Goal: Information Seeking & Learning: Check status

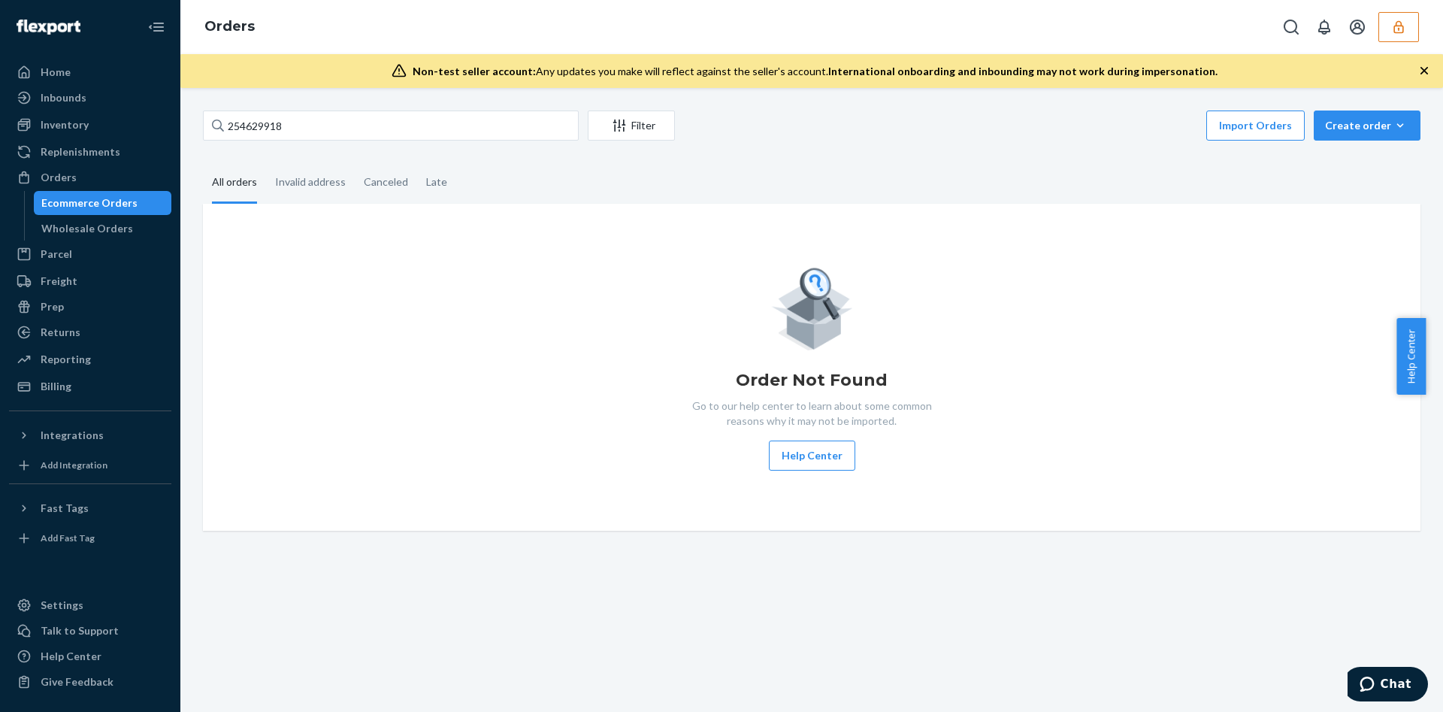
click at [1385, 37] on button "button" at bounding box center [1398, 27] width 41 height 30
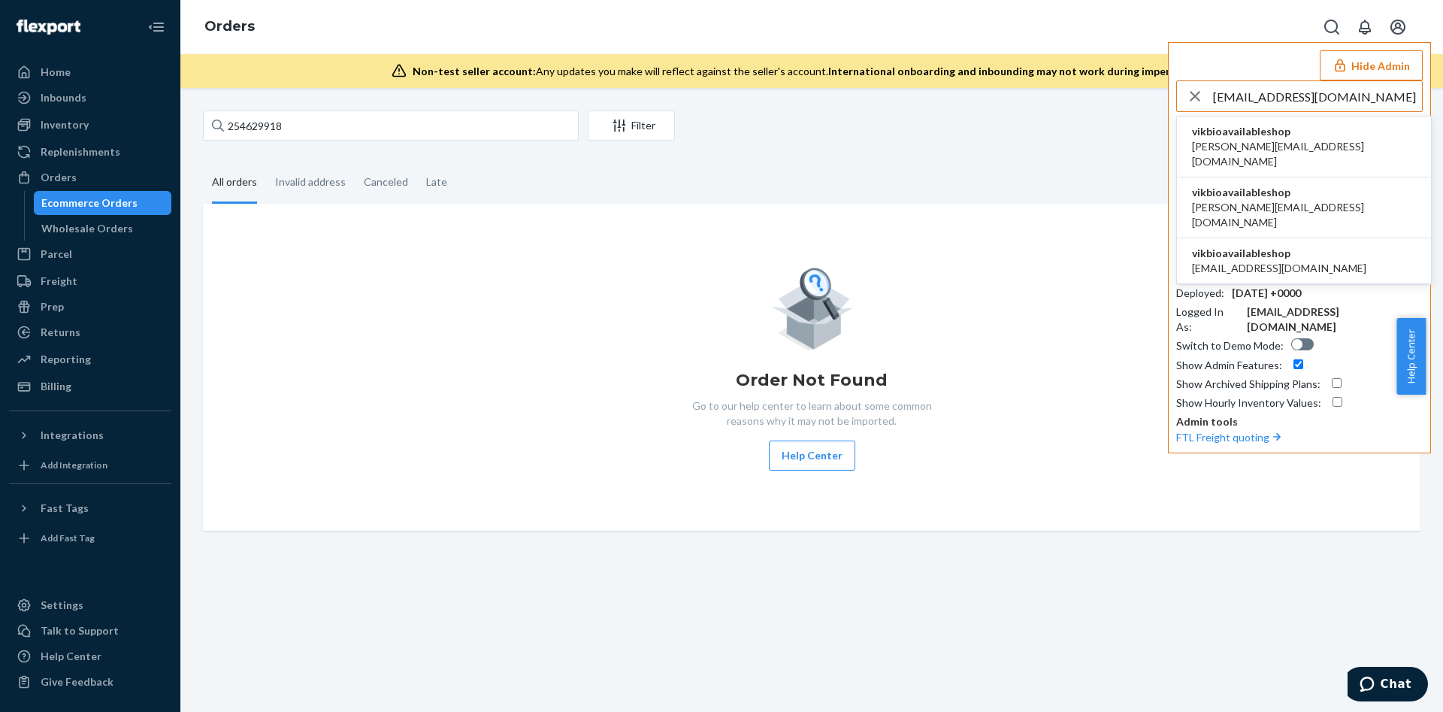
type input "vik@bioavailable.shop"
click at [1273, 150] on span "maurice@bioavailable.shop" at bounding box center [1304, 154] width 224 height 30
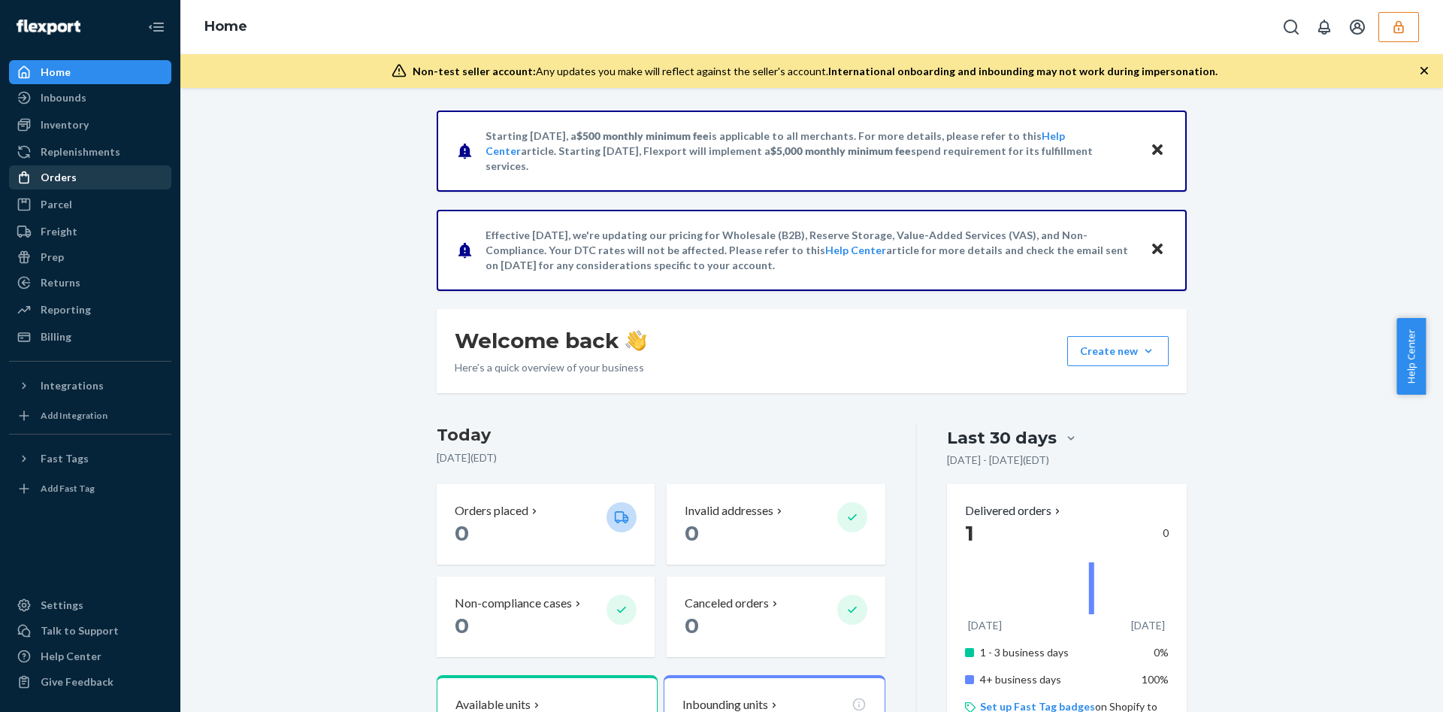
click at [96, 172] on div "Orders" at bounding box center [90, 177] width 159 height 21
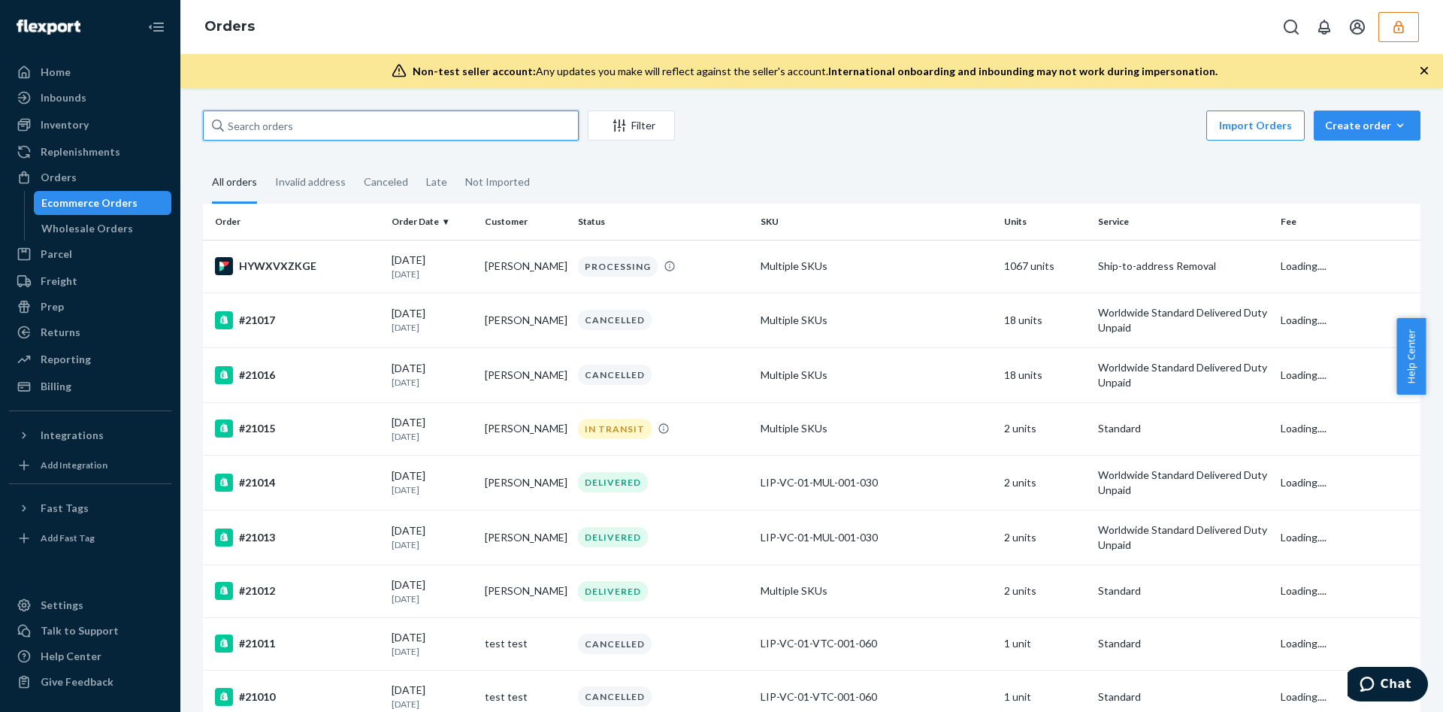
paste input "134210588"
click at [312, 127] on input "text" at bounding box center [391, 125] width 376 height 30
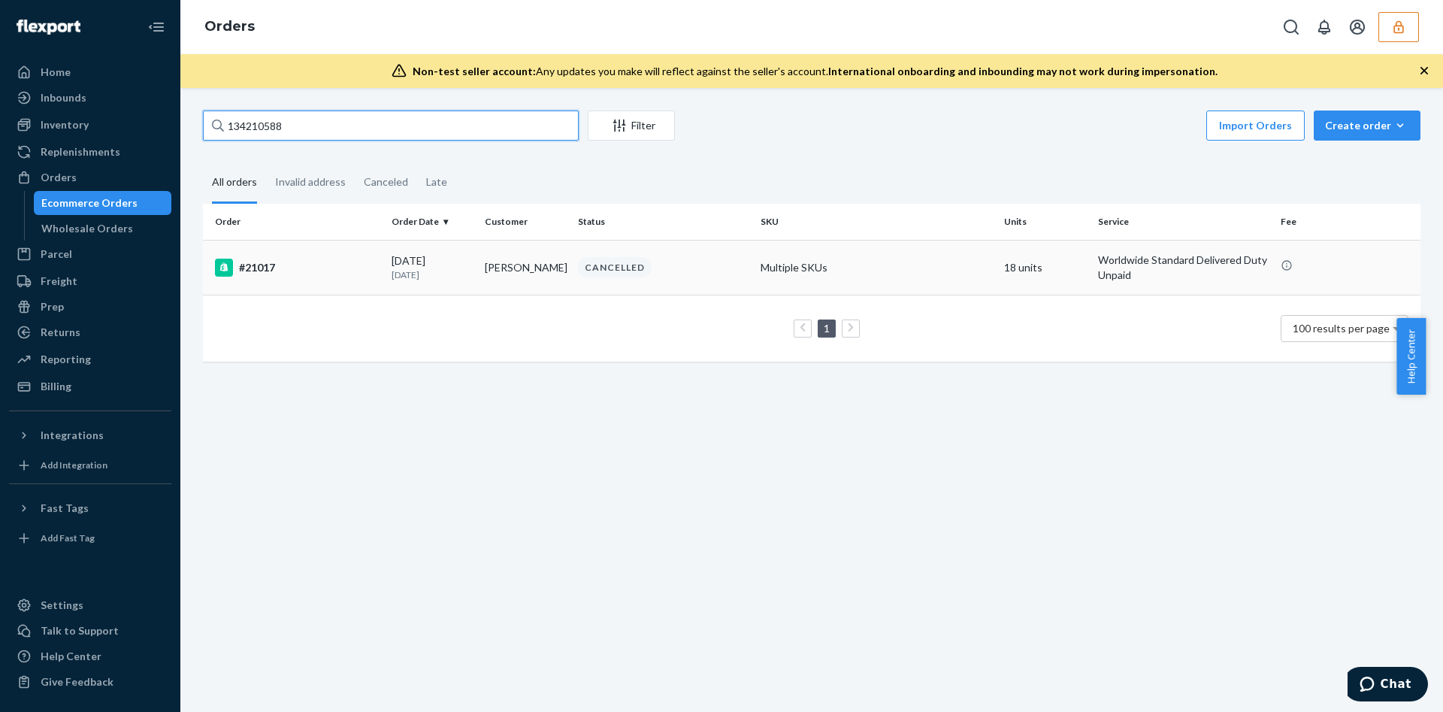
type input "134210588"
click at [428, 264] on div "08/11/2025 9 days ago" at bounding box center [431, 267] width 81 height 28
click at [260, 125] on input "134210588" at bounding box center [391, 125] width 376 height 30
paste input "9"
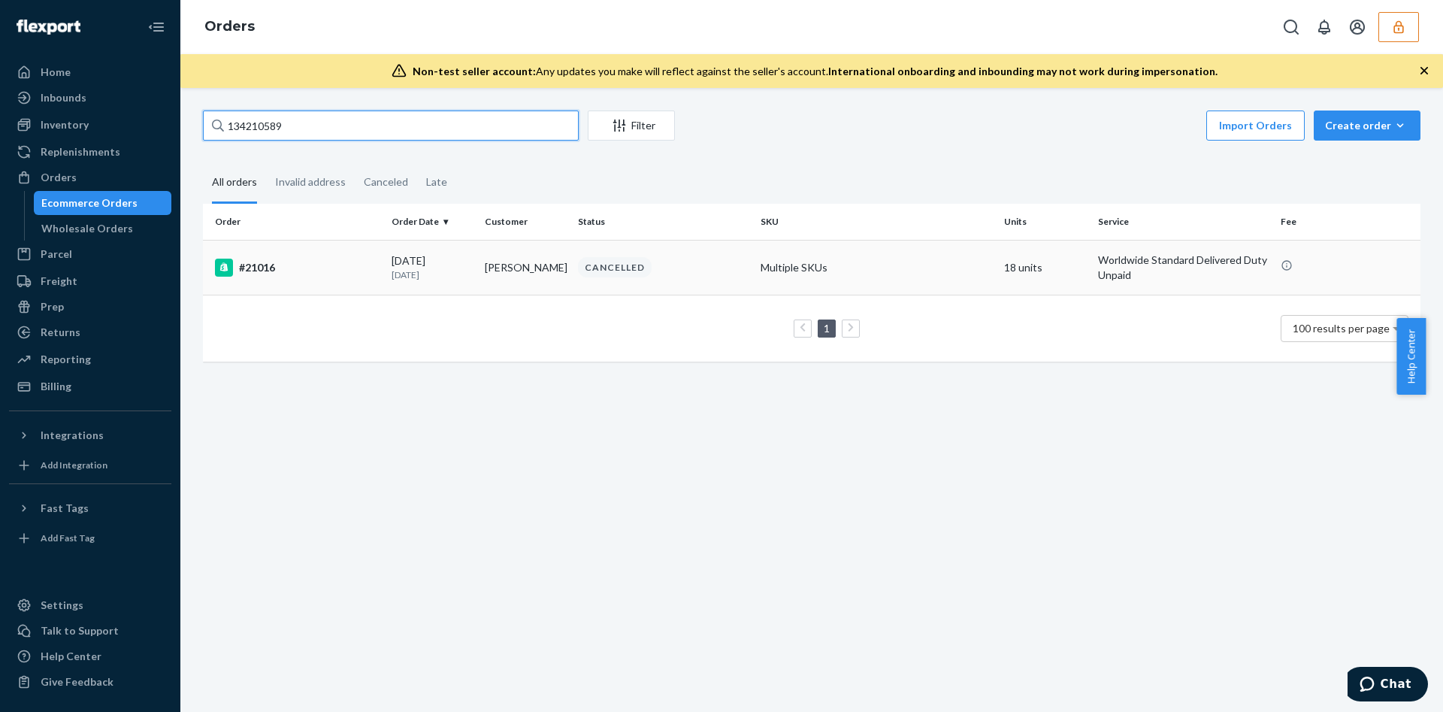
type input "134210589"
click at [686, 270] on div "CANCELLED" at bounding box center [663, 267] width 177 height 20
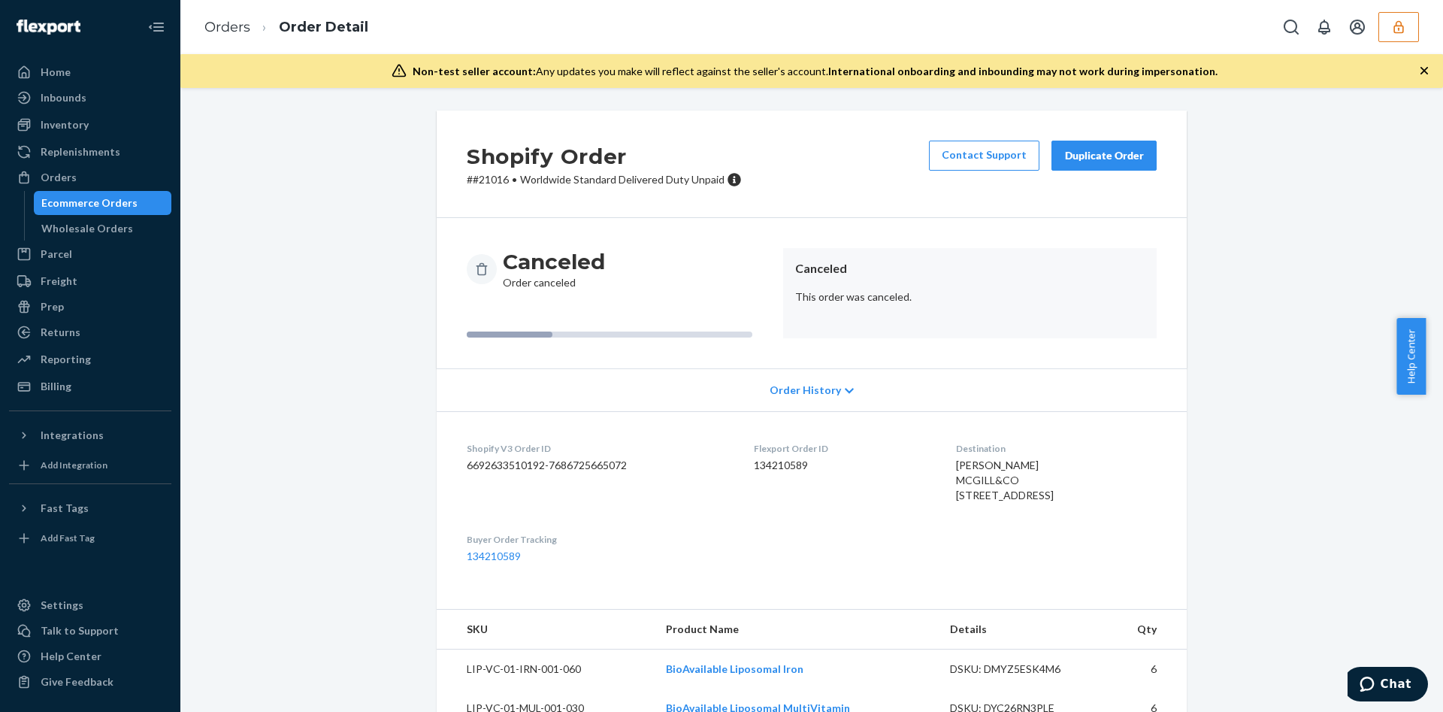
click at [848, 385] on div "Order History" at bounding box center [812, 389] width 750 height 43
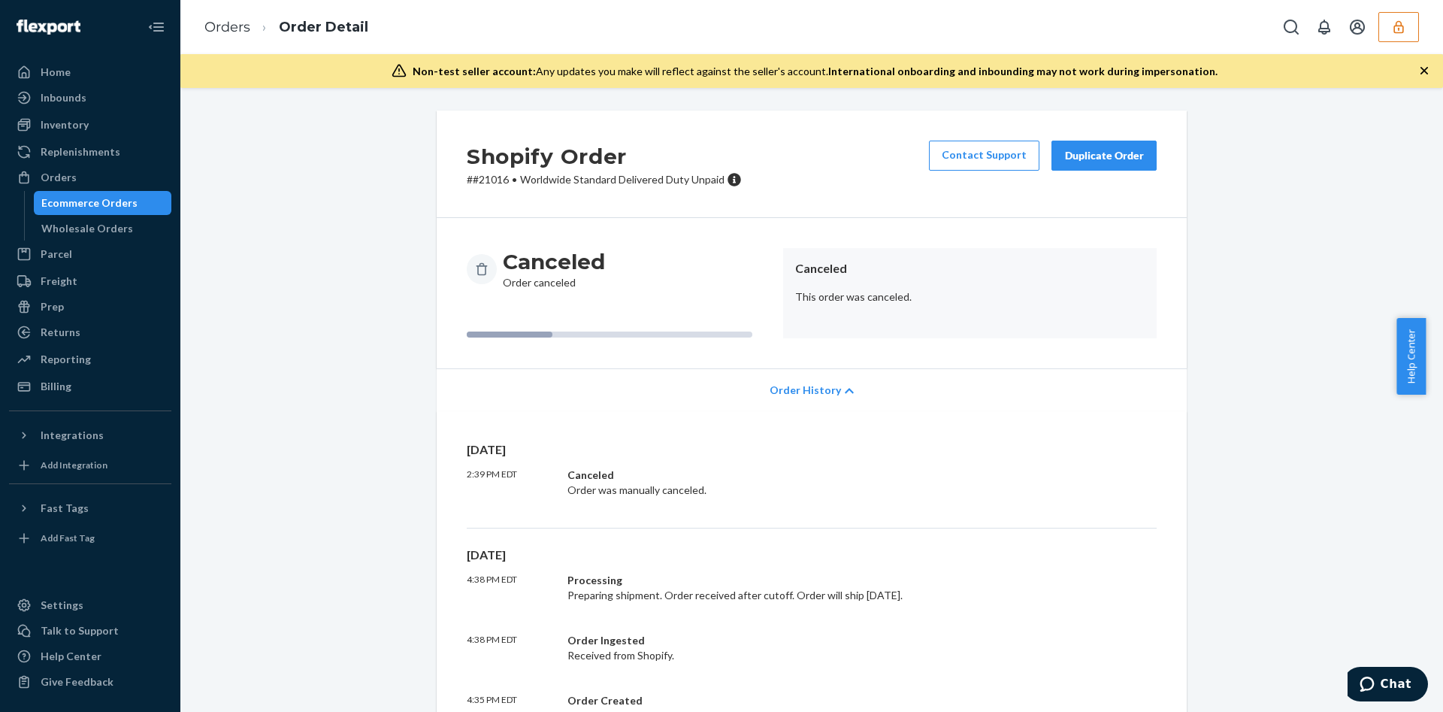
scroll to position [475, 0]
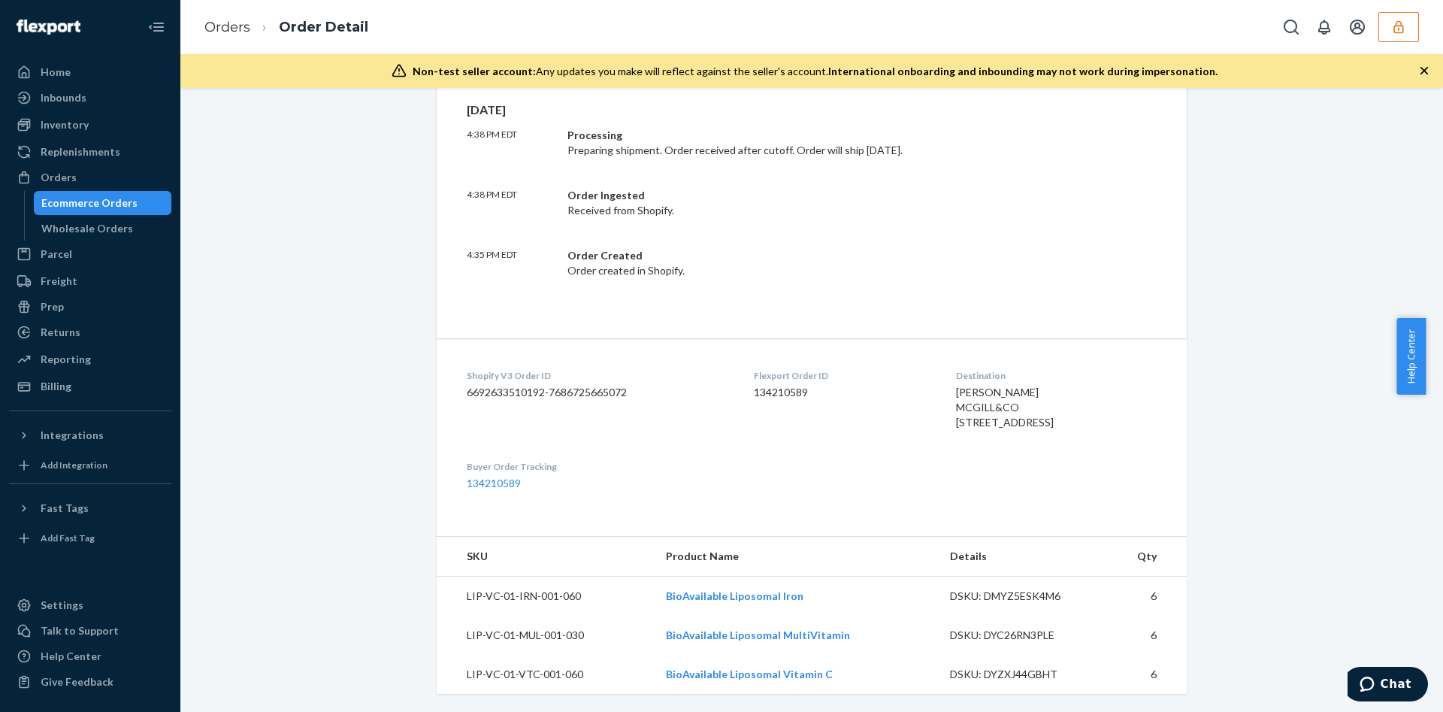
click at [1398, 20] on icon "button" at bounding box center [1398, 27] width 15 height 15
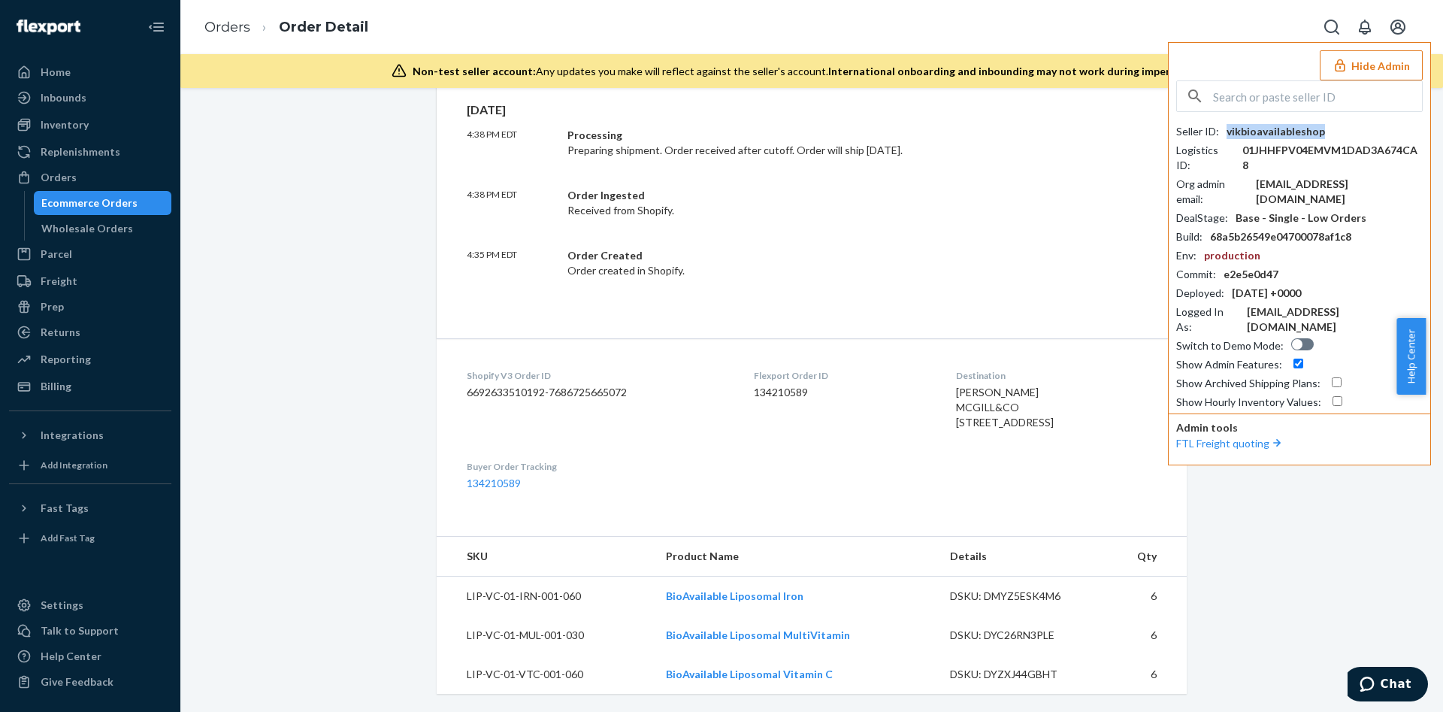
click at [1283, 128] on div "vikbioavailableshop" at bounding box center [1275, 131] width 98 height 15
copy div "vikbioavailableshop"
click at [1025, 597] on div "DSKU: DMYZ5ESK4M6" at bounding box center [1020, 595] width 141 height 15
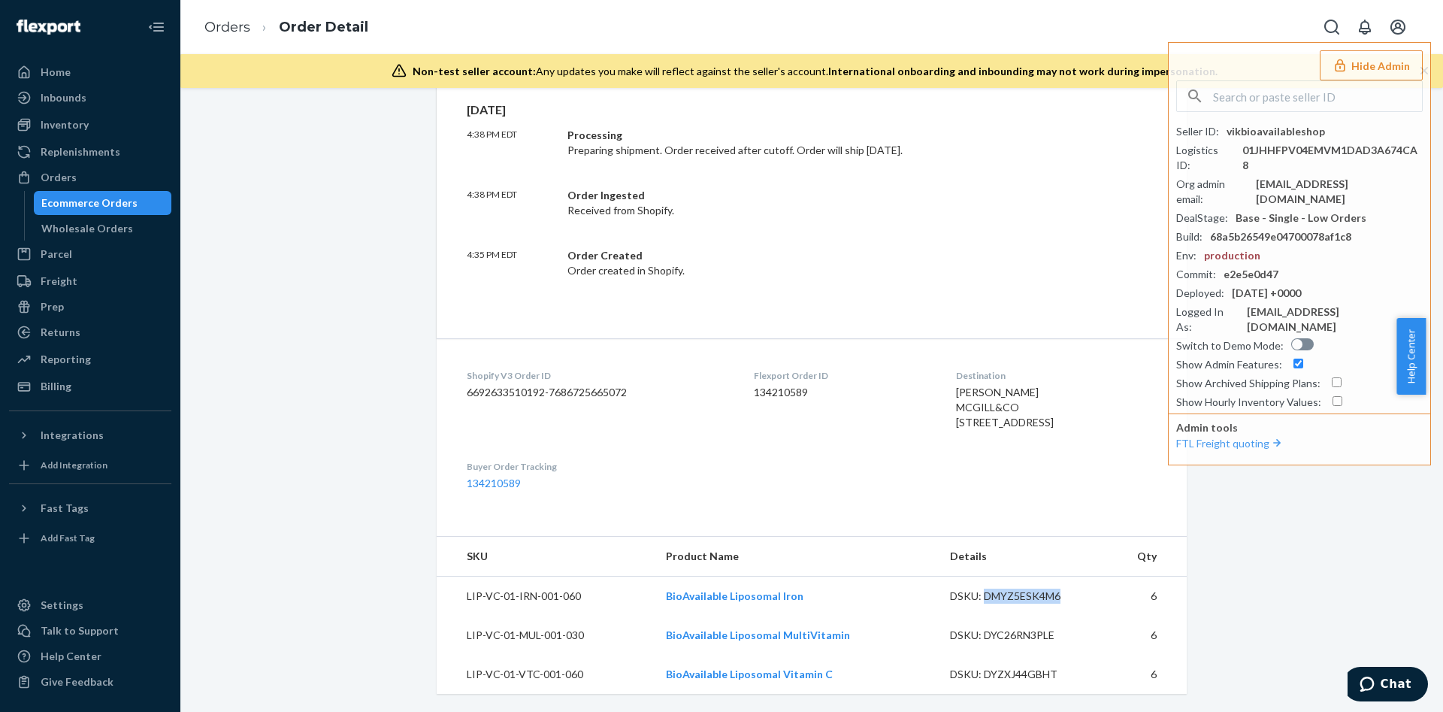
copy div "DMYZ5ESK4M6"
click at [1022, 634] on div "DSKU: DYC26RN3PLE" at bounding box center [1020, 634] width 141 height 15
copy div "DYC26RN3PLE"
click at [1007, 672] on div "DSKU: DYZXJ44GBHT" at bounding box center [1020, 673] width 141 height 15
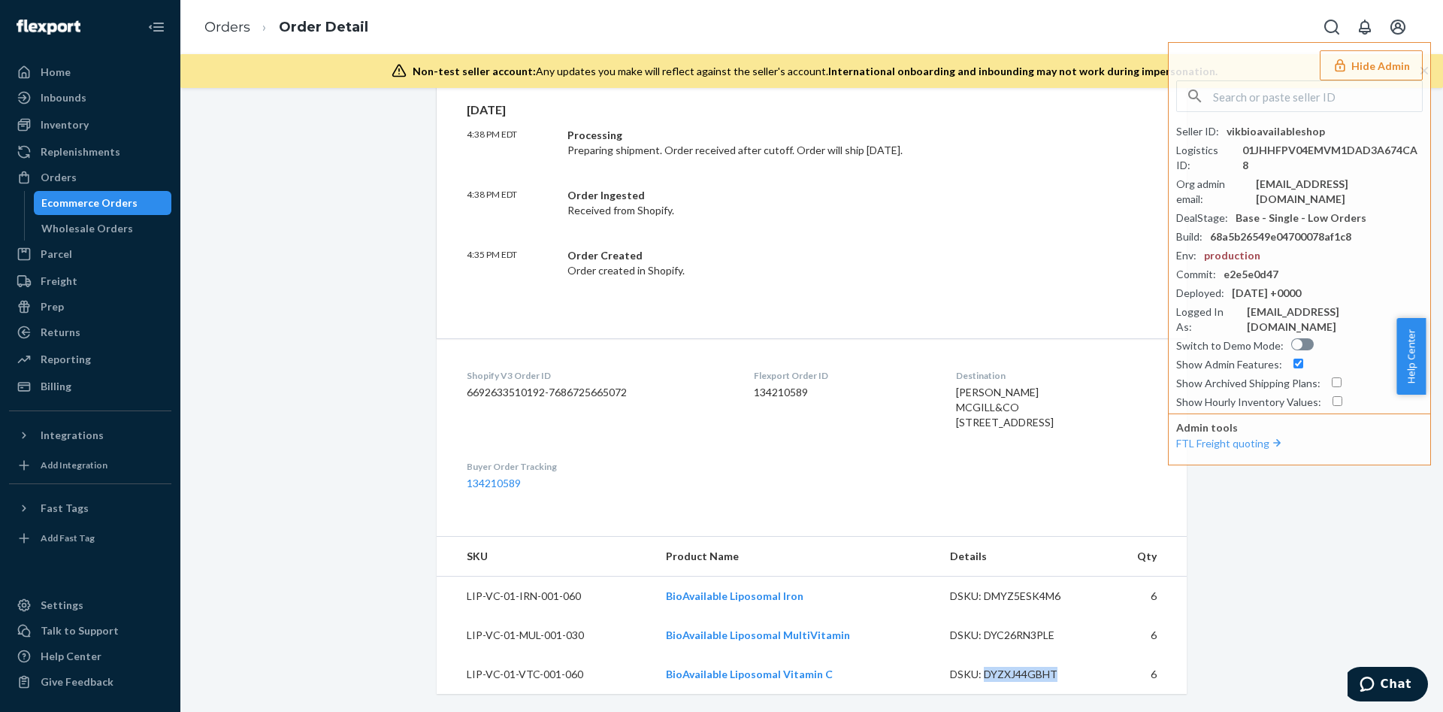
click at [1007, 672] on div "DSKU: DYZXJ44GBHT" at bounding box center [1020, 673] width 141 height 15
copy div "DYZXJ44GBHT"
paste input "jessicahxmoutlookcom"
click at [1255, 103] on input "text" at bounding box center [1317, 96] width 209 height 30
type input "jessicahxmoutlookcom"
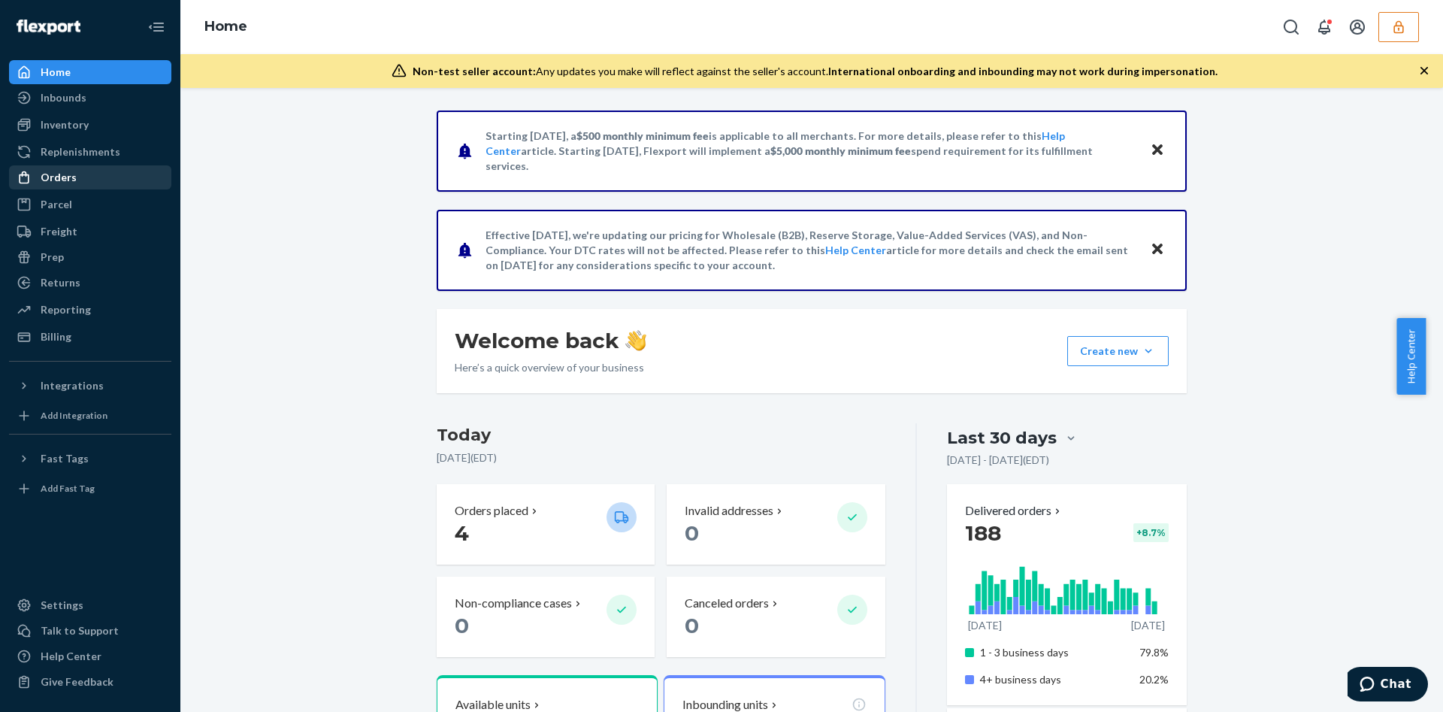
click at [147, 174] on div "Orders" at bounding box center [90, 177] width 159 height 21
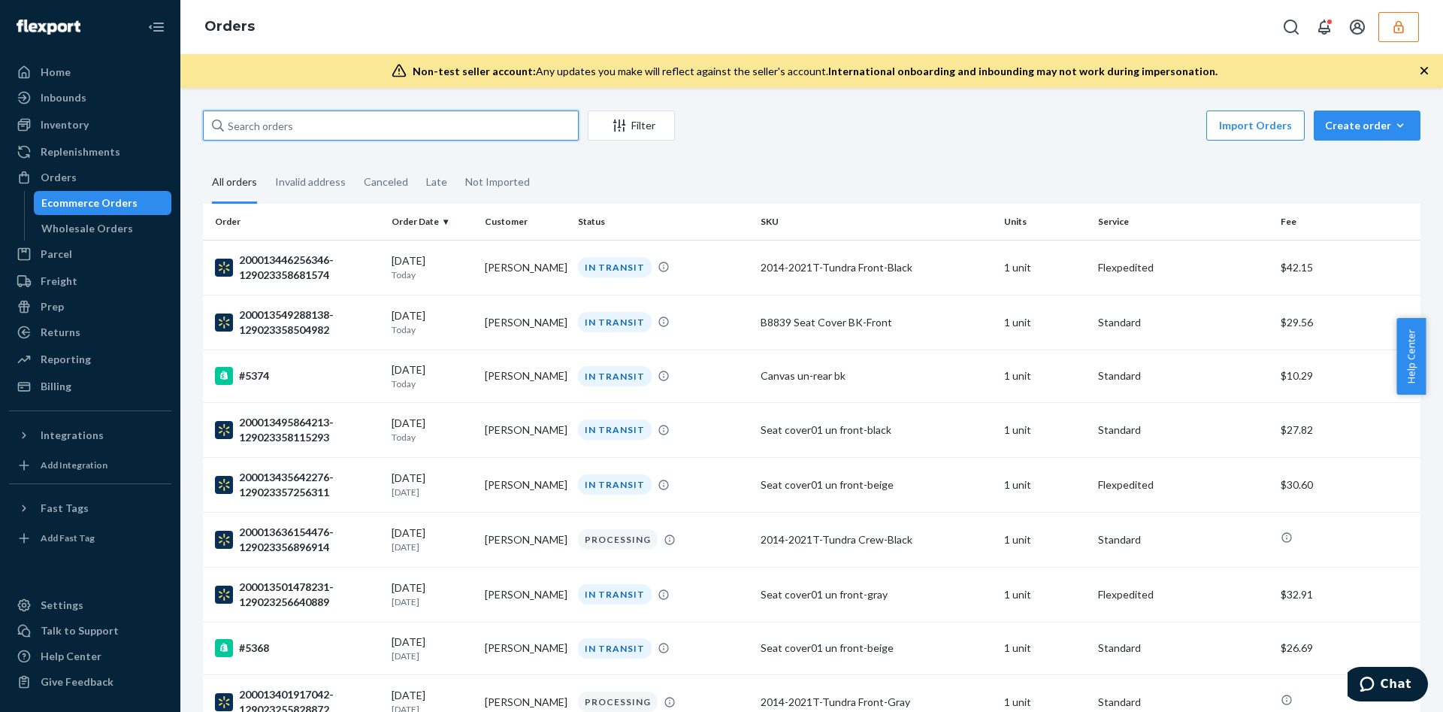
click at [240, 134] on input "text" at bounding box center [391, 125] width 376 height 30
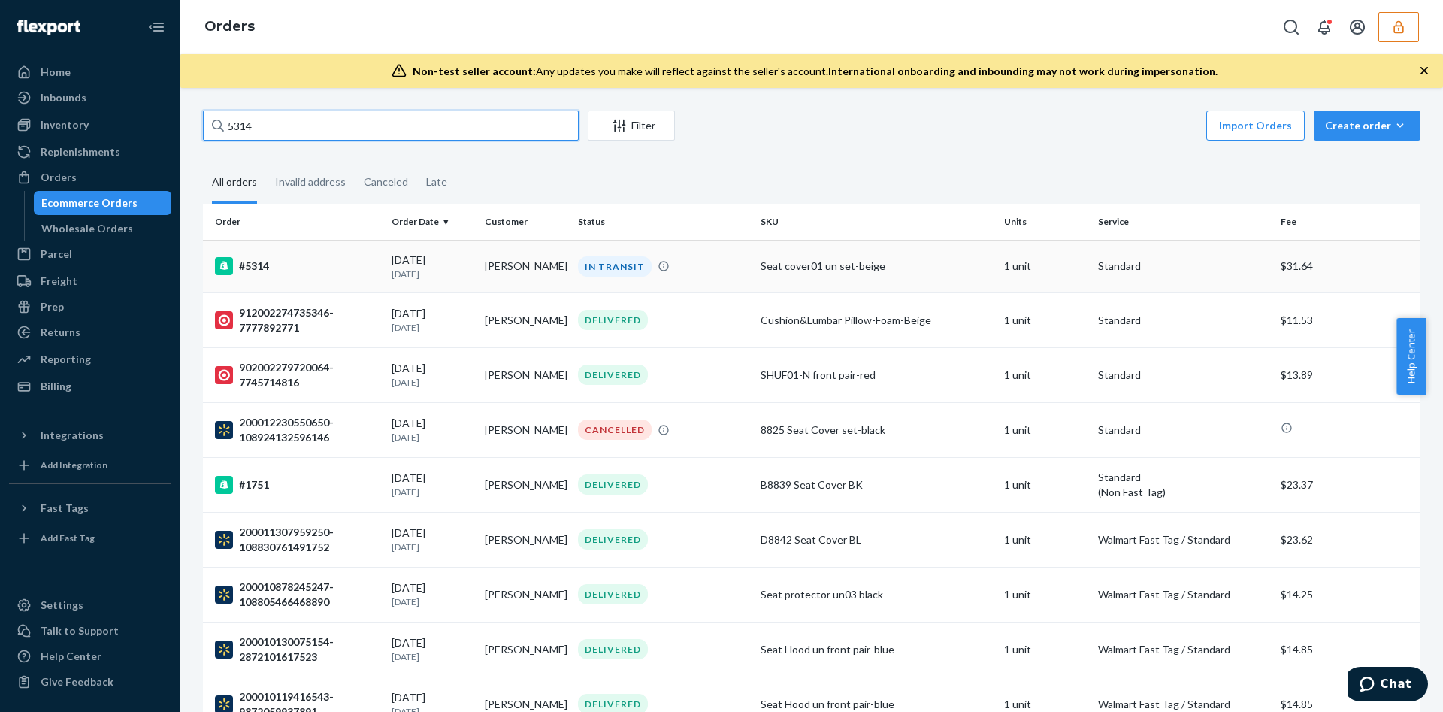
type input "5314"
click at [783, 278] on td "Seat cover01 un set-beige" at bounding box center [875, 266] width 243 height 53
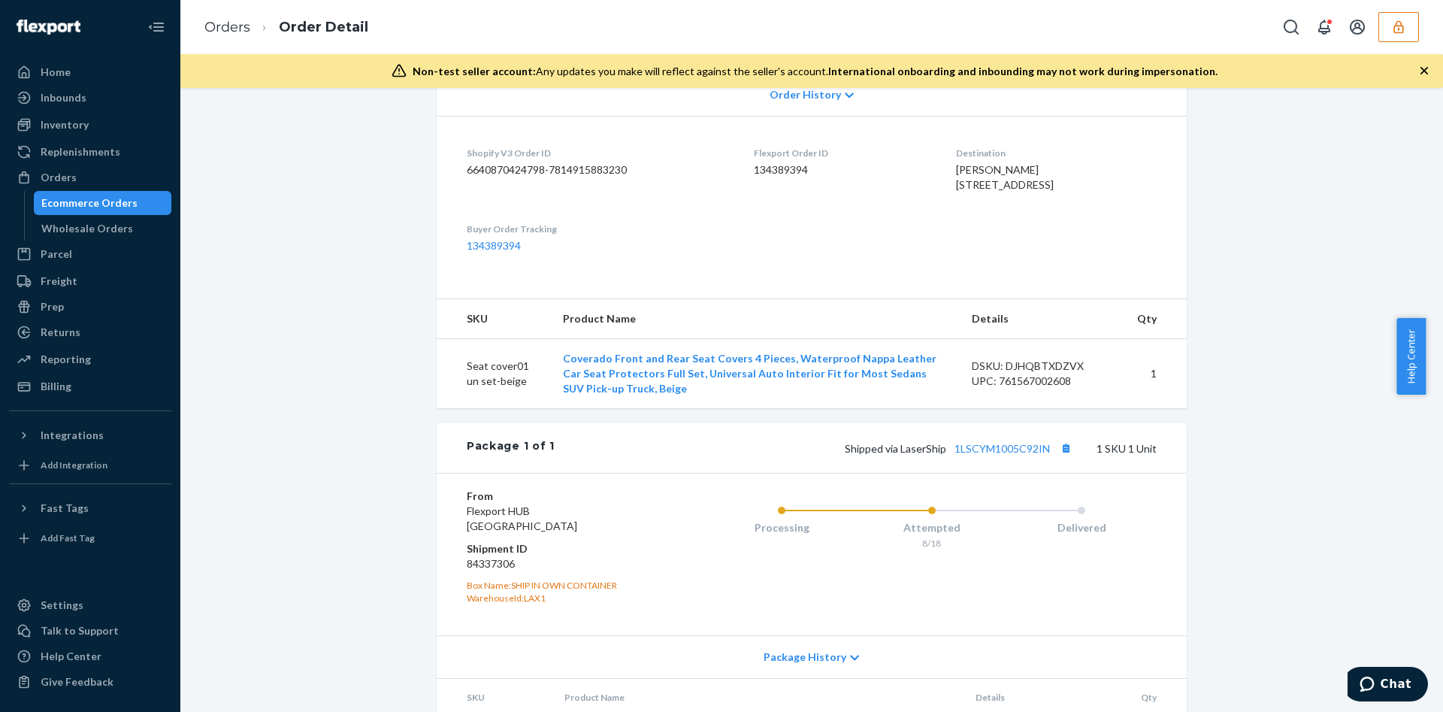
scroll to position [336, 0]
click at [962, 457] on link "1LSCYM1005C92IN" at bounding box center [1001, 450] width 95 height 13
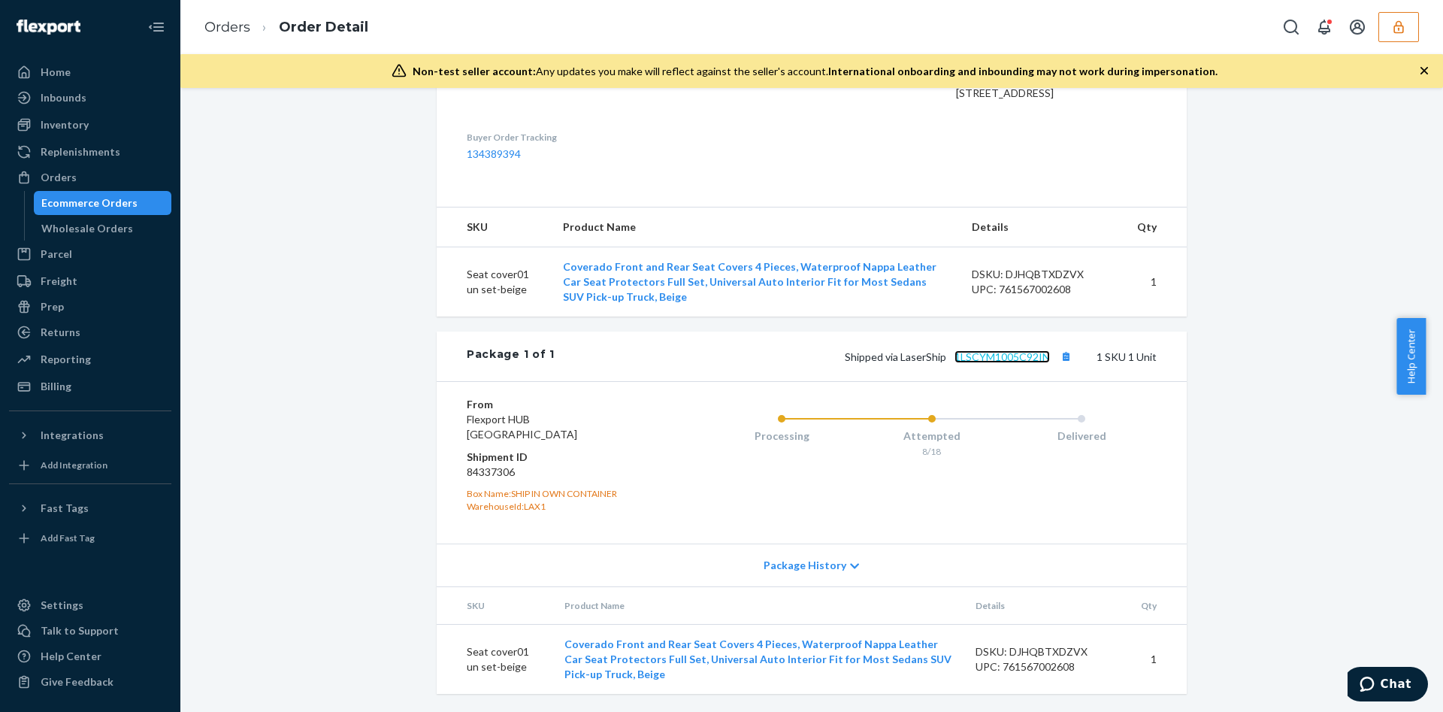
scroll to position [460, 0]
click at [992, 354] on link "1LSCYM1005C92IN" at bounding box center [1001, 356] width 95 height 13
click at [1059, 352] on button "Copy tracking number" at bounding box center [1066, 356] width 20 height 20
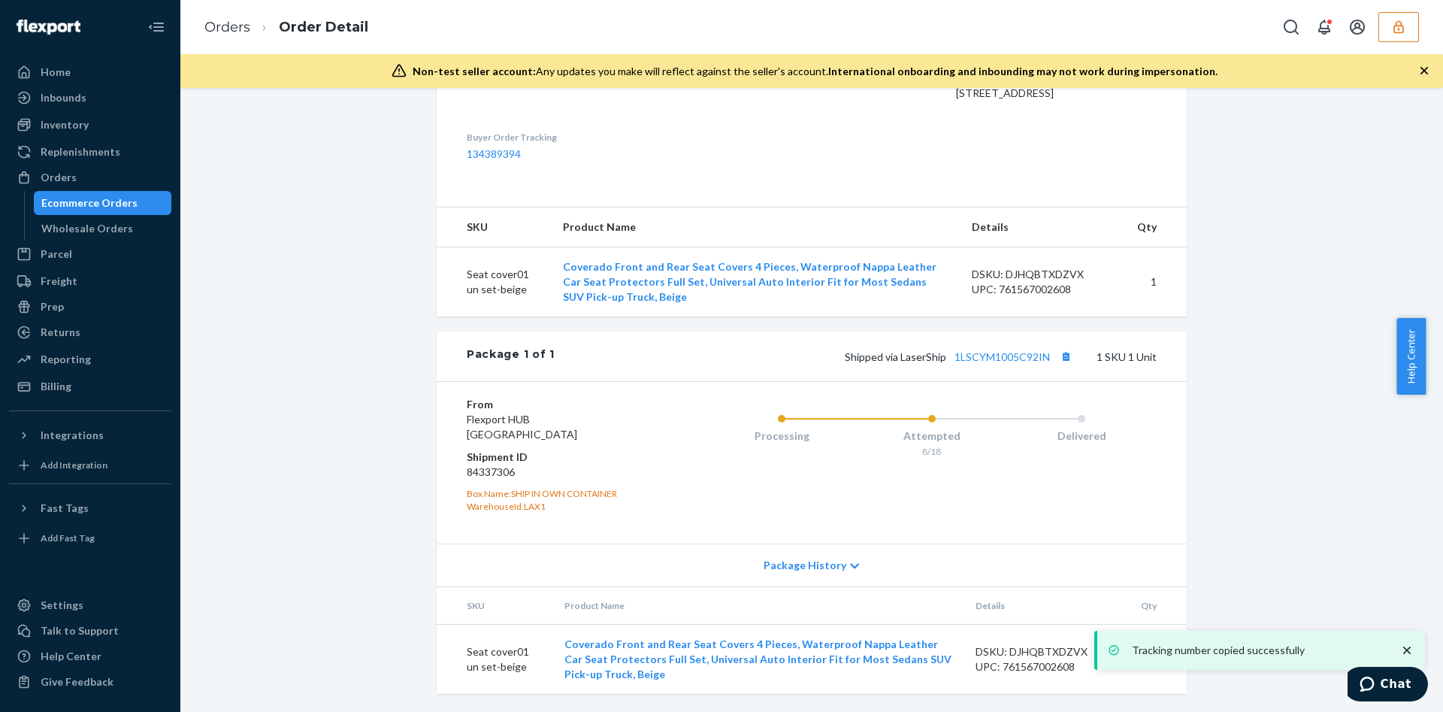
click at [476, 475] on dd "84337306" at bounding box center [557, 471] width 180 height 15
copy dd "84337306"
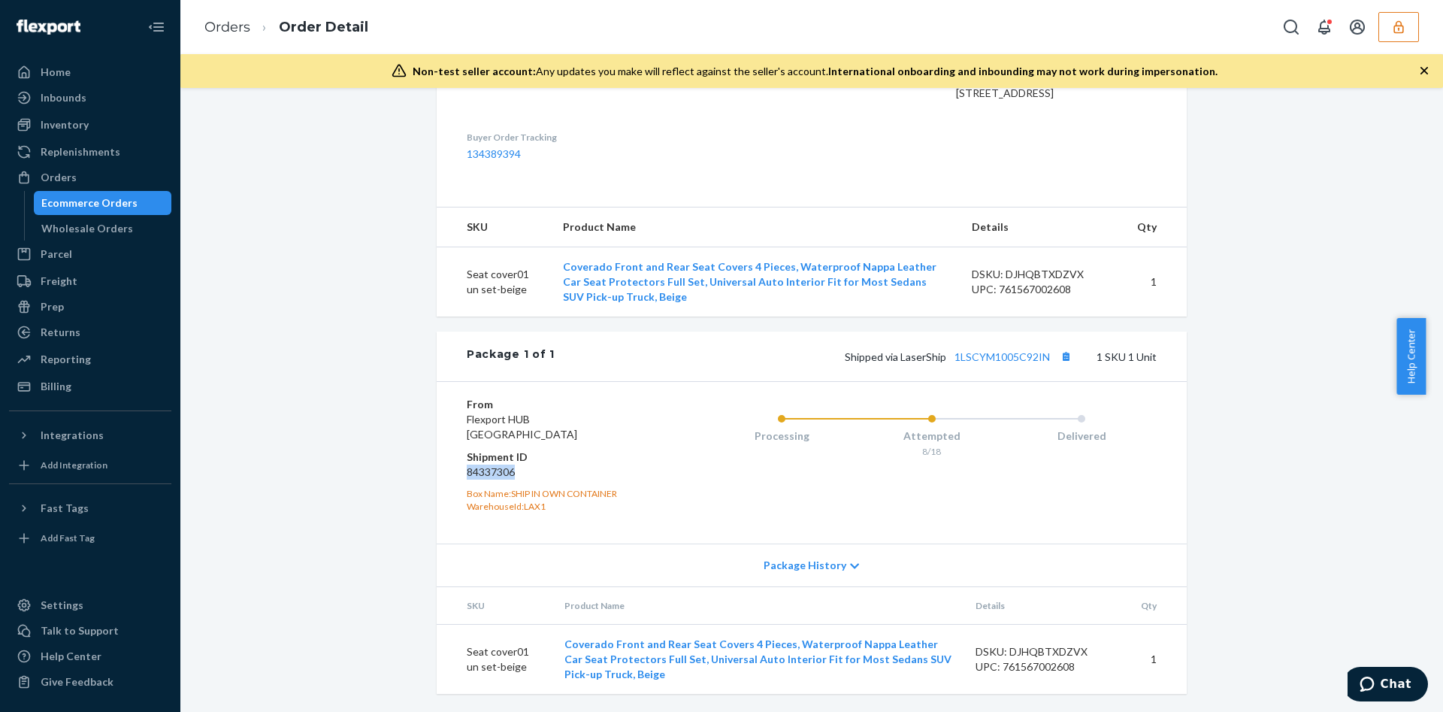
click at [1413, 29] on button "button" at bounding box center [1398, 27] width 41 height 30
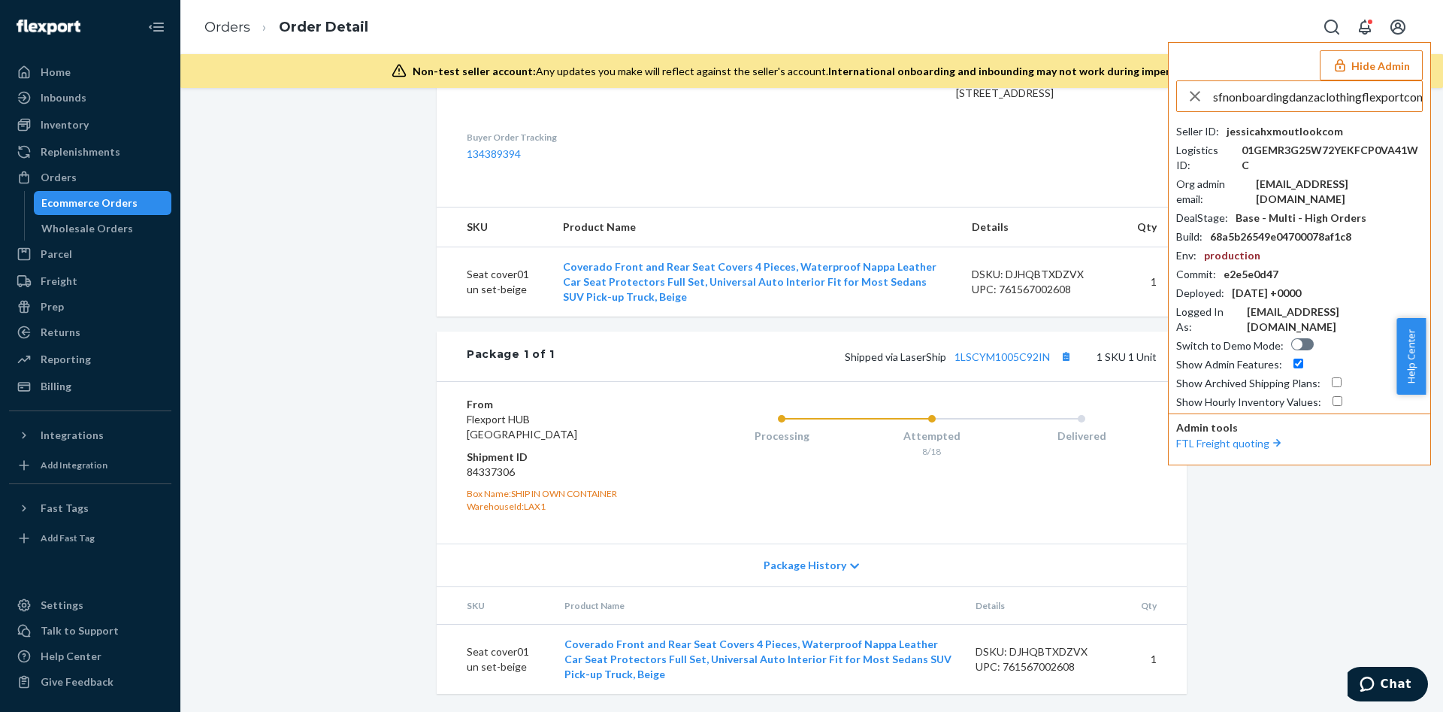
scroll to position [0, 5]
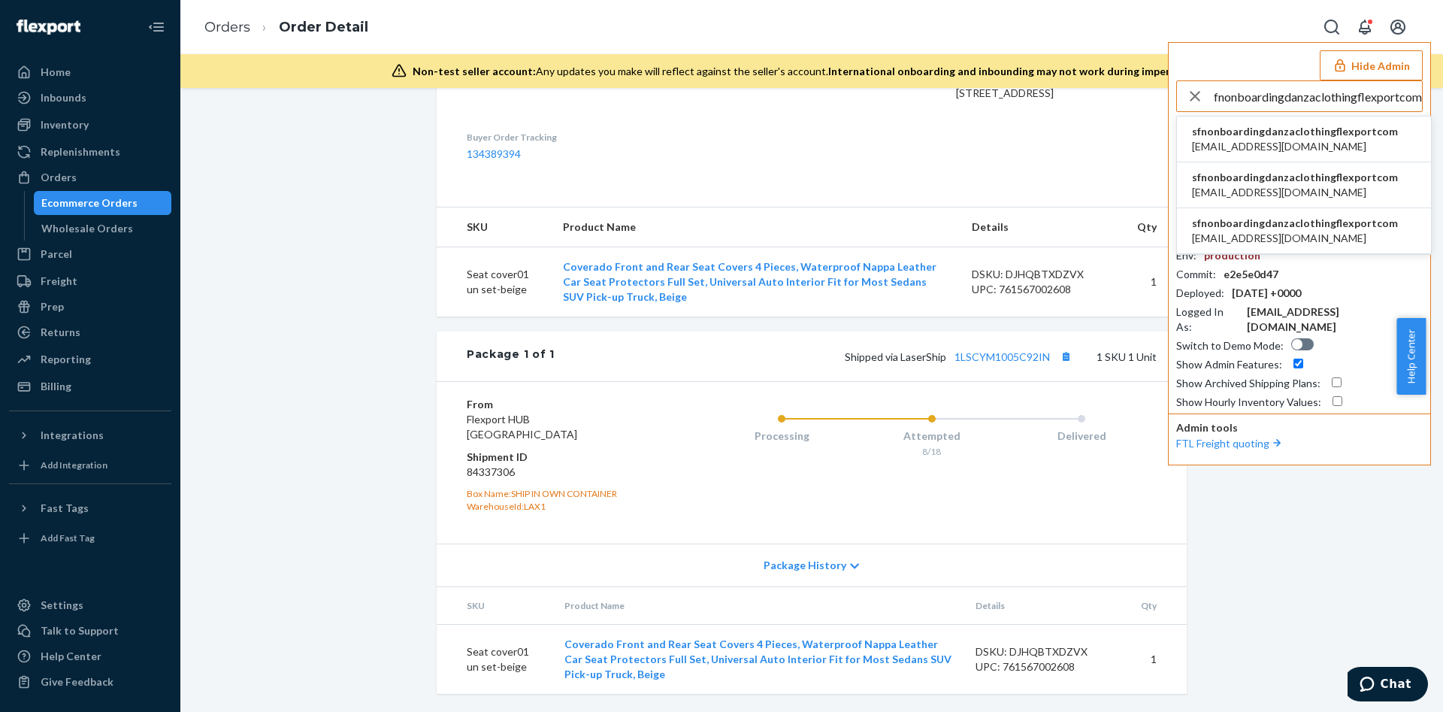
type input "sfnonboardingdanzaclothingflexportcom"
click at [1245, 237] on span "sfn-onboarding+danzaclothing@flexport.com" at bounding box center [1295, 238] width 206 height 15
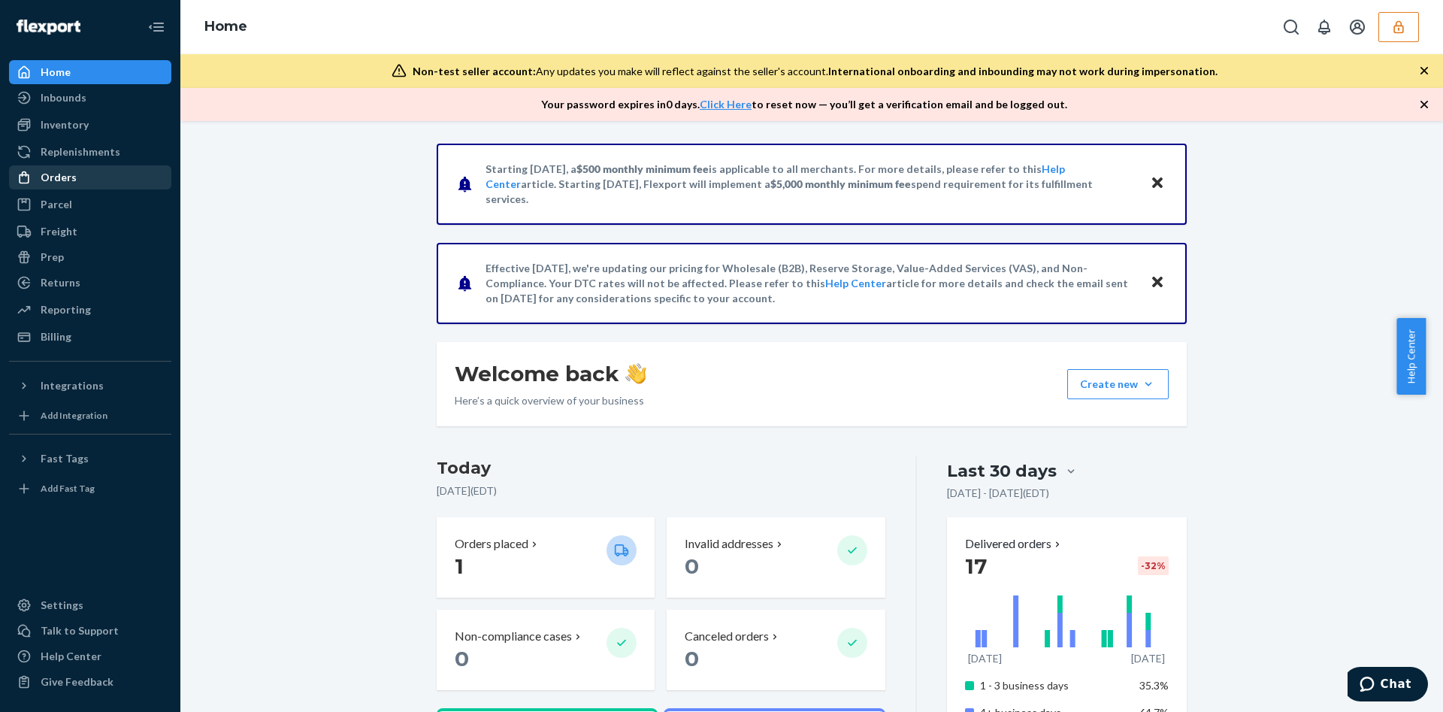
click at [74, 168] on div "Orders" at bounding box center [90, 177] width 159 height 21
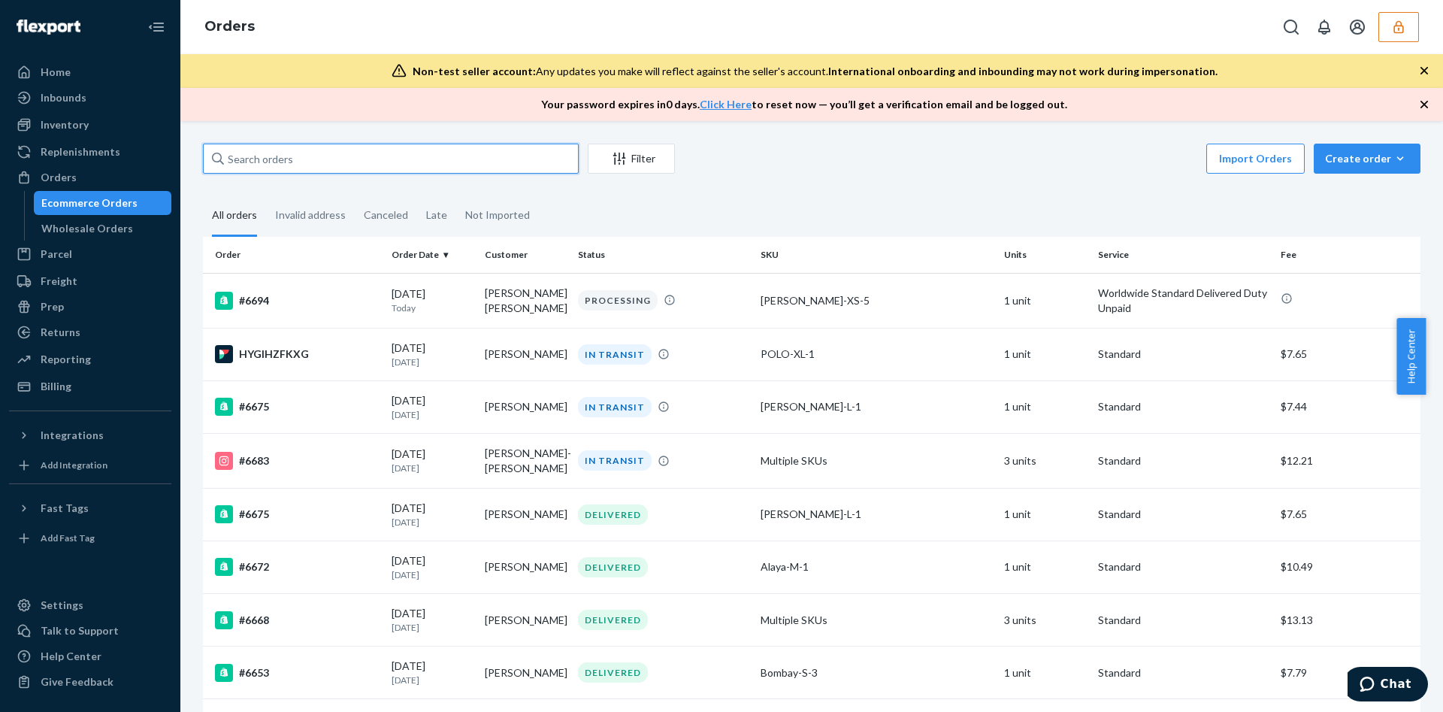
click at [284, 165] on input "text" at bounding box center [391, 159] width 376 height 30
paste input "Michelle Hsieh"
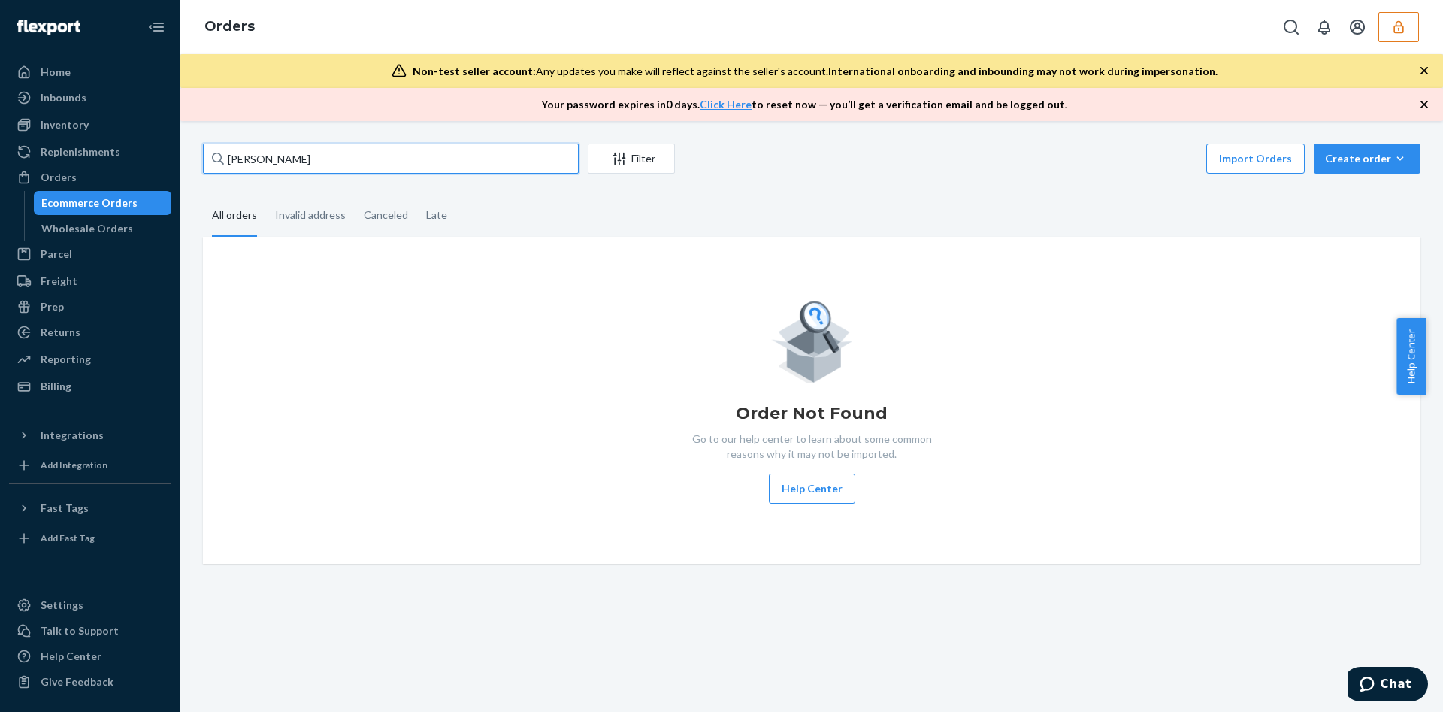
type input "Michelle Hsieh"
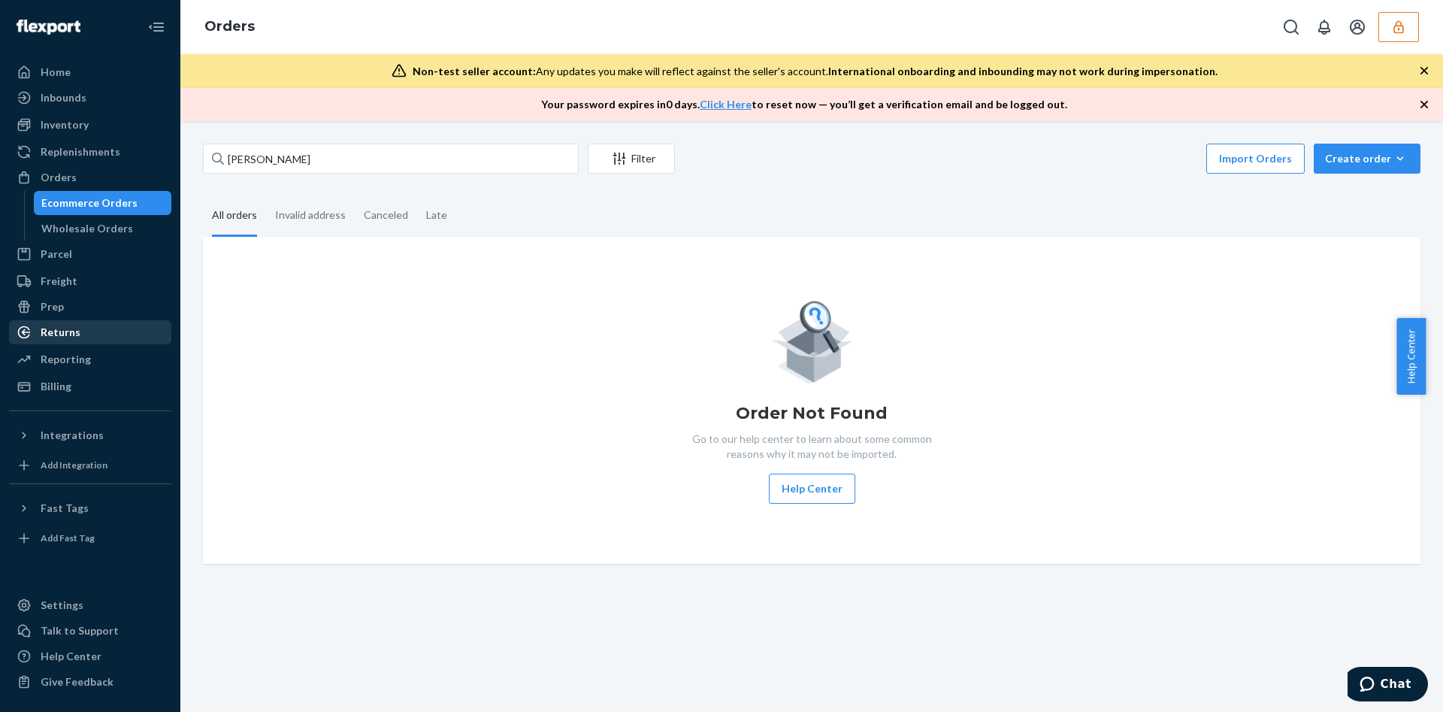
click at [120, 336] on div "Returns" at bounding box center [90, 332] width 159 height 21
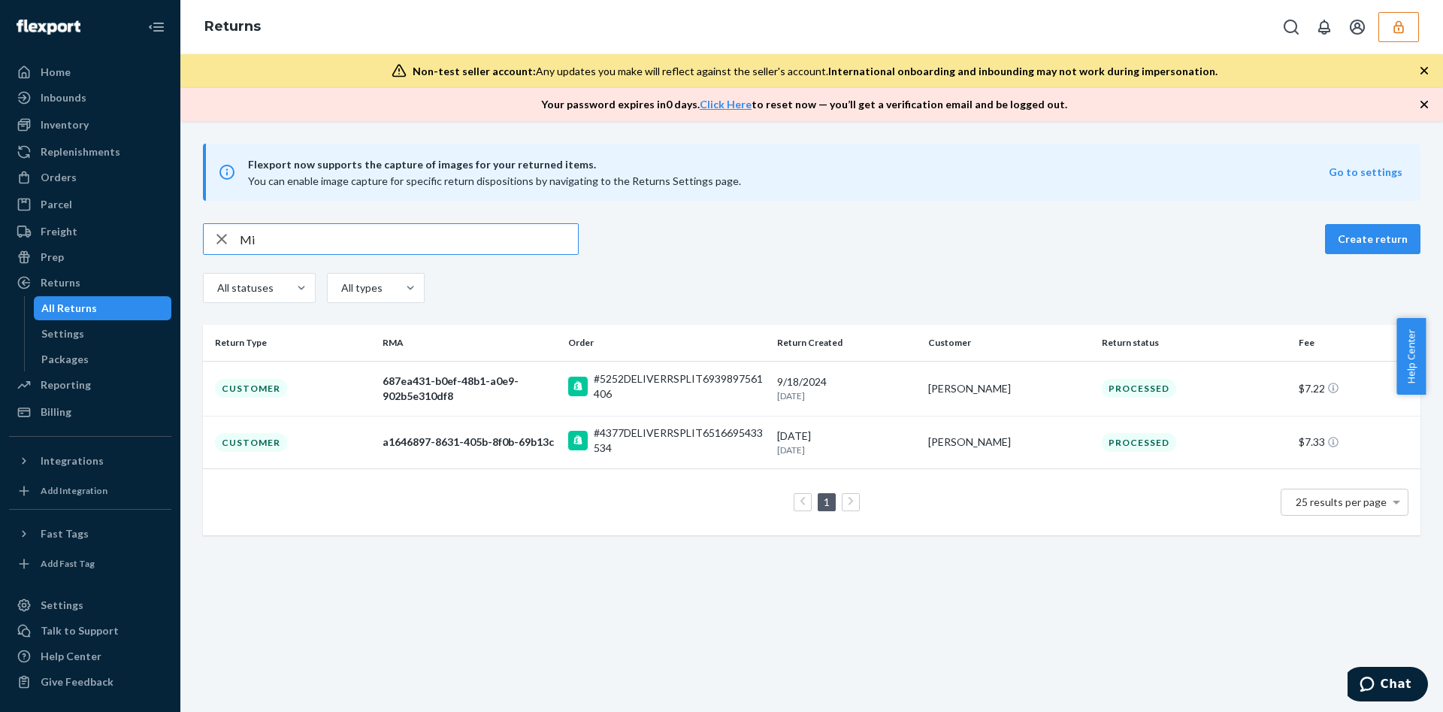
type input "M"
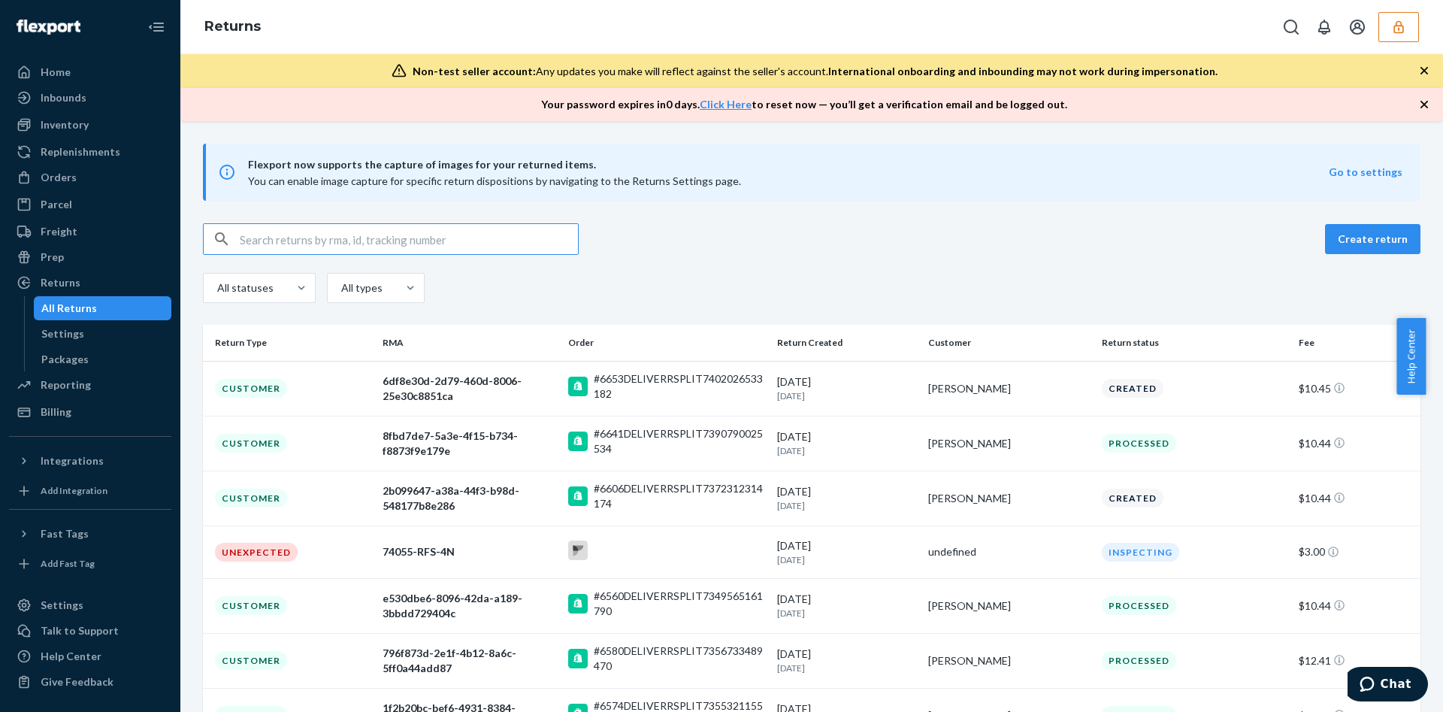
paste input "DPKKBZ5CWBX"
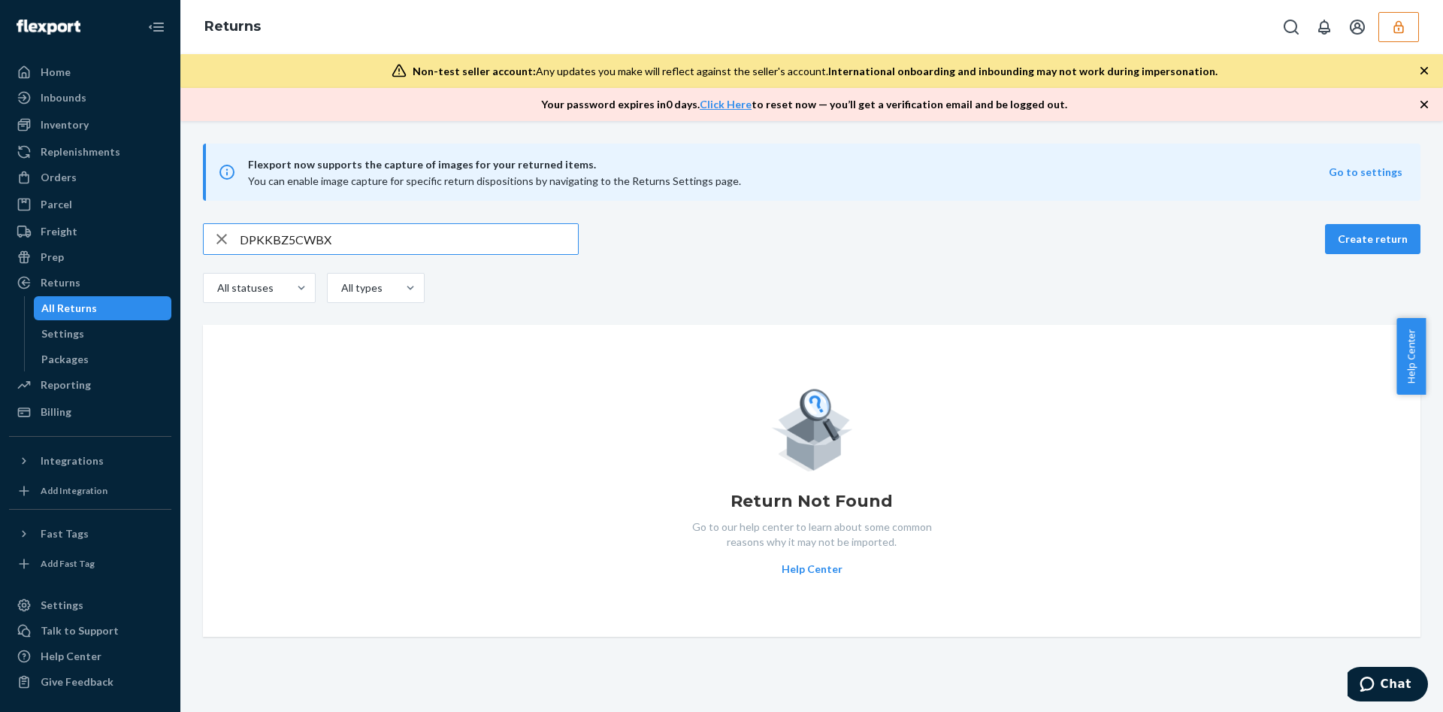
type input "DPKKBZ5CWBX"
click at [1397, 33] on icon "button" at bounding box center [1398, 27] width 15 height 15
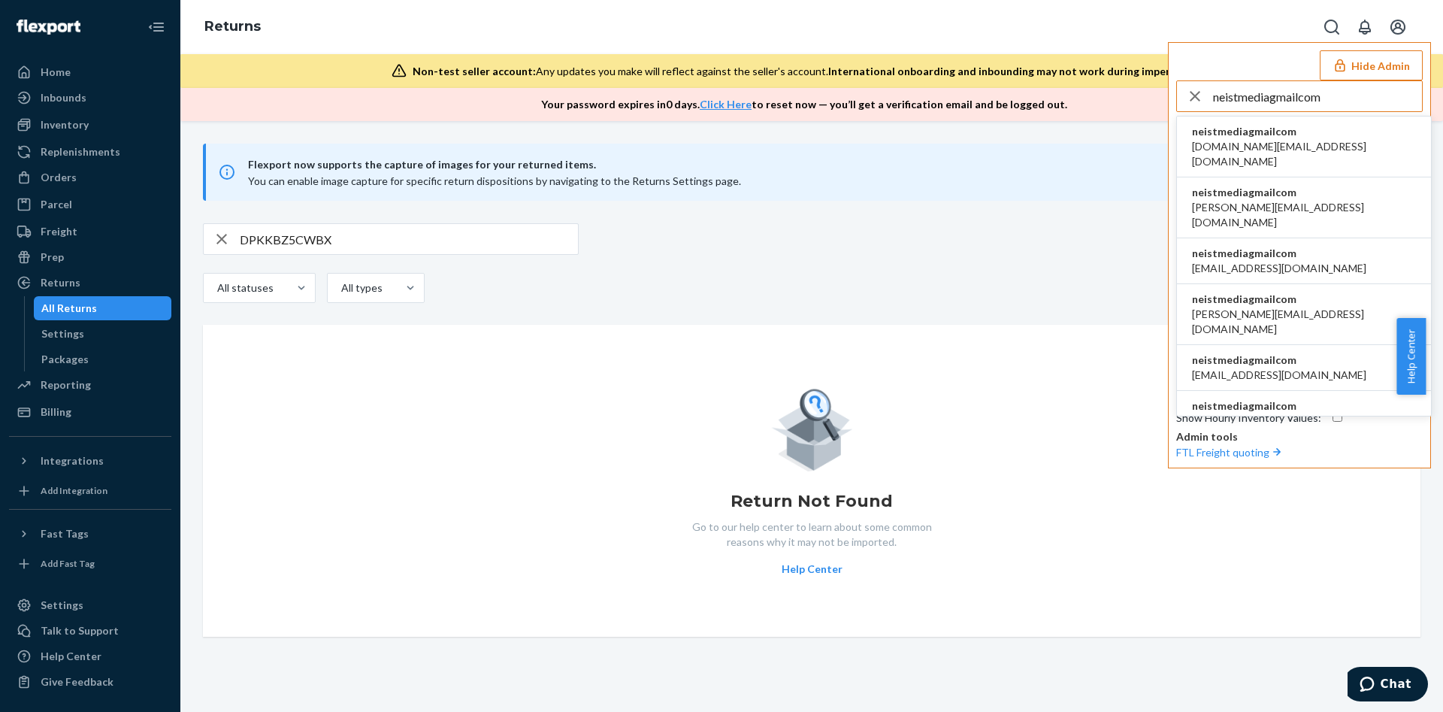
type input "neistmediagmailcom"
click at [1287, 246] on span "neistmediagmailcom" at bounding box center [1279, 253] width 174 height 15
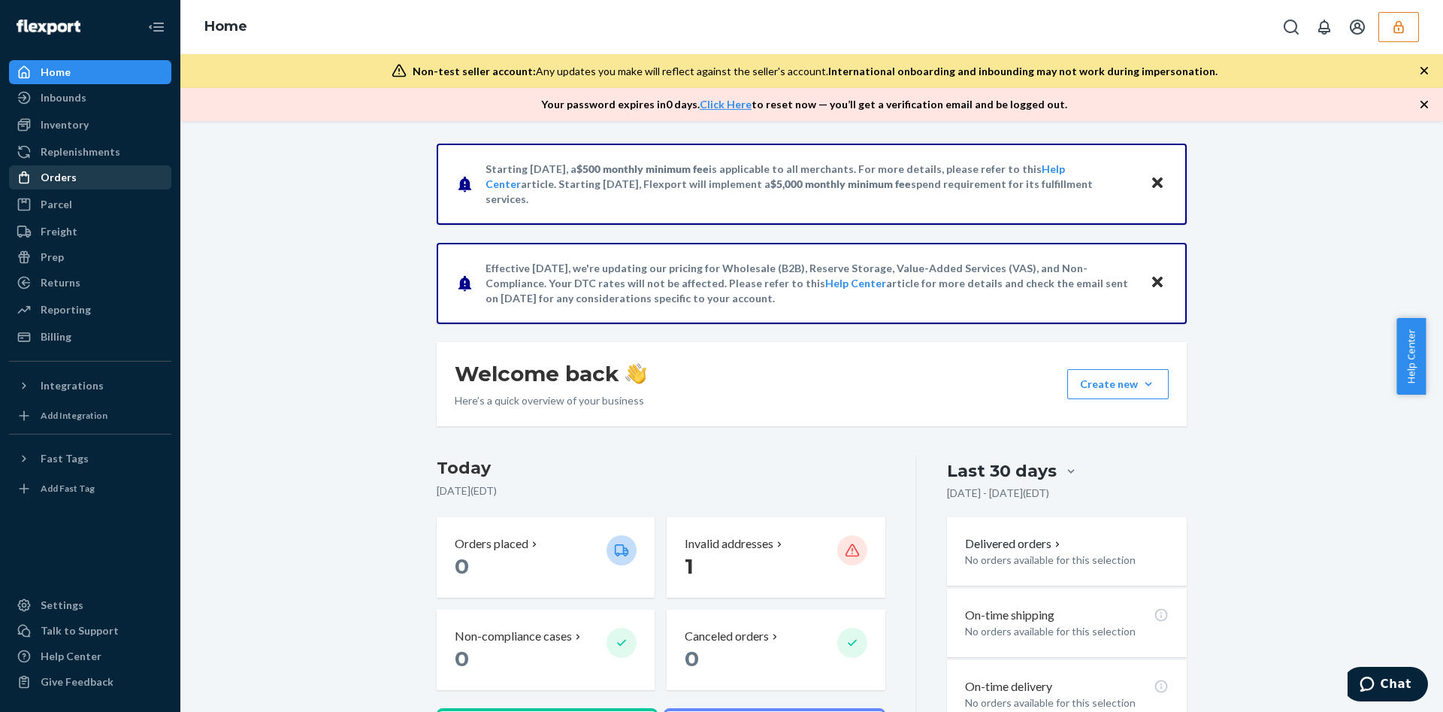
click at [56, 177] on div "Orders" at bounding box center [59, 177] width 36 height 15
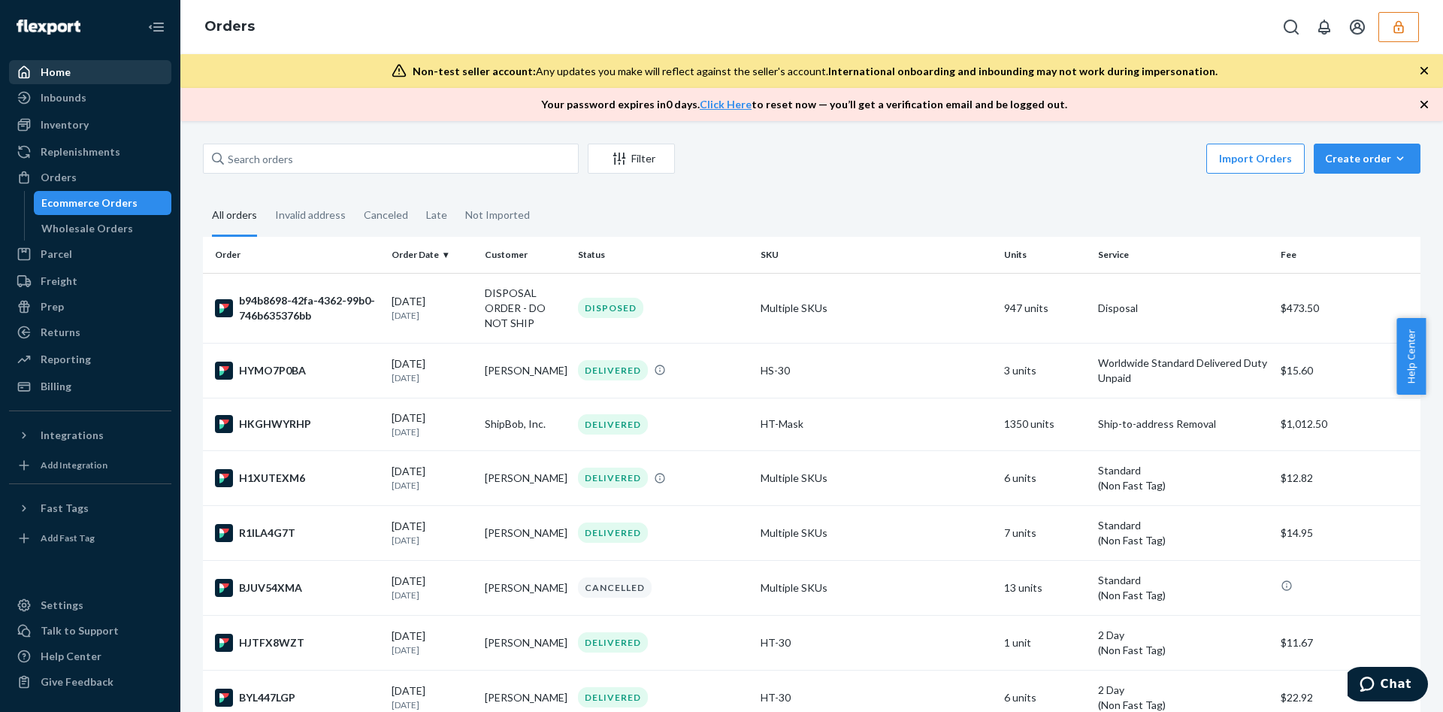
click at [107, 73] on div "Home" at bounding box center [90, 72] width 159 height 21
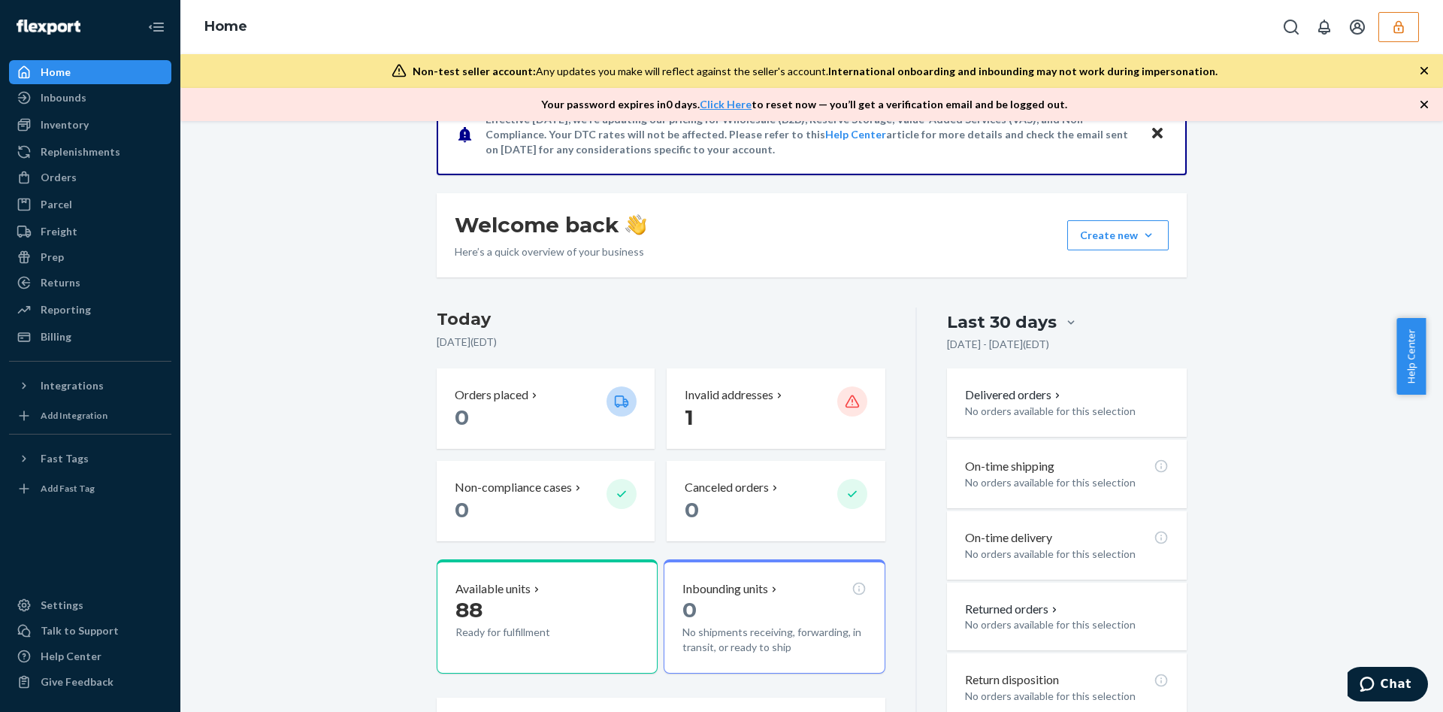
scroll to position [225, 0]
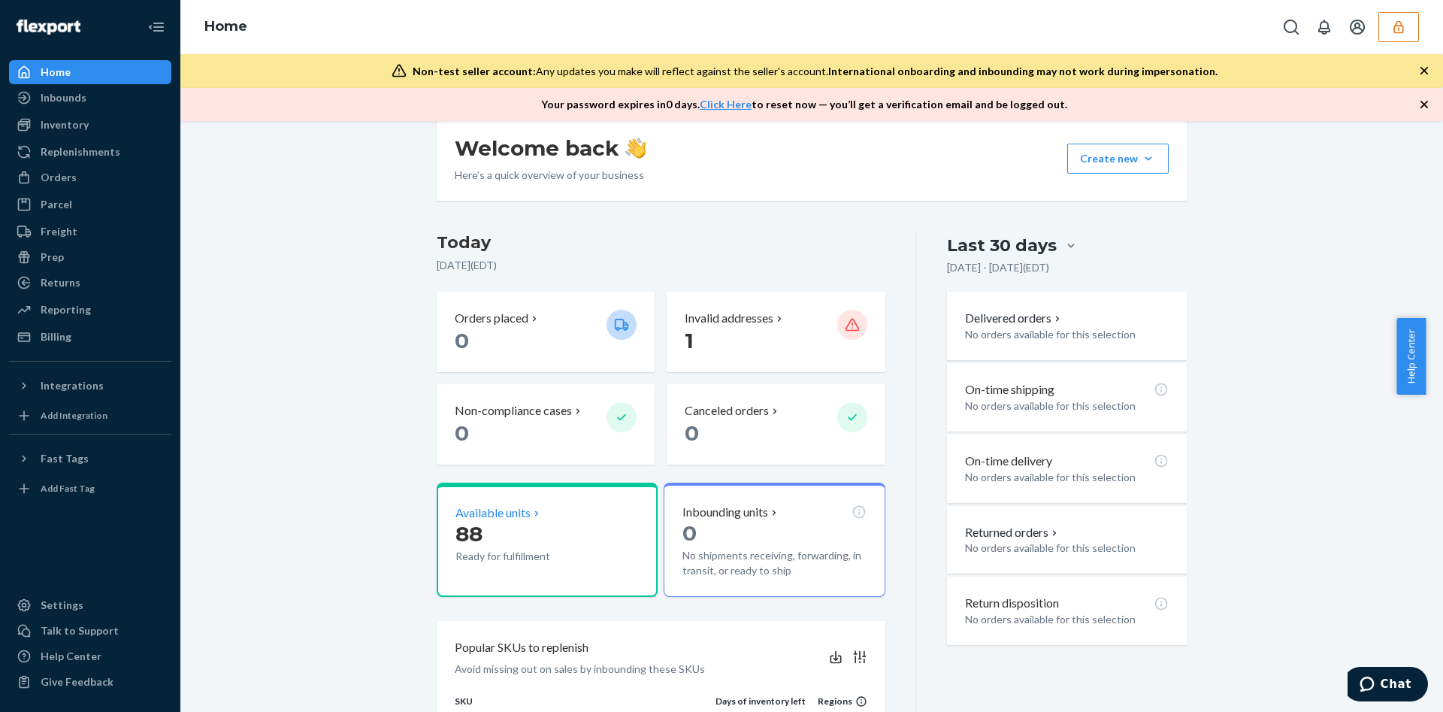
click at [535, 502] on div "Available units 88 Ready for fulfillment" at bounding box center [547, 539] width 221 height 114
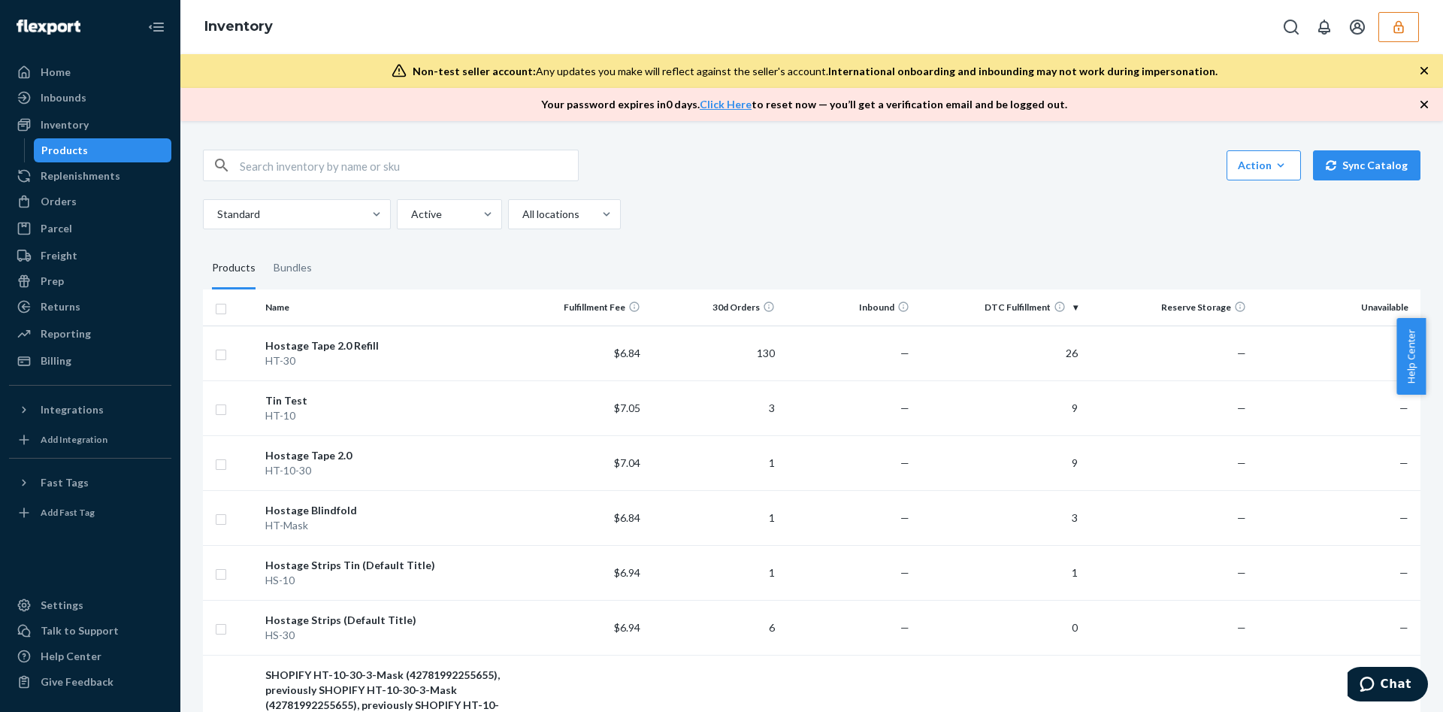
click at [1400, 21] on icon "button" at bounding box center [1398, 26] width 10 height 13
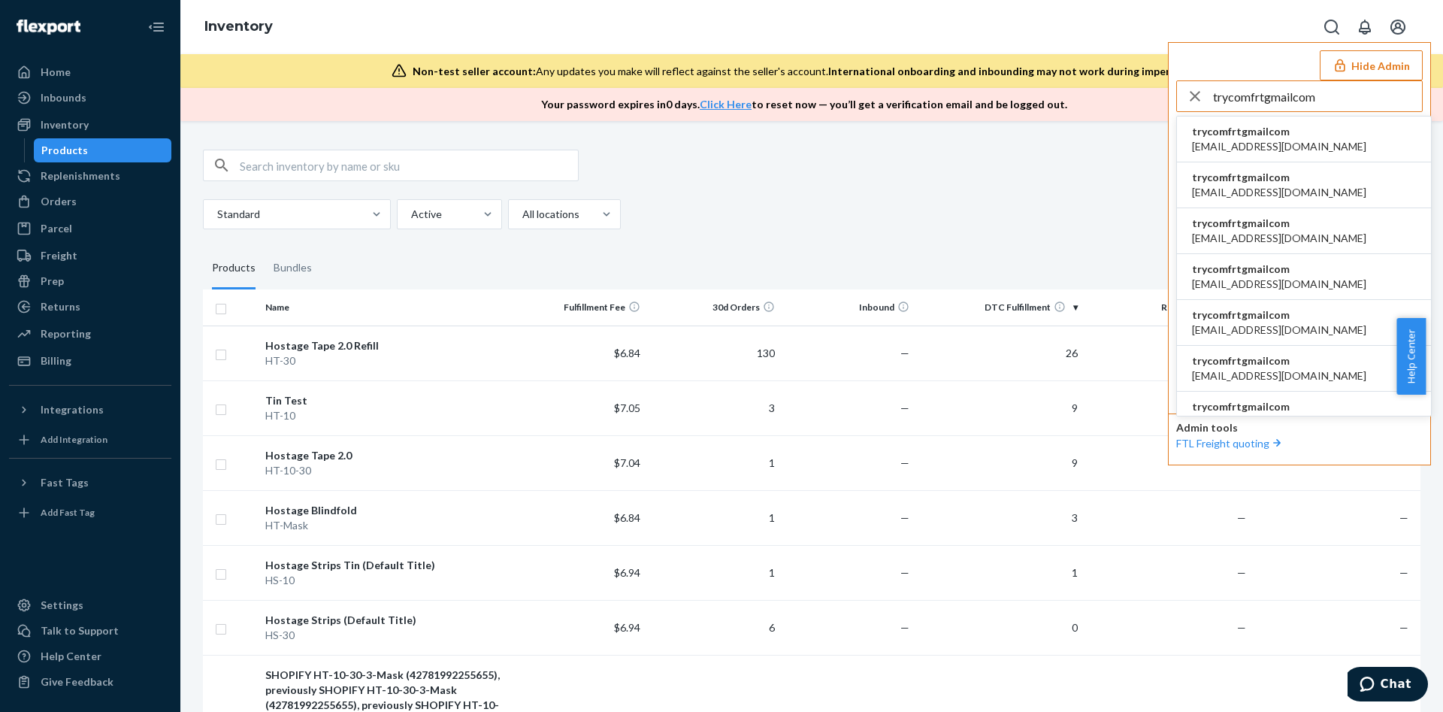
type input "trycomfrtgmailcom"
click at [1304, 118] on li "trycomfrtgmailcom accounting@comfrt.com" at bounding box center [1304, 139] width 254 height 46
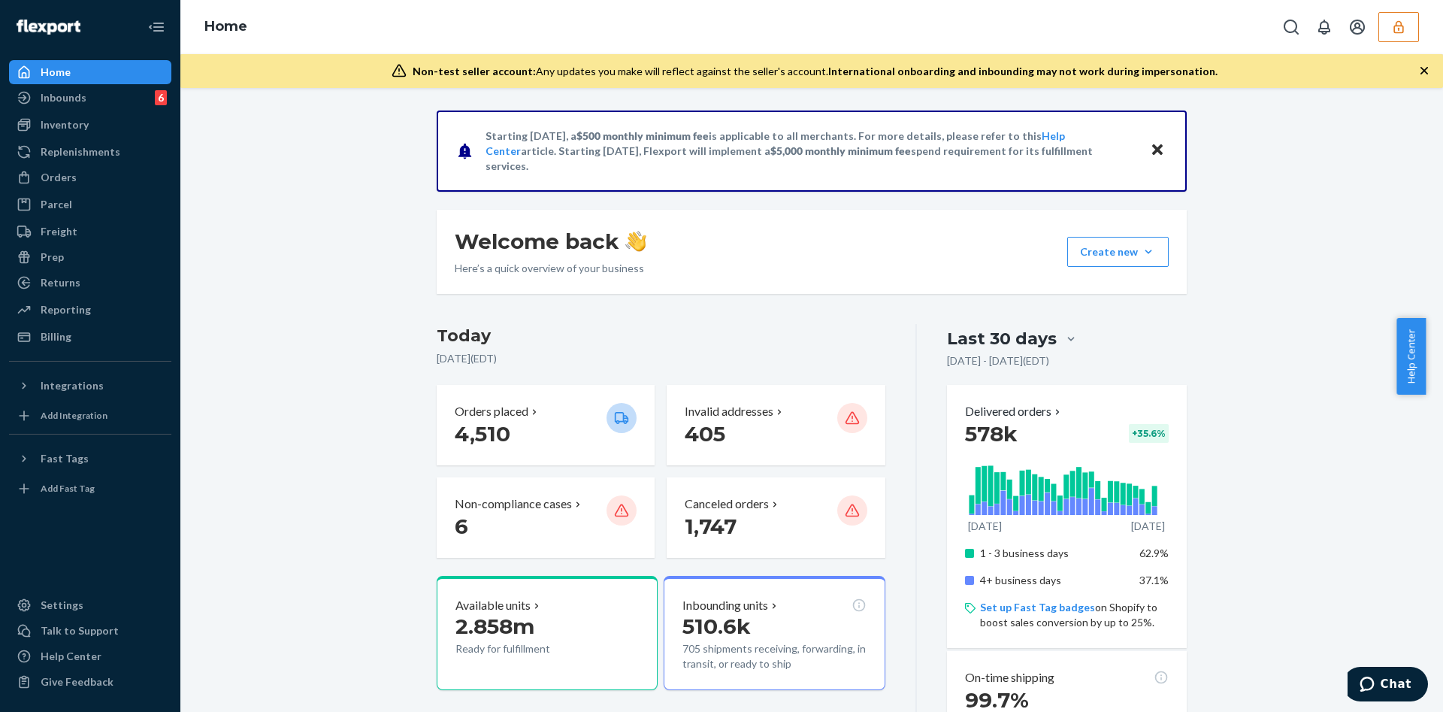
click at [83, 190] on div "Orders Ecommerce Orders Wholesale Orders" at bounding box center [90, 178] width 162 height 26
click at [95, 177] on div "Orders" at bounding box center [90, 177] width 159 height 21
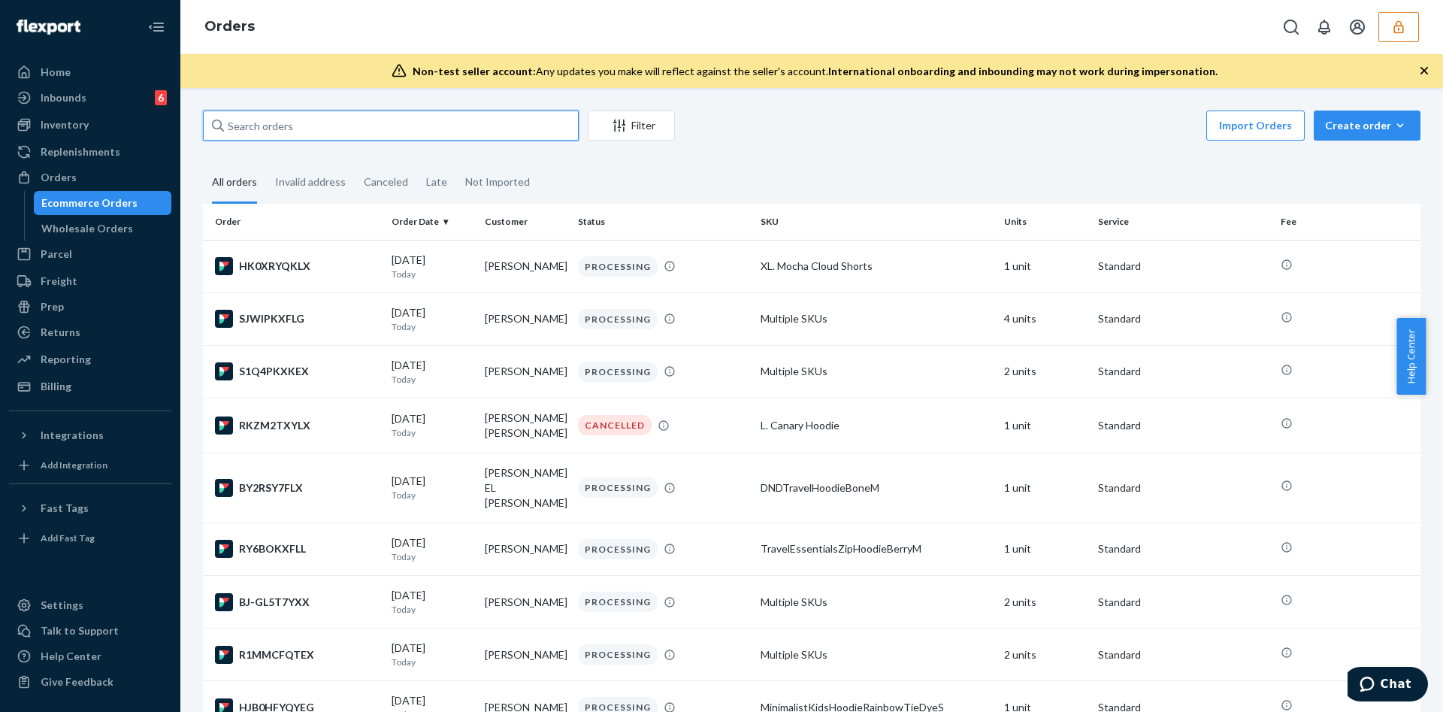
click at [261, 125] on input "text" at bounding box center [391, 125] width 376 height 30
paste input "BYPNIRJUEL"
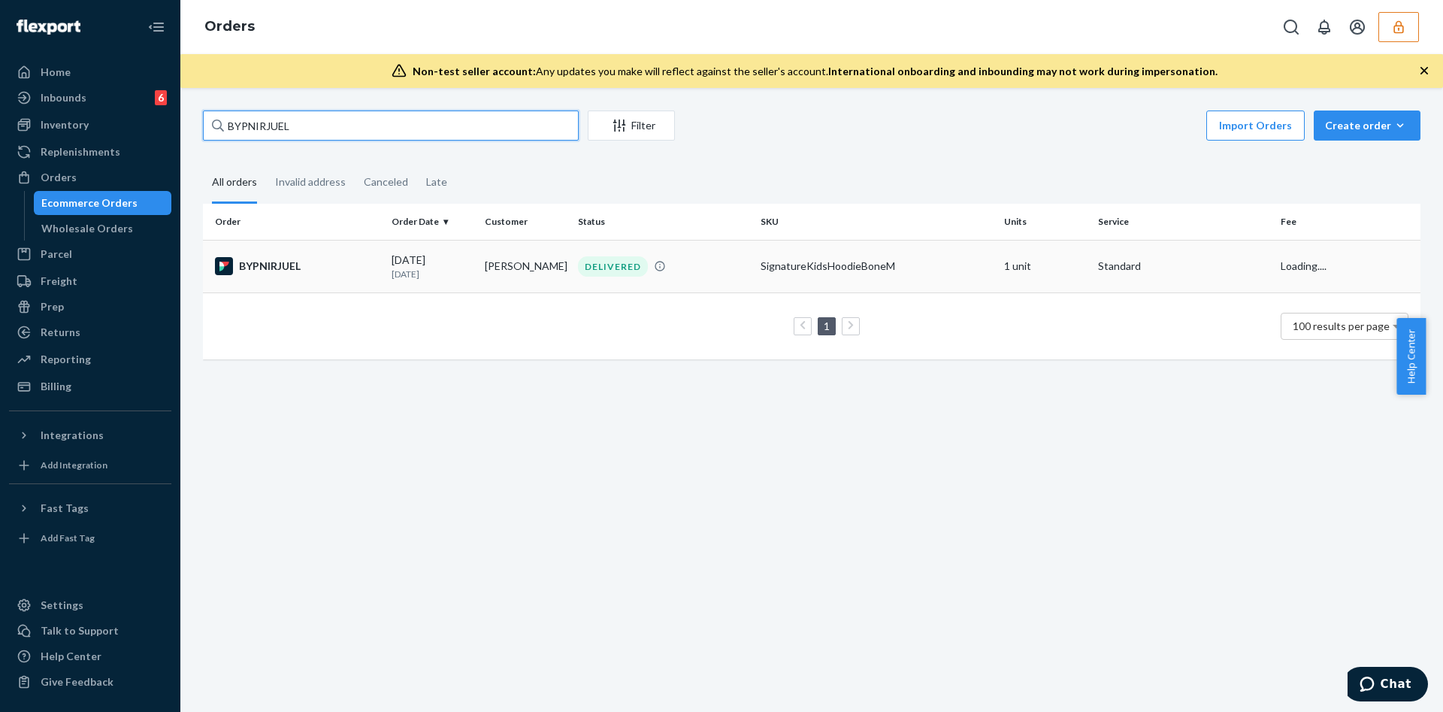
type input "BYPNIRJUEL"
click at [431, 262] on div "07/21/2025 1 month ago" at bounding box center [431, 266] width 81 height 28
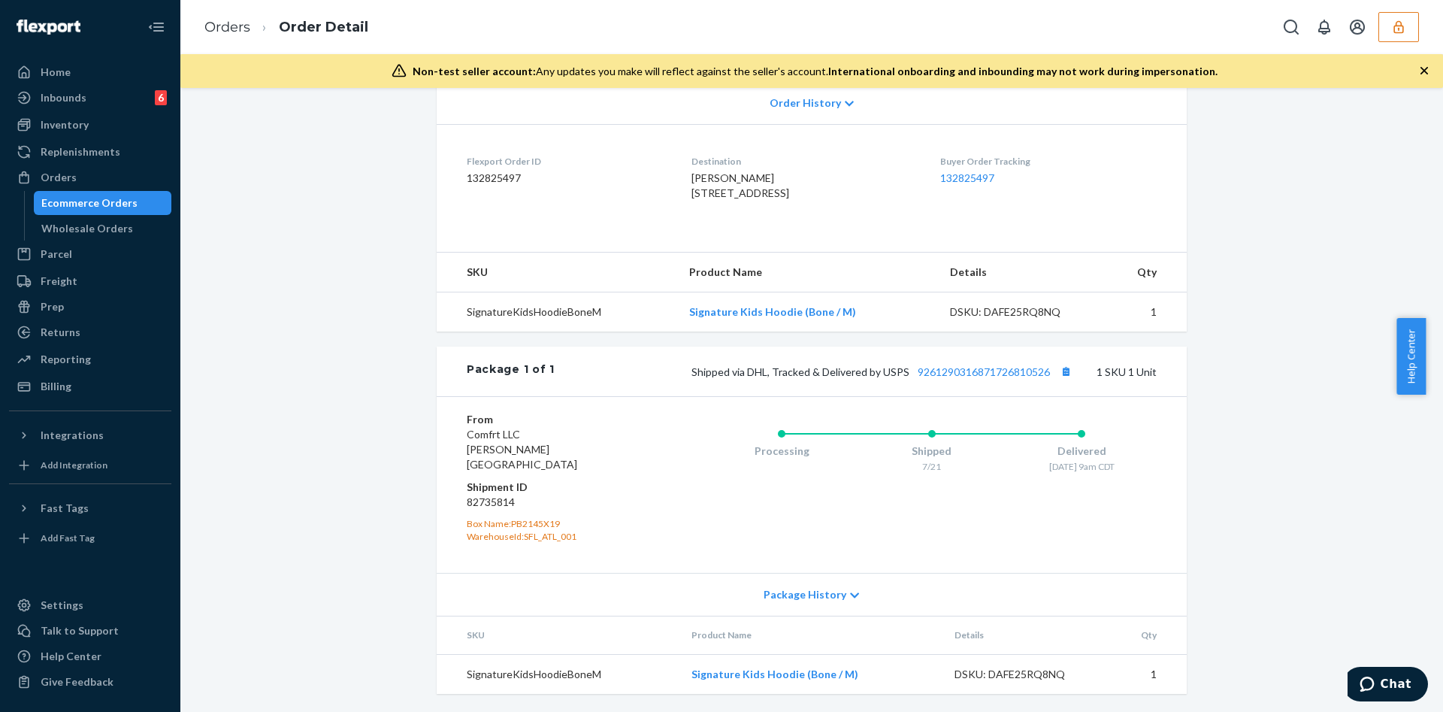
scroll to position [329, 0]
click at [924, 379] on link "9261290316871726810526" at bounding box center [983, 372] width 132 height 13
click at [101, 132] on div "Inventory" at bounding box center [90, 124] width 159 height 21
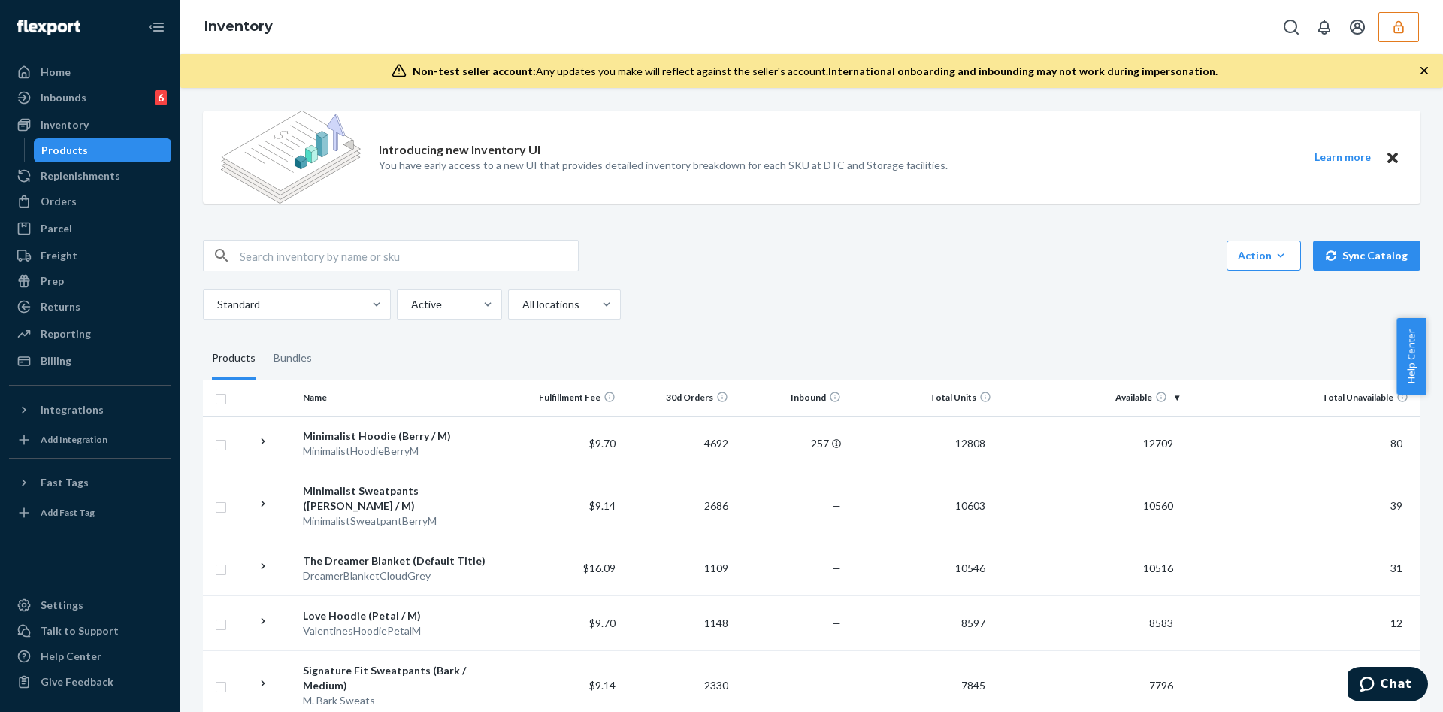
click at [1382, 20] on button "button" at bounding box center [1398, 27] width 41 height 30
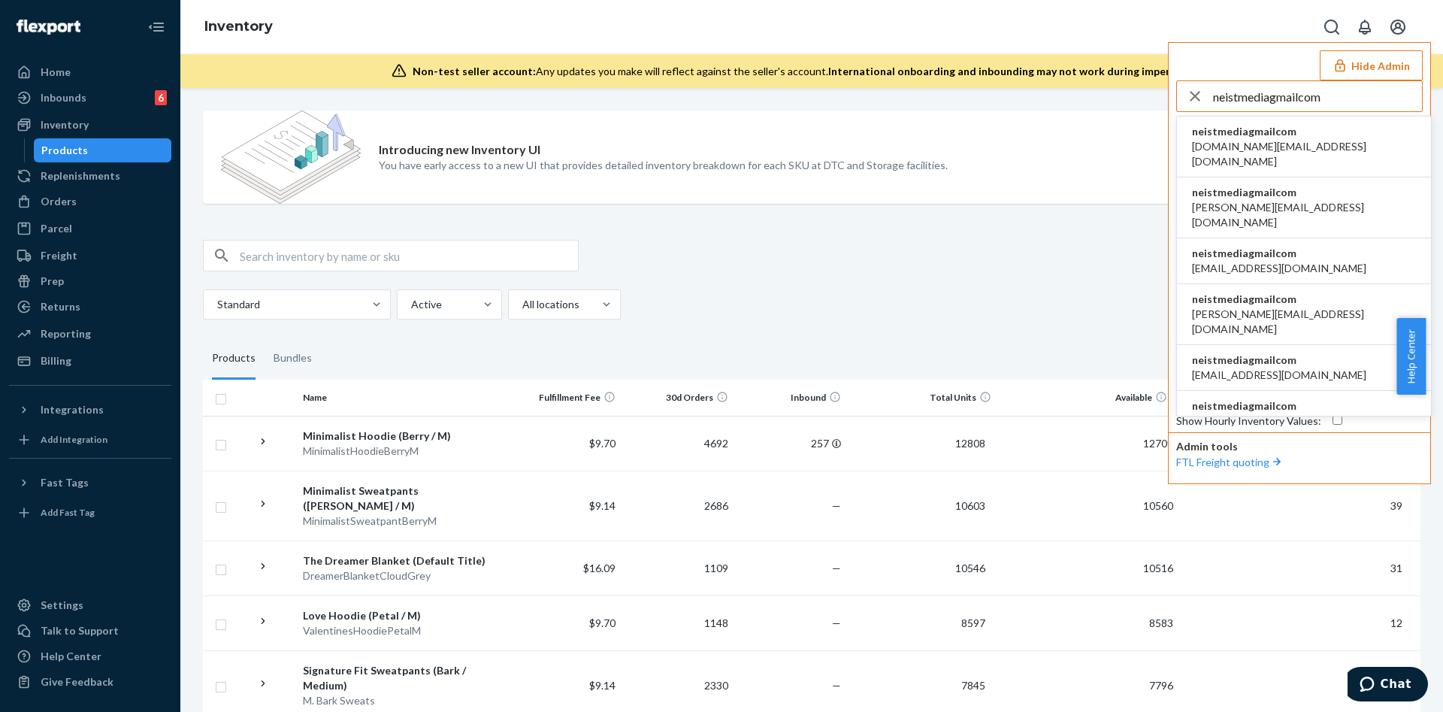
type input "neistmediagmailcom"
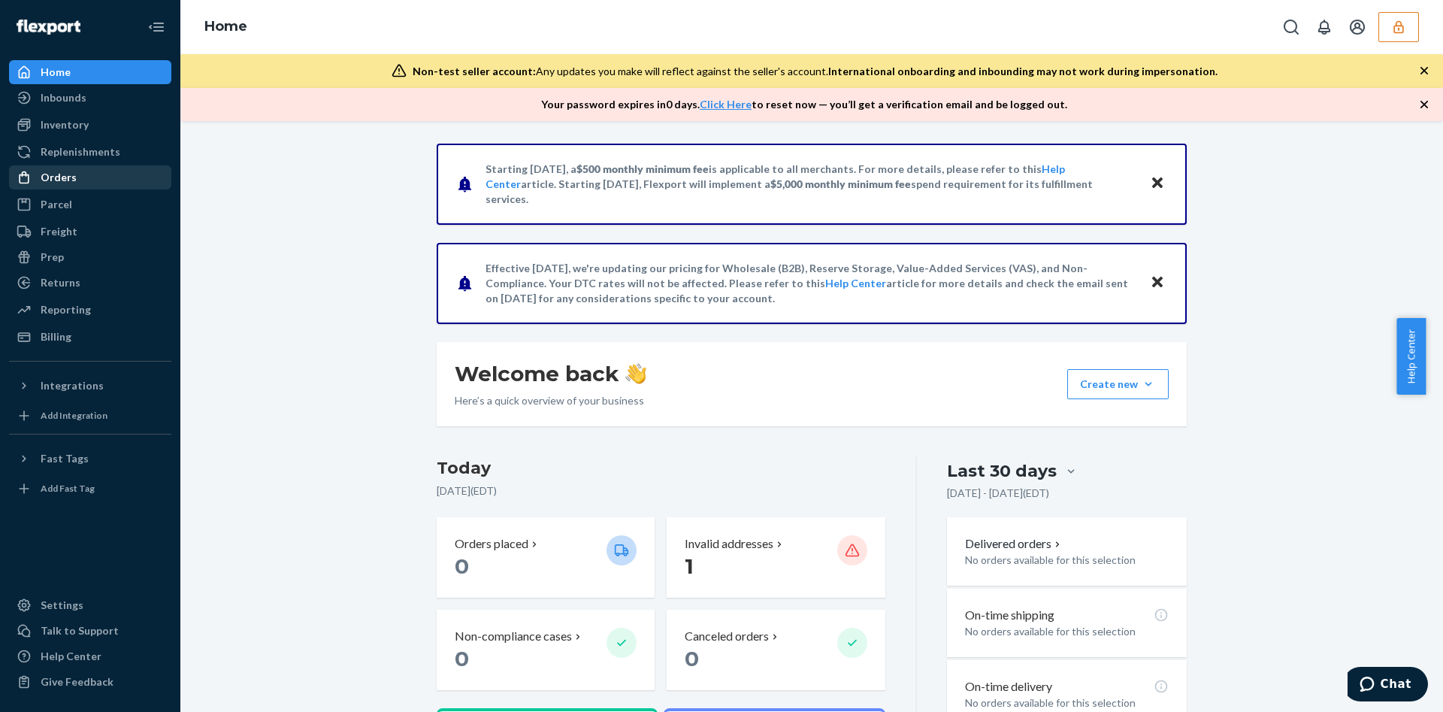
click at [59, 183] on div "Orders" at bounding box center [59, 177] width 36 height 15
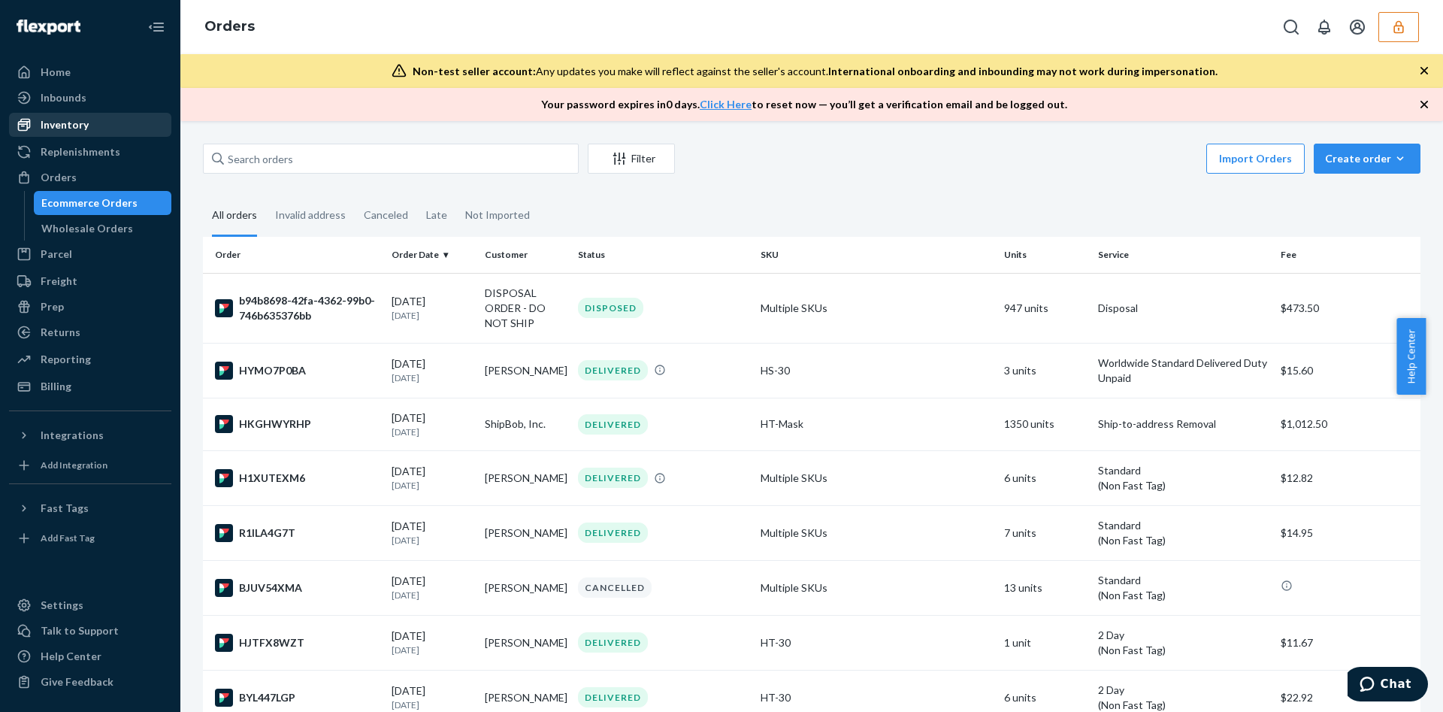
click at [117, 134] on div "Inventory" at bounding box center [90, 124] width 159 height 21
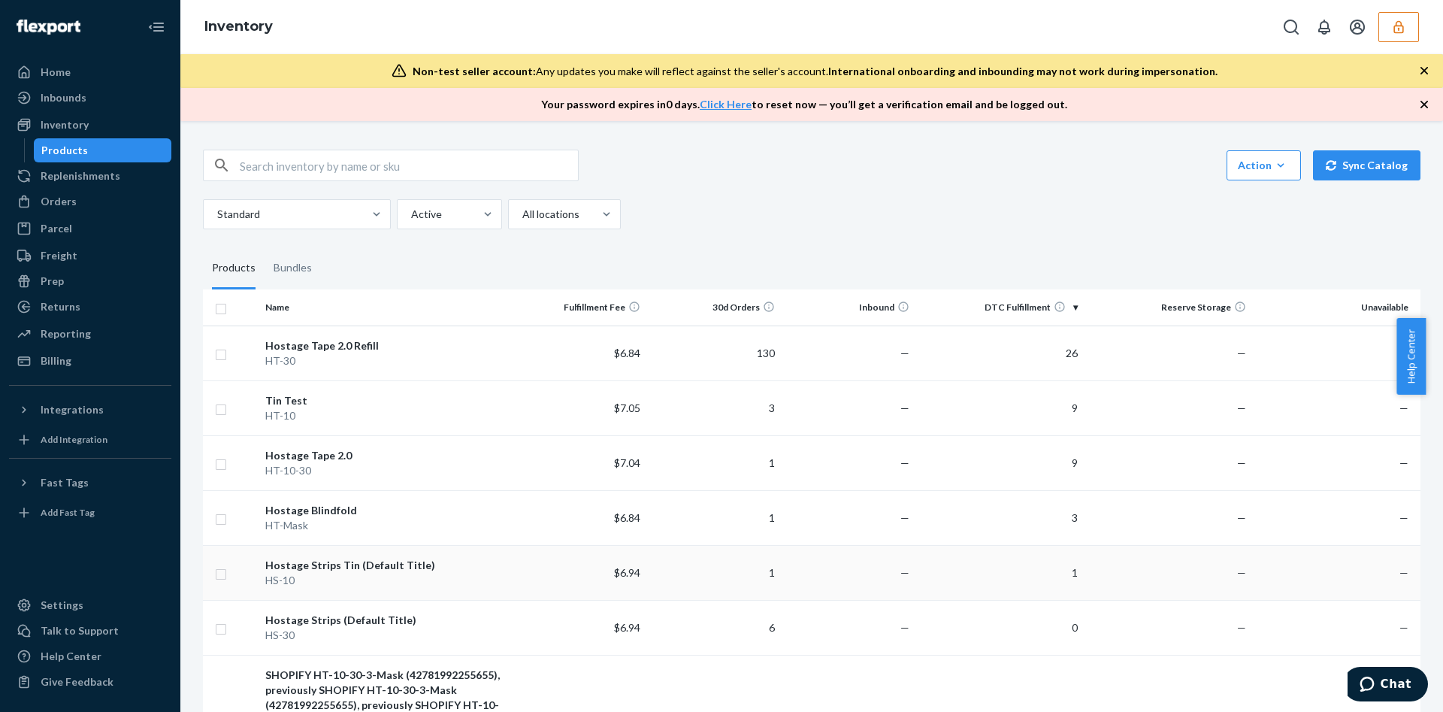
click at [854, 556] on td "—" at bounding box center [848, 572] width 134 height 55
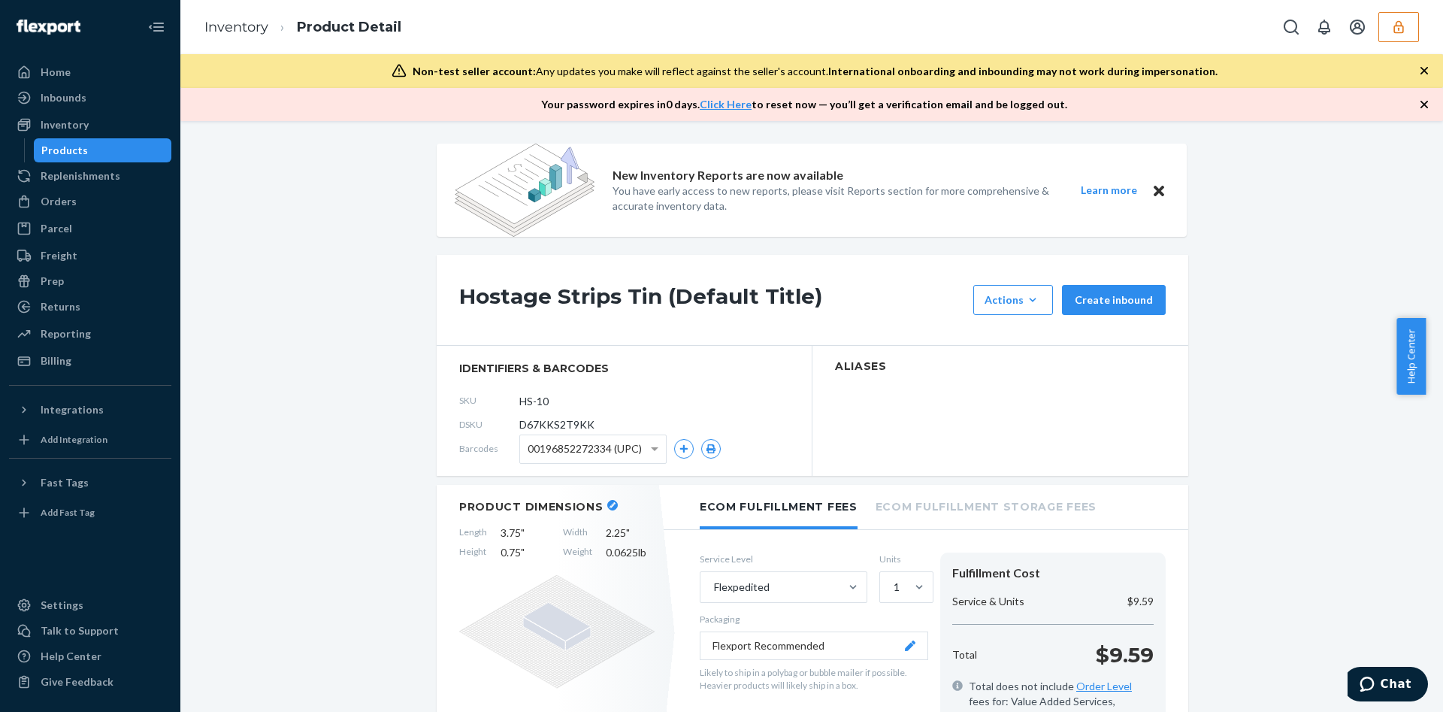
click at [561, 424] on span "D67KKS2T9KK" at bounding box center [556, 424] width 75 height 15
copy section "D67KKS2T9KK"
click at [223, 21] on link "Inventory" at bounding box center [236, 27] width 64 height 17
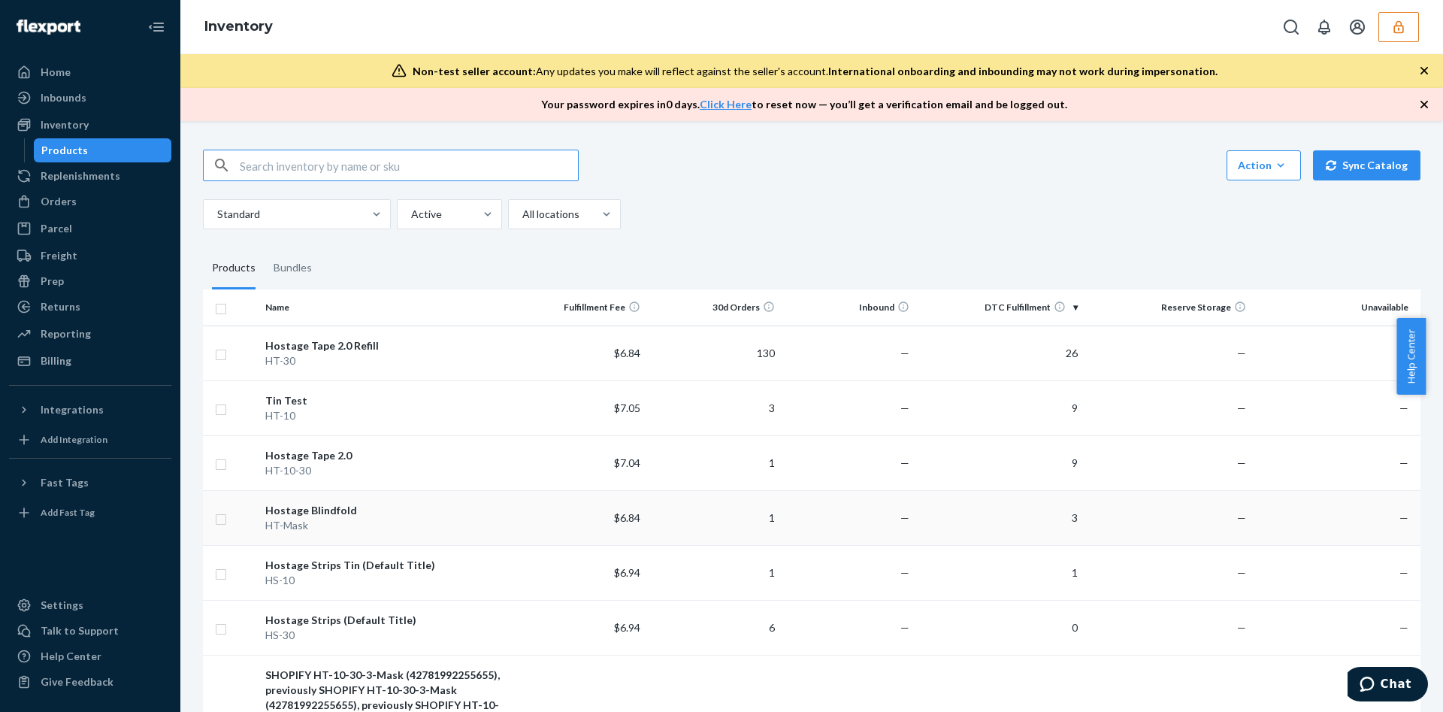
click at [863, 532] on td "—" at bounding box center [848, 517] width 134 height 55
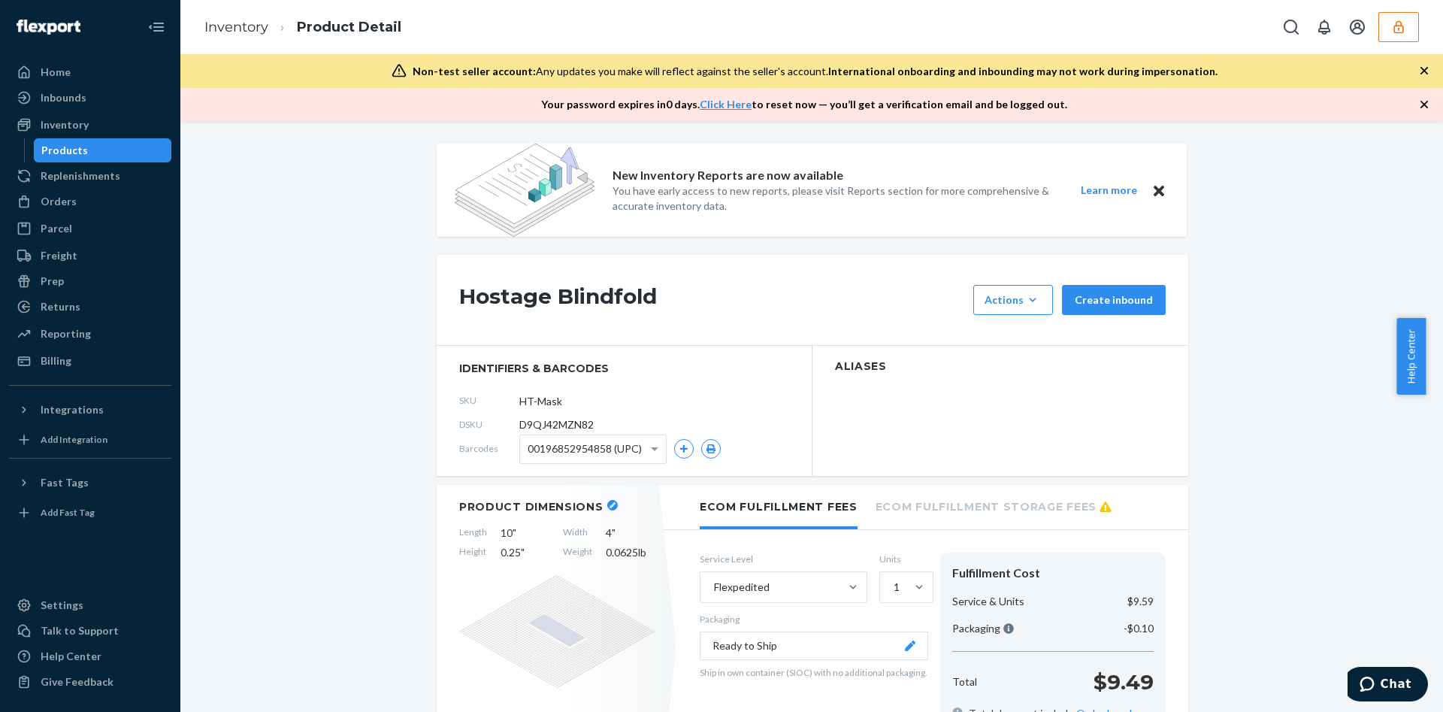
click at [539, 427] on span "D9QJ42MZN82" at bounding box center [556, 424] width 74 height 15
copy span "D9QJ42MZN82"
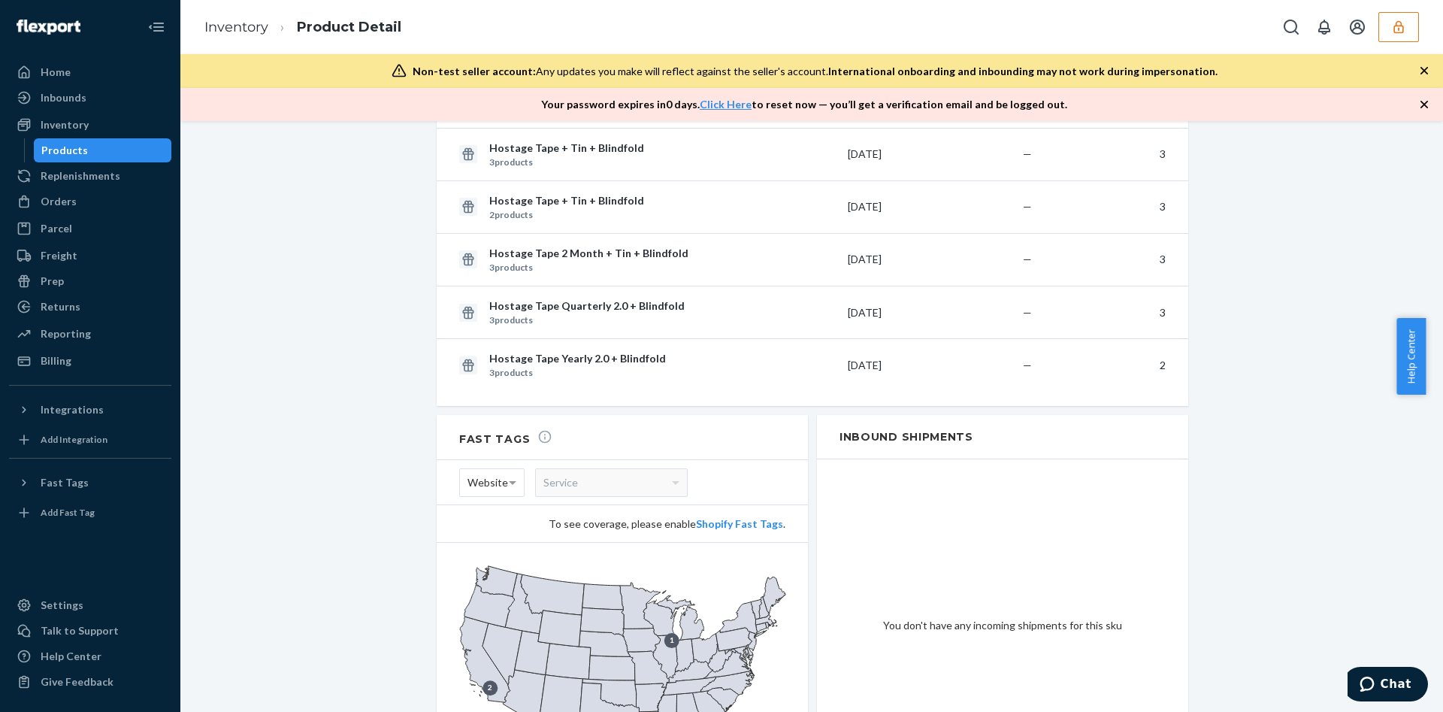
scroll to position [1433, 0]
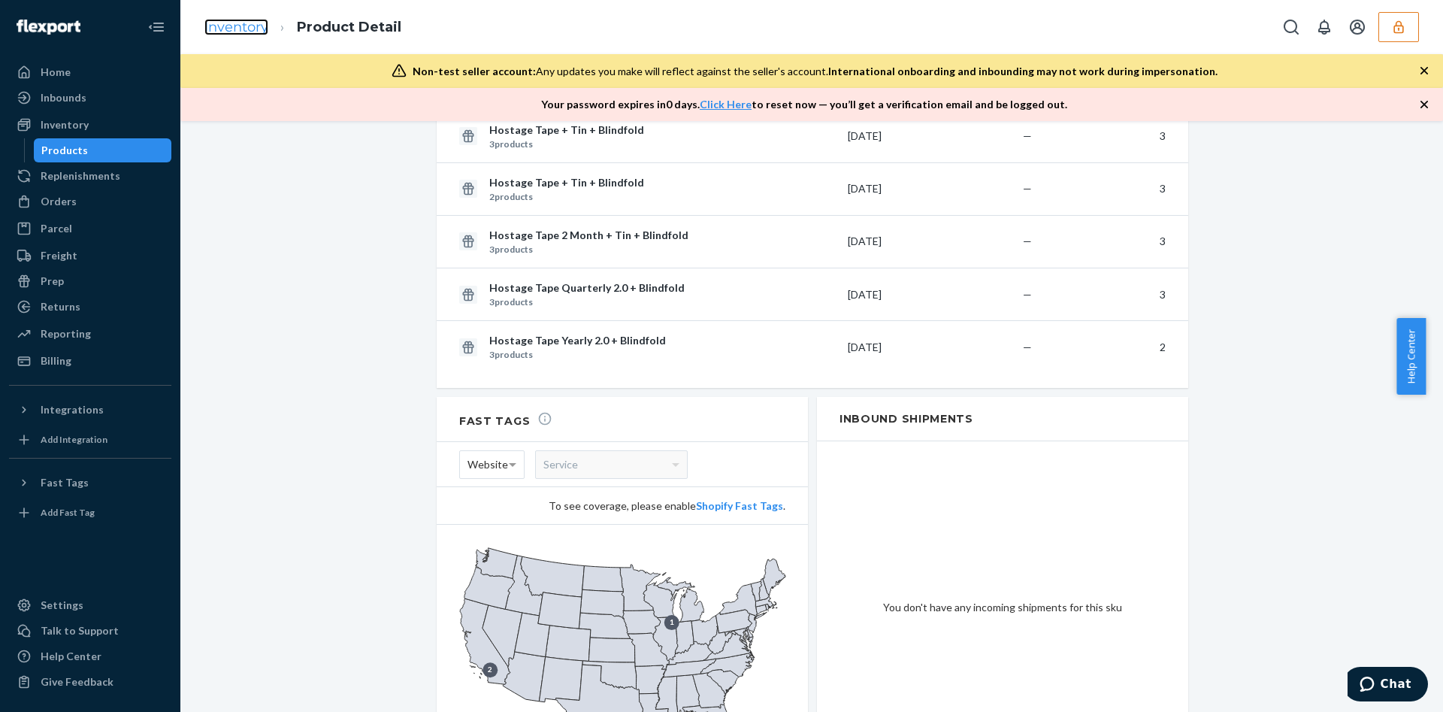
click at [231, 25] on link "Inventory" at bounding box center [236, 27] width 64 height 17
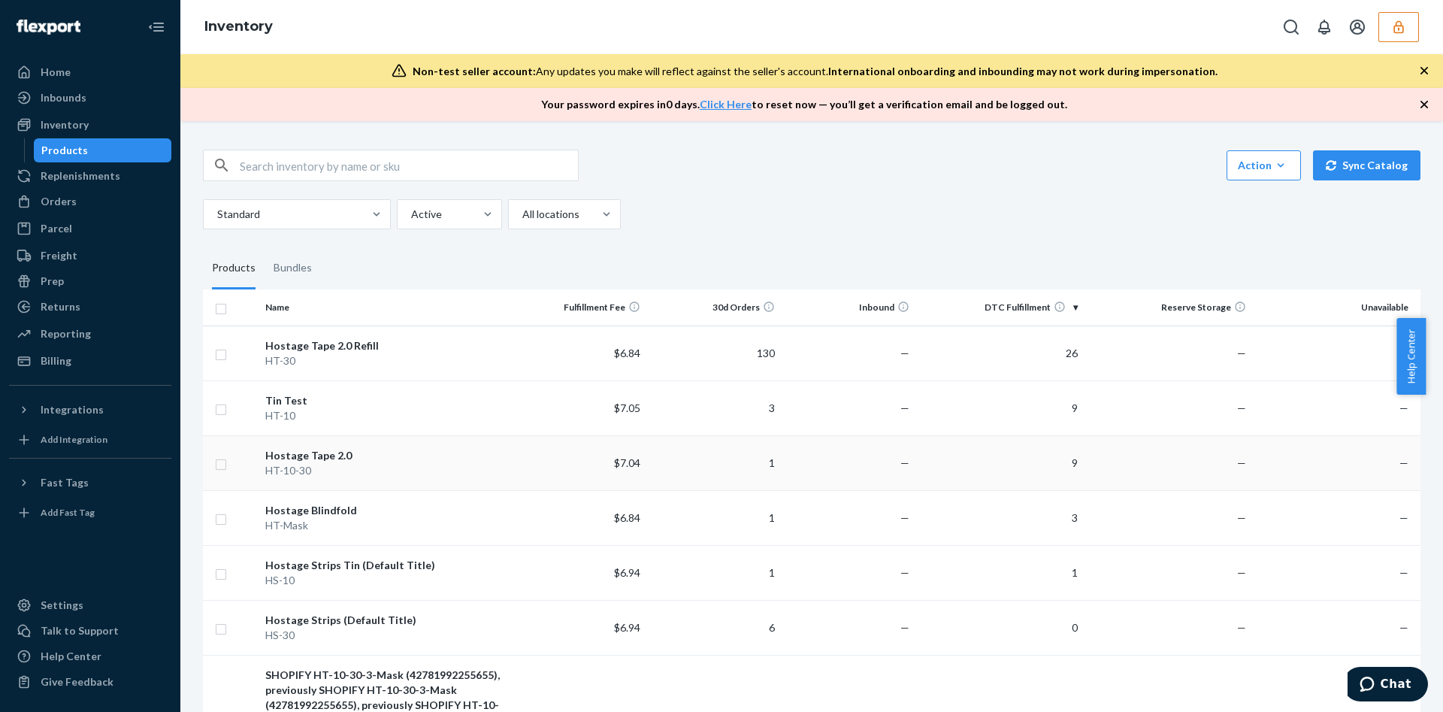
click at [915, 447] on td "9" at bounding box center [999, 462] width 168 height 55
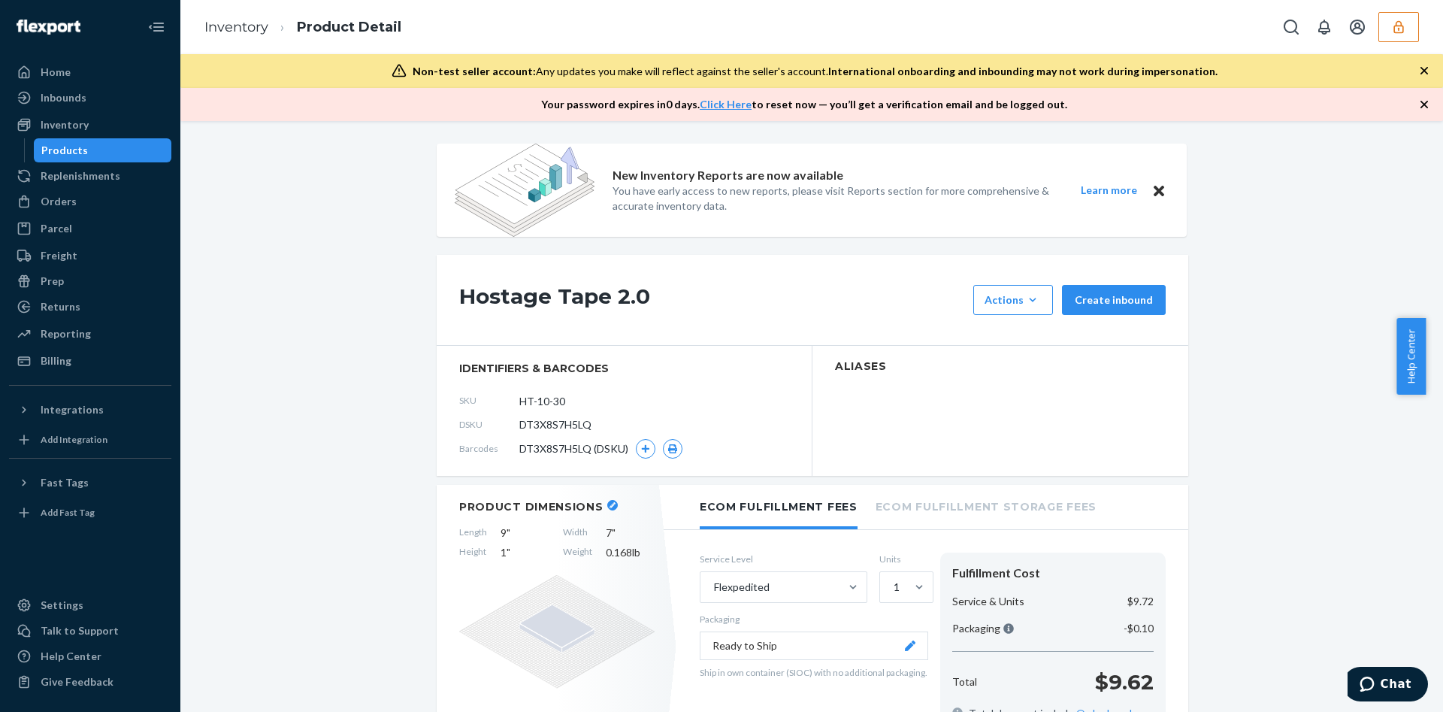
click at [571, 422] on span "DT3X8S7H5LQ" at bounding box center [555, 424] width 72 height 15
copy span "DT3X8S7H5LQ"
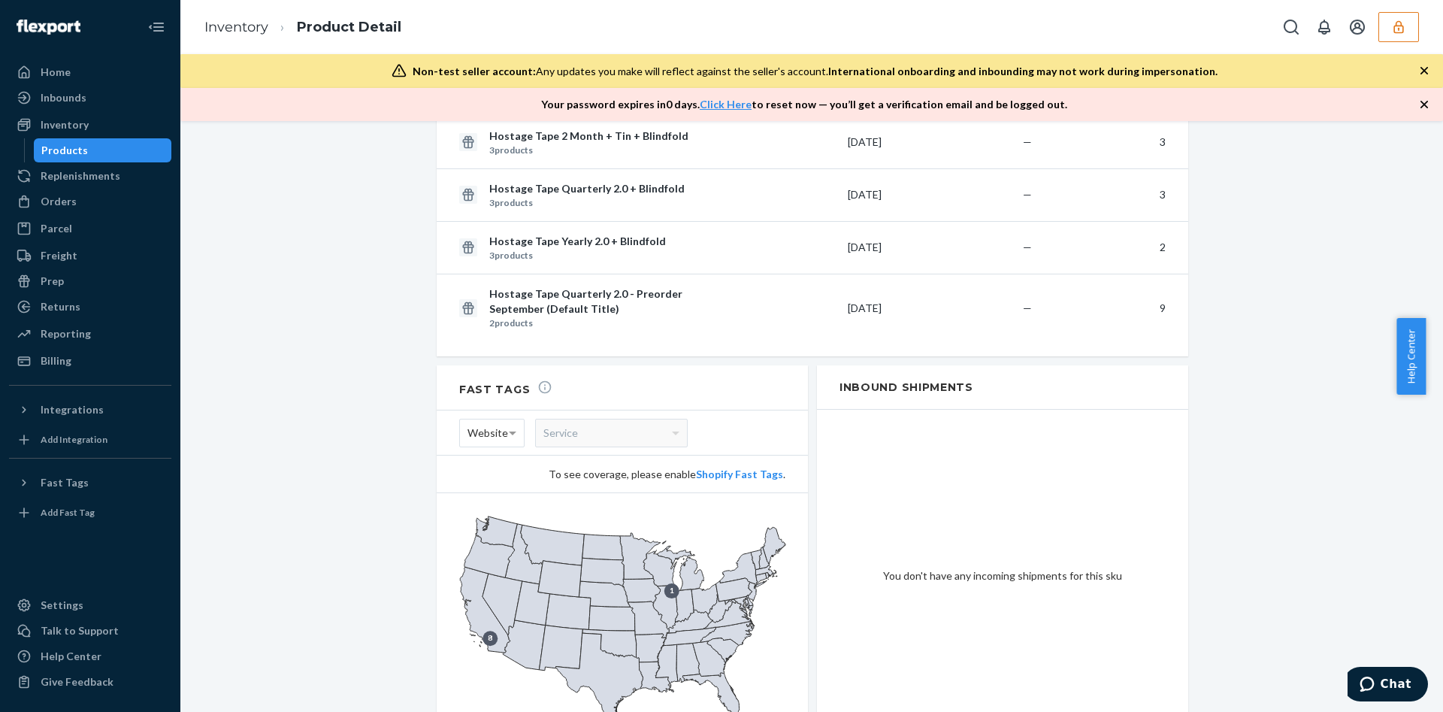
scroll to position [1467, 0]
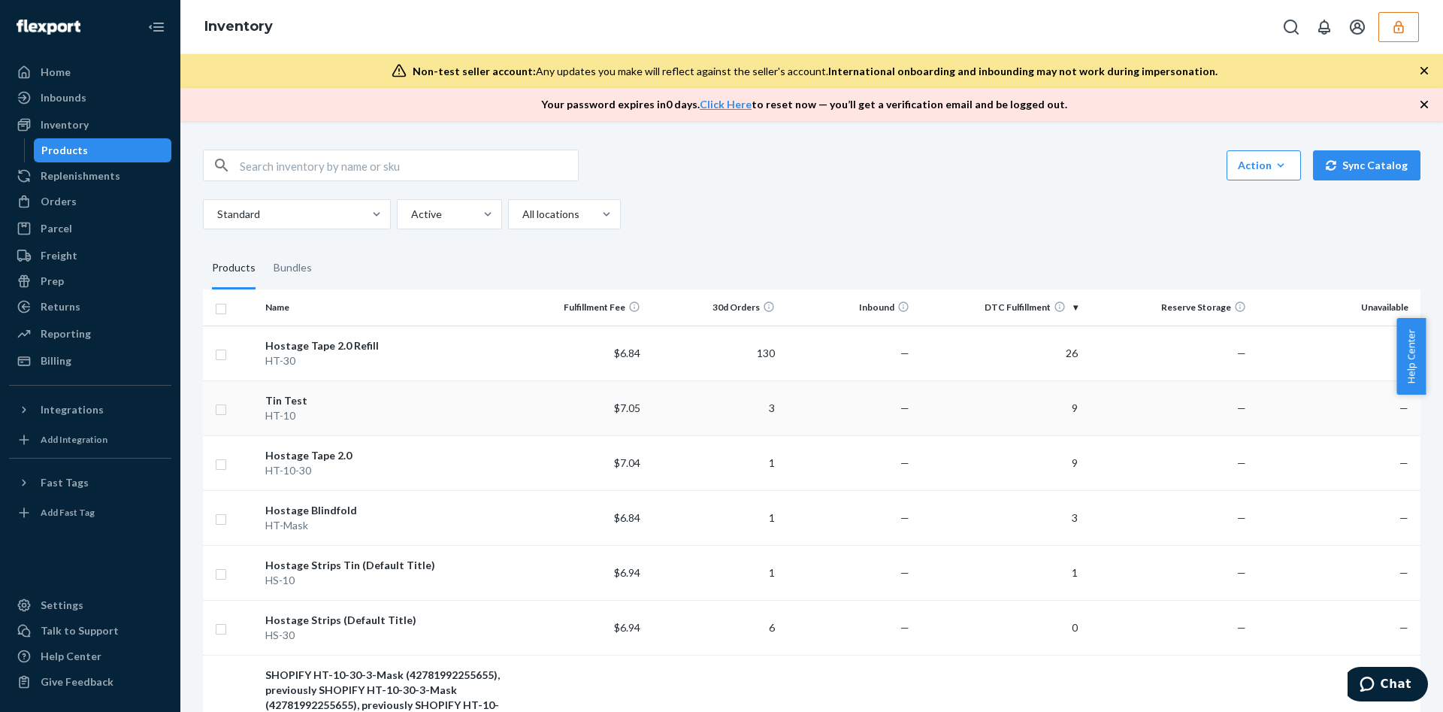
click at [1092, 412] on td "—" at bounding box center [1167, 407] width 168 height 55
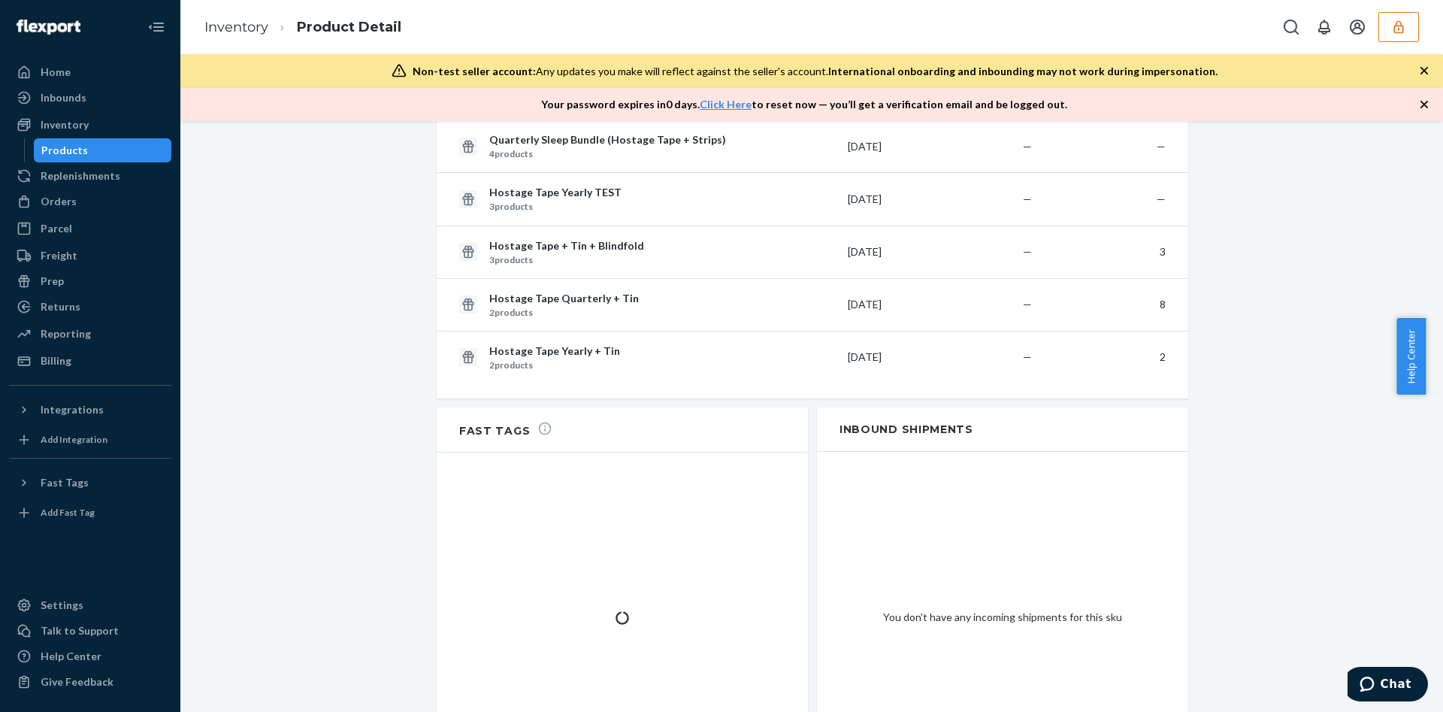
scroll to position [1760, 0]
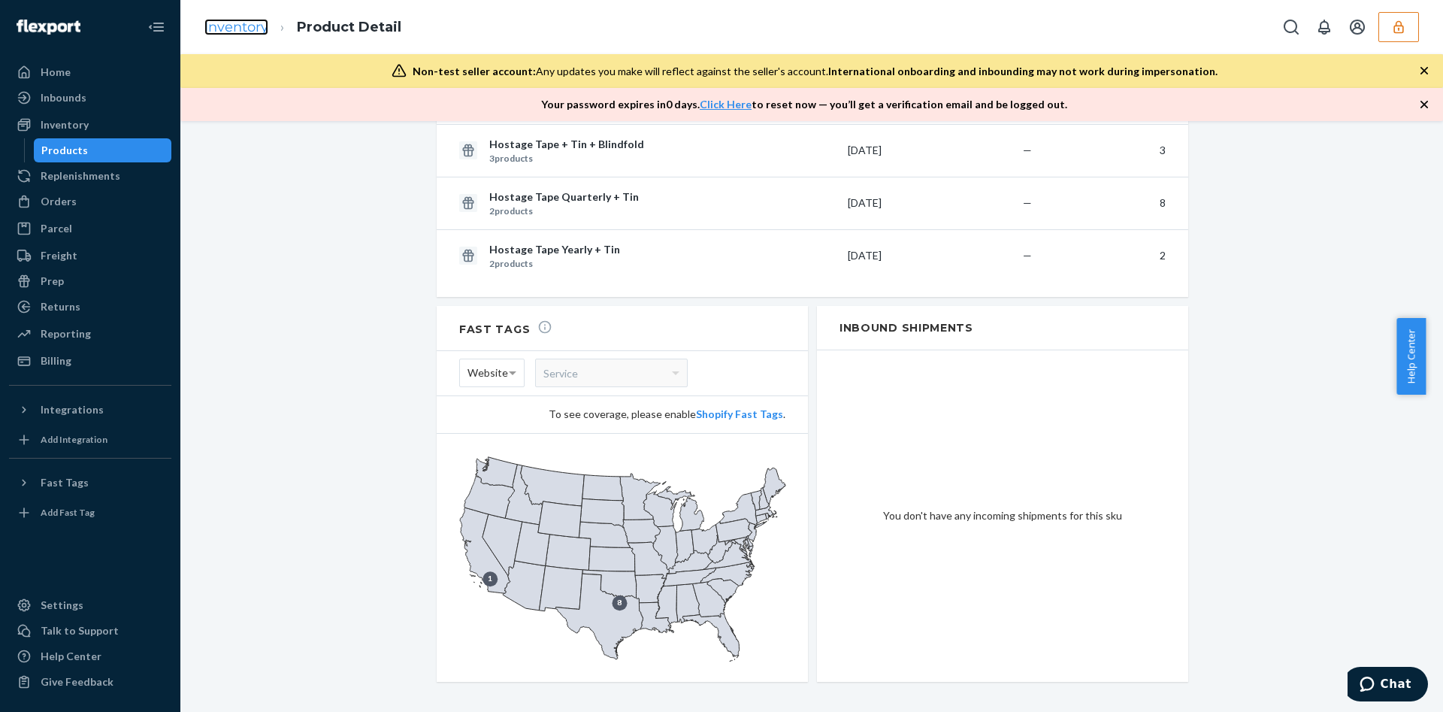
click at [259, 33] on link "Inventory" at bounding box center [236, 27] width 64 height 17
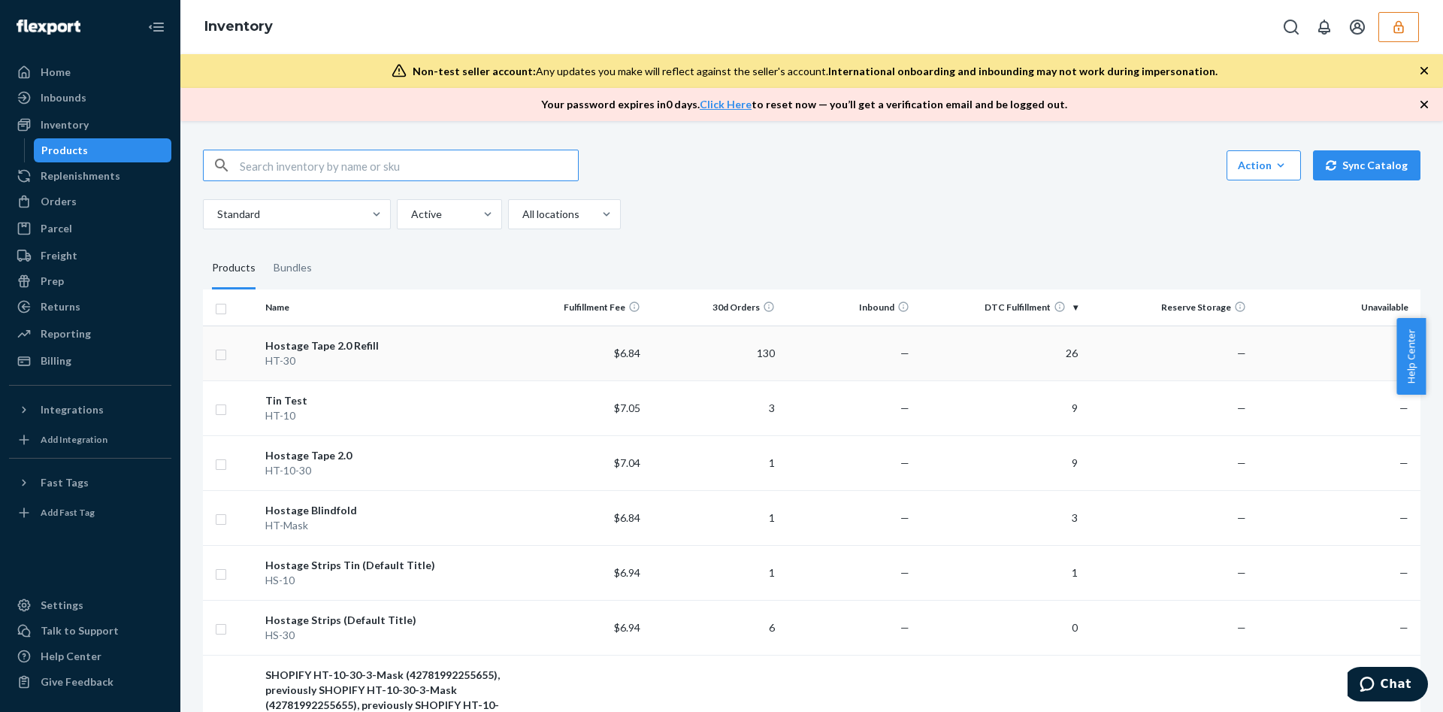
click at [860, 355] on td "—" at bounding box center [848, 352] width 134 height 55
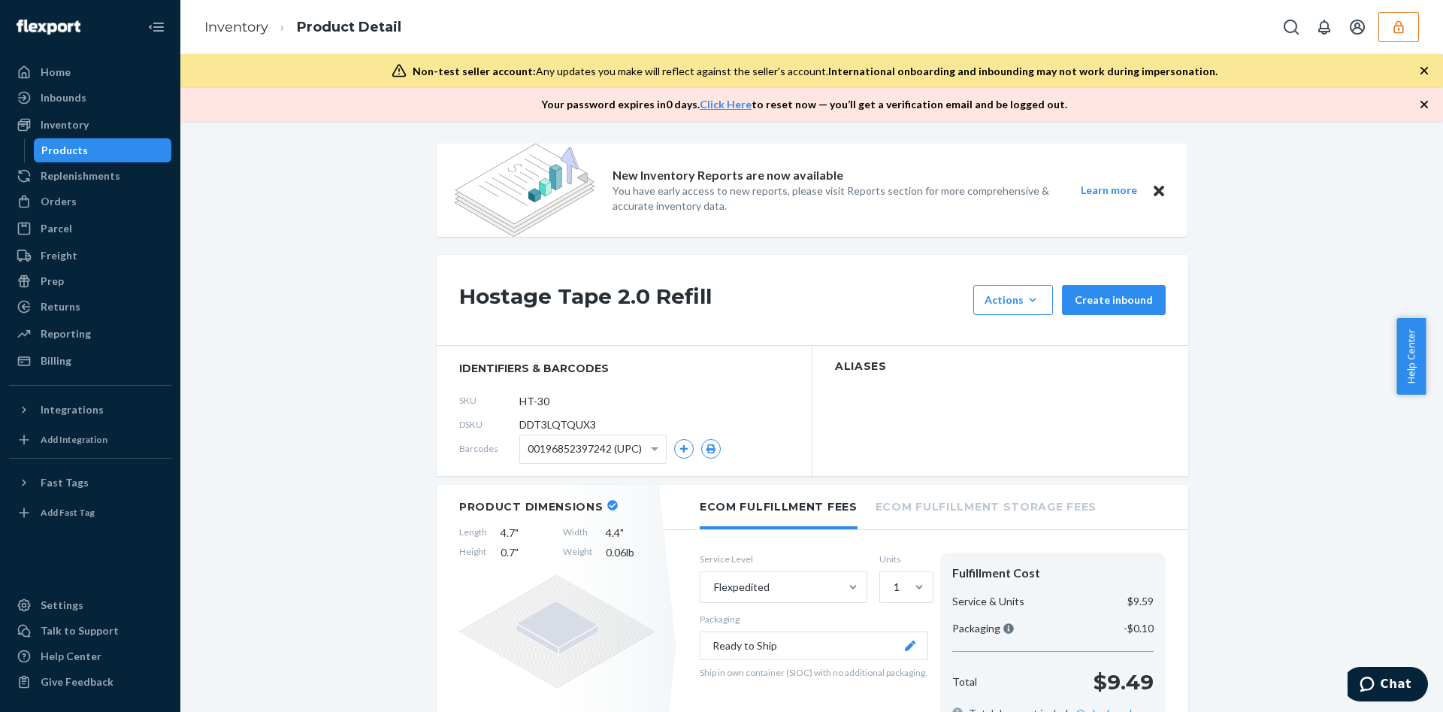
click at [542, 425] on span "DDT3LQTQUX3" at bounding box center [557, 424] width 77 height 15
copy span "DDT3LQTQUX3"
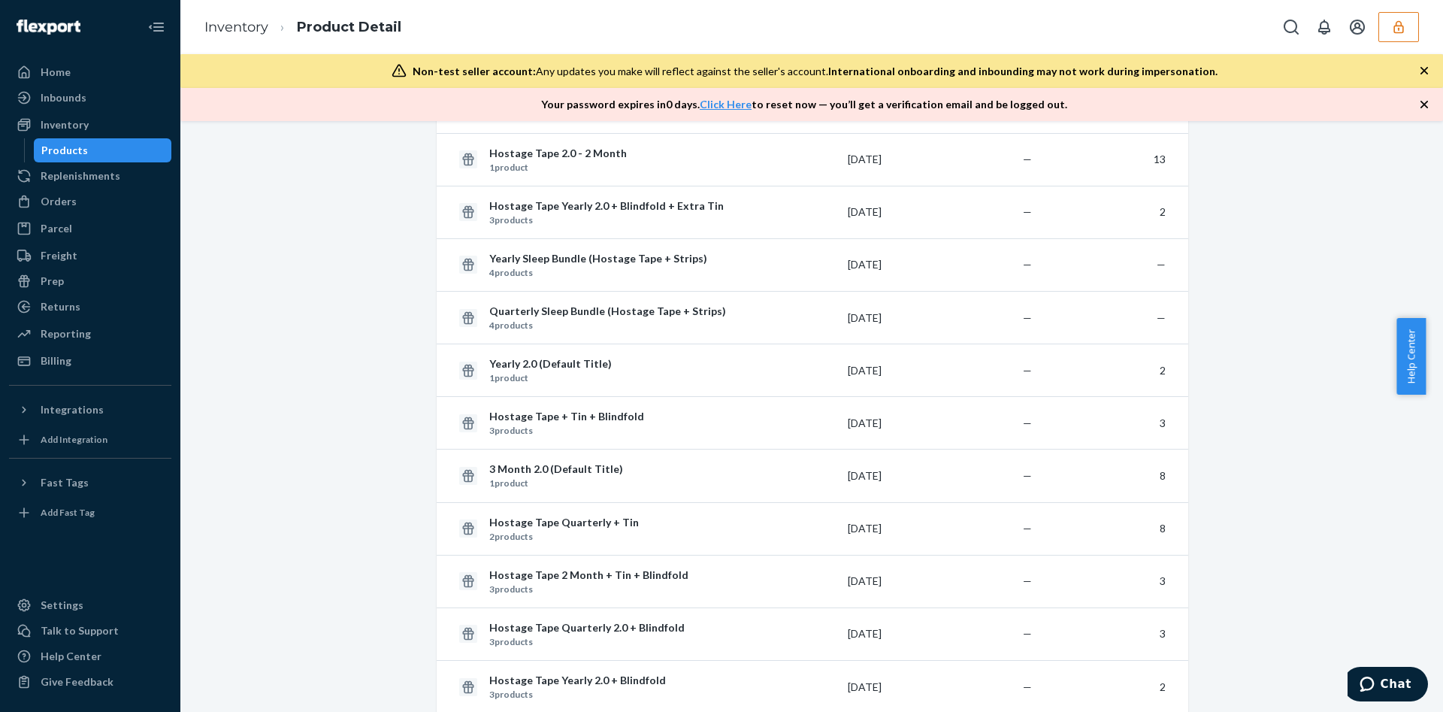
scroll to position [1975, 0]
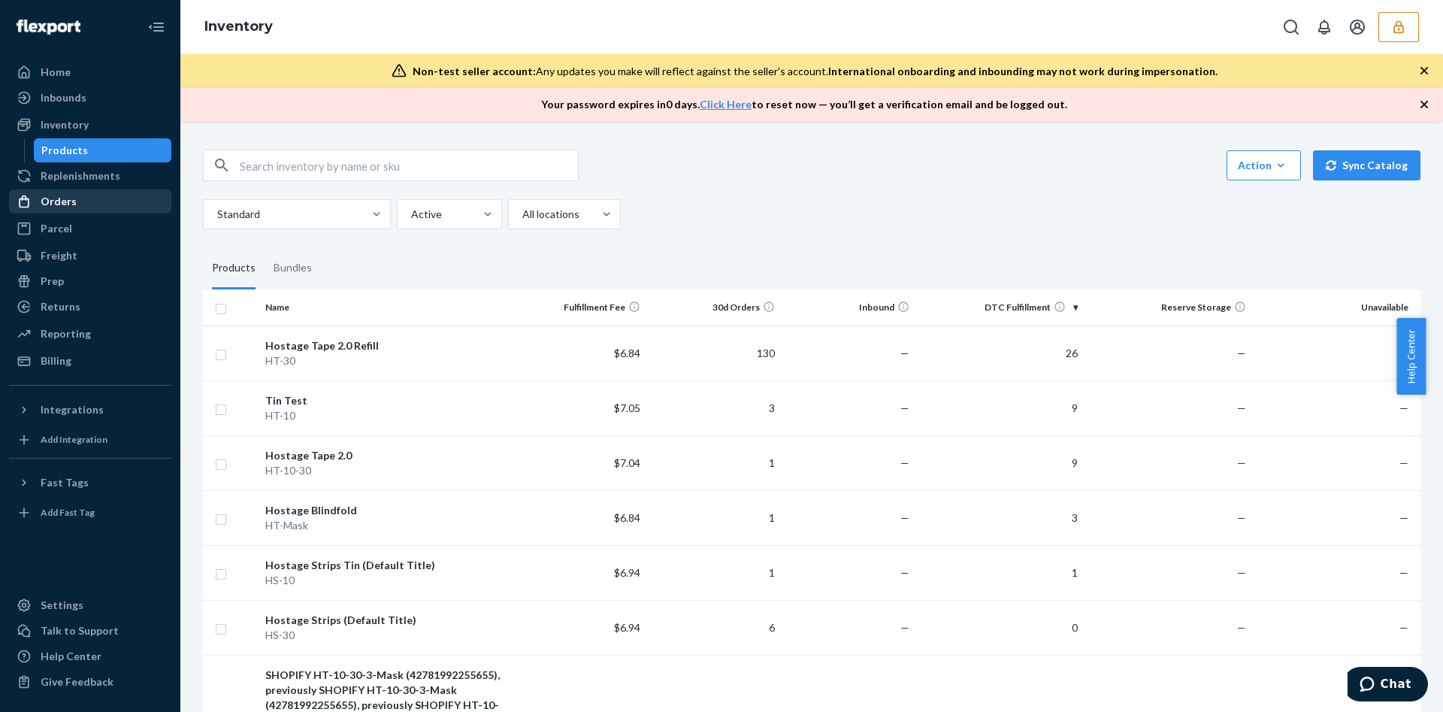
click at [92, 204] on div "Orders" at bounding box center [90, 201] width 159 height 21
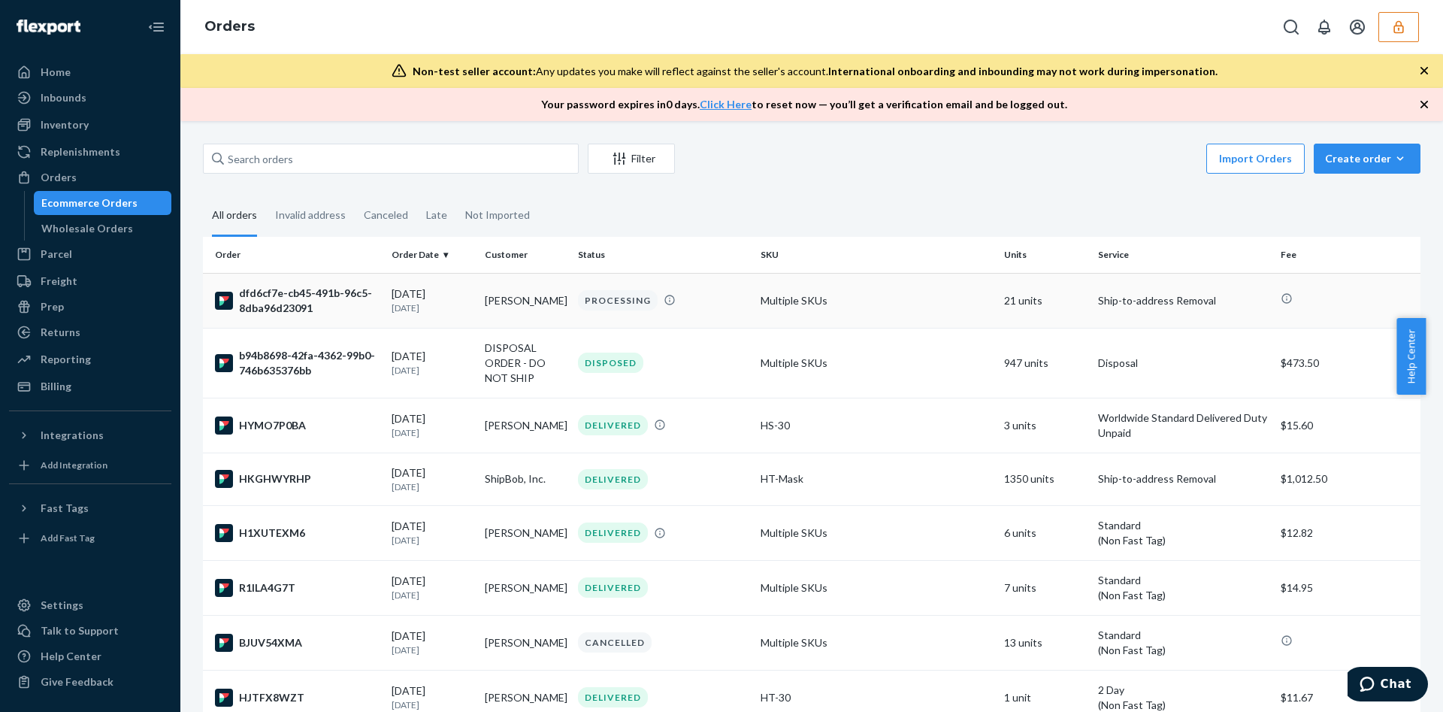
click at [754, 297] on td "Multiple SKUs" at bounding box center [875, 300] width 243 height 55
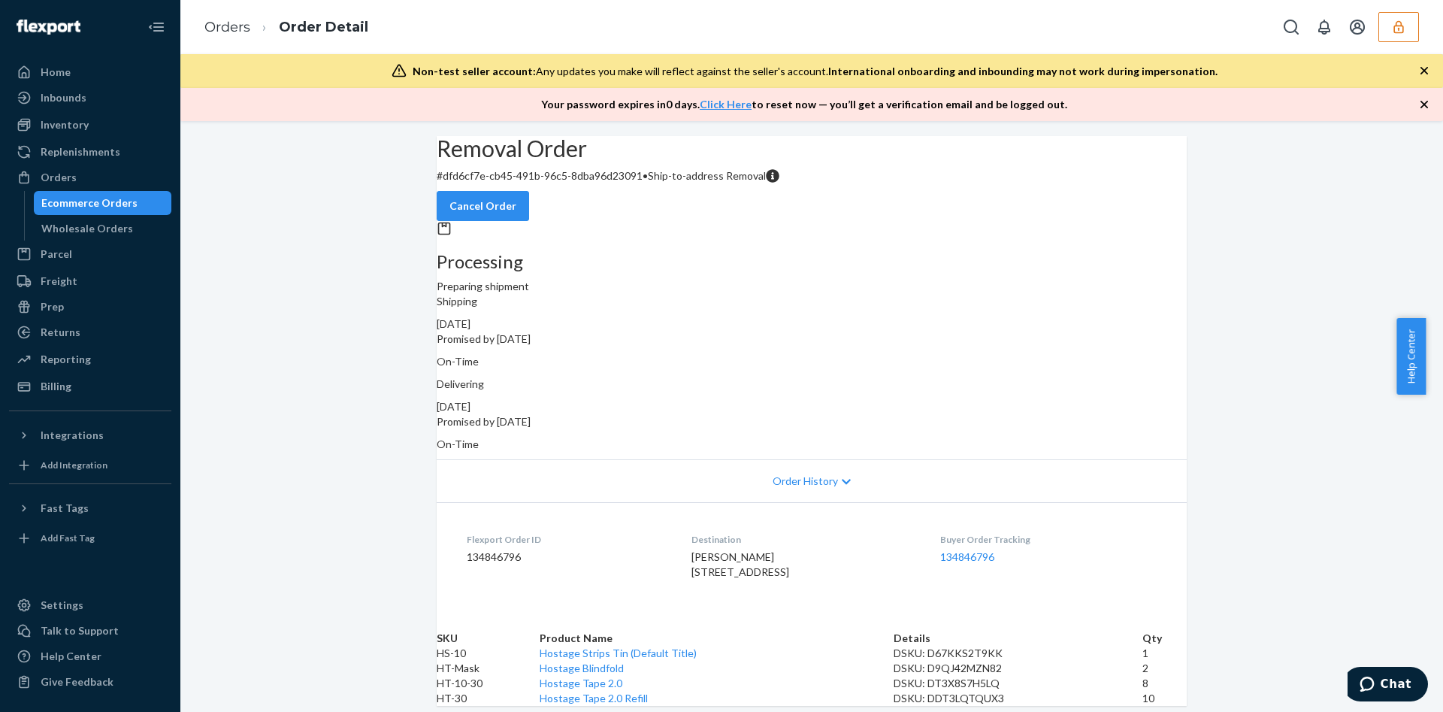
scroll to position [148, 0]
click at [751, 459] on div "Order History" at bounding box center [812, 480] width 750 height 43
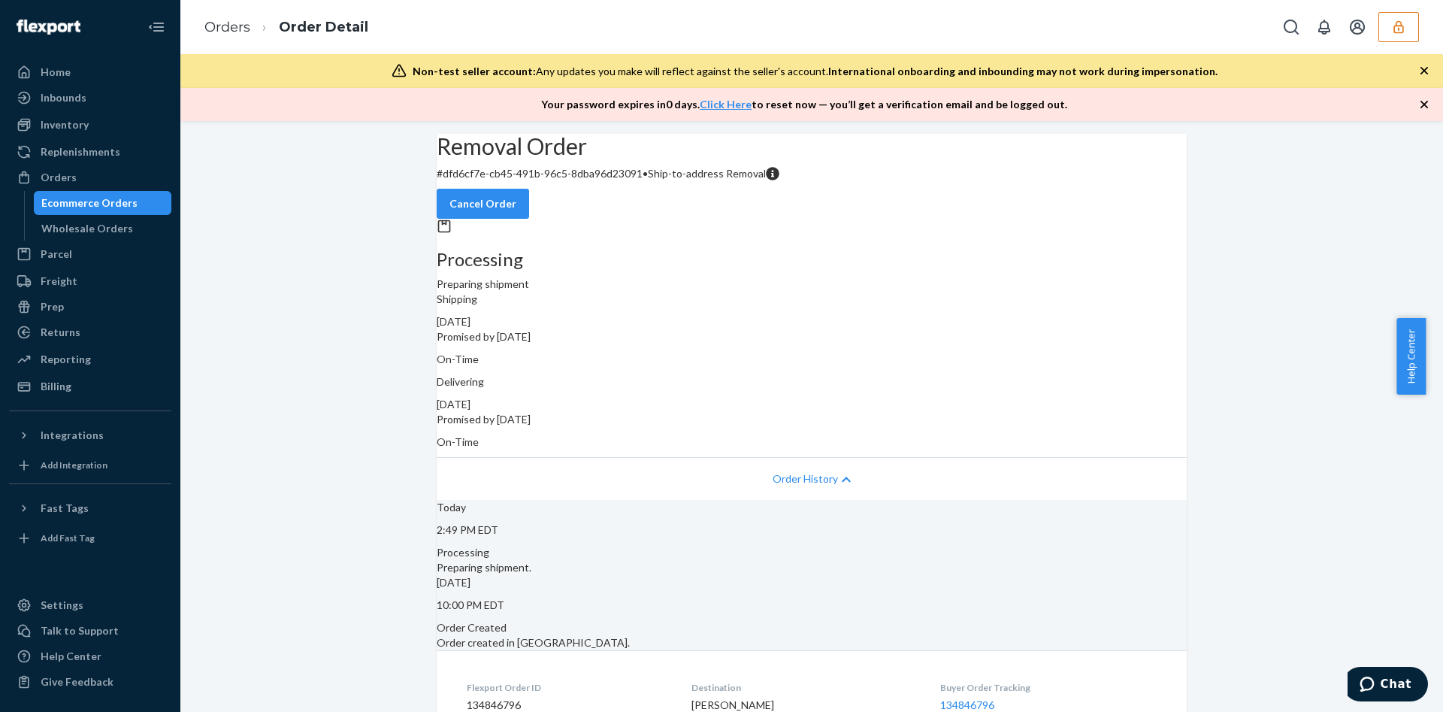
scroll to position [400, 0]
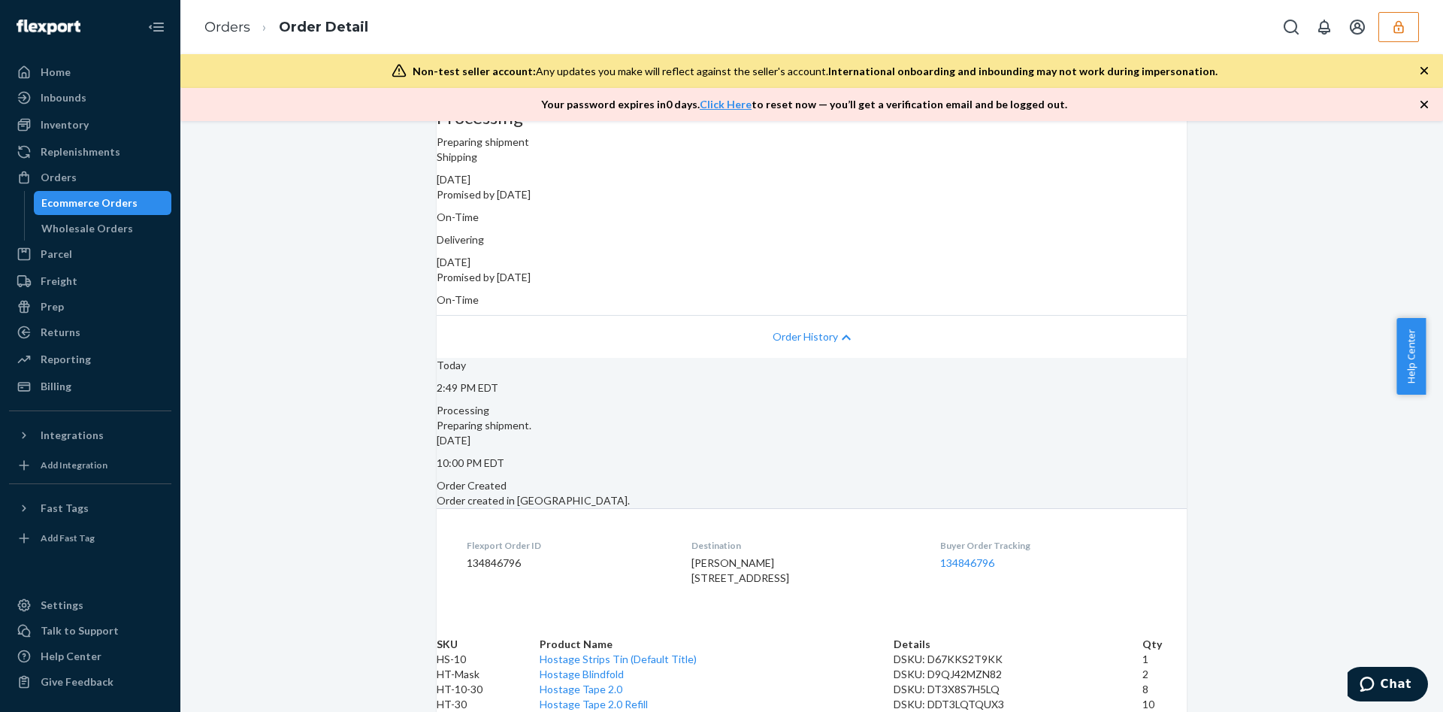
click at [333, 367] on div "Removal Order # dfd6cf7e-cb45-491b-96c5-8dba96d23091 • Ship-to-address Removal …" at bounding box center [811, 352] width 1262 height 720
click at [228, 32] on link "Orders" at bounding box center [227, 27] width 46 height 17
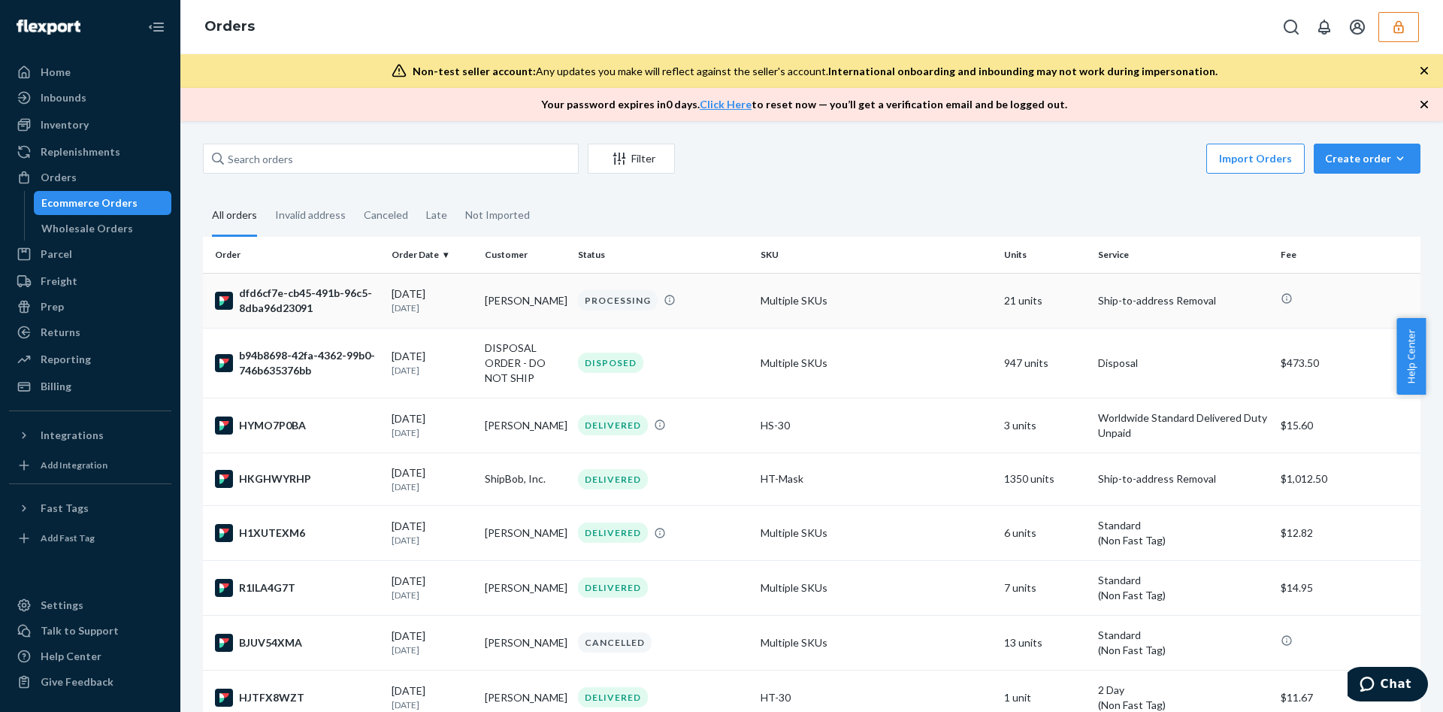
click at [998, 303] on td "21 units" at bounding box center [1044, 300] width 93 height 55
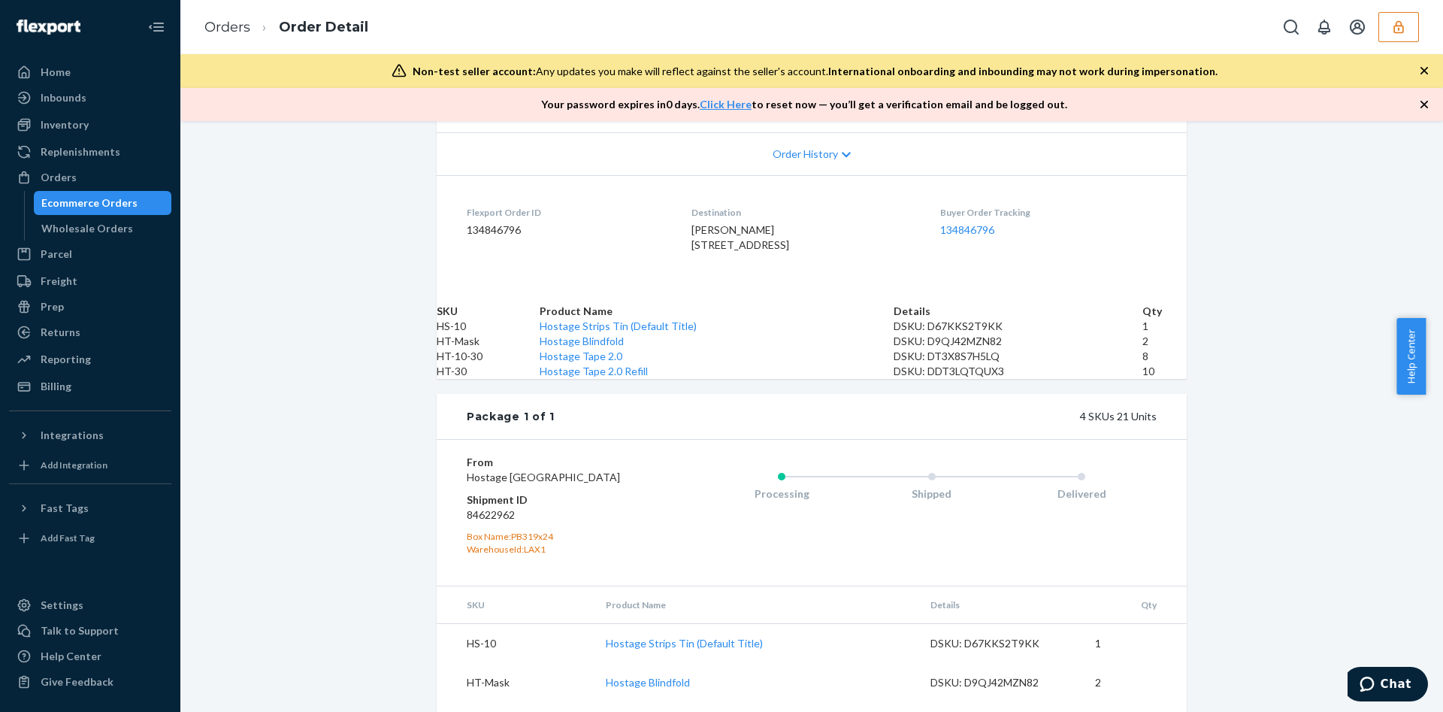
scroll to position [227, 0]
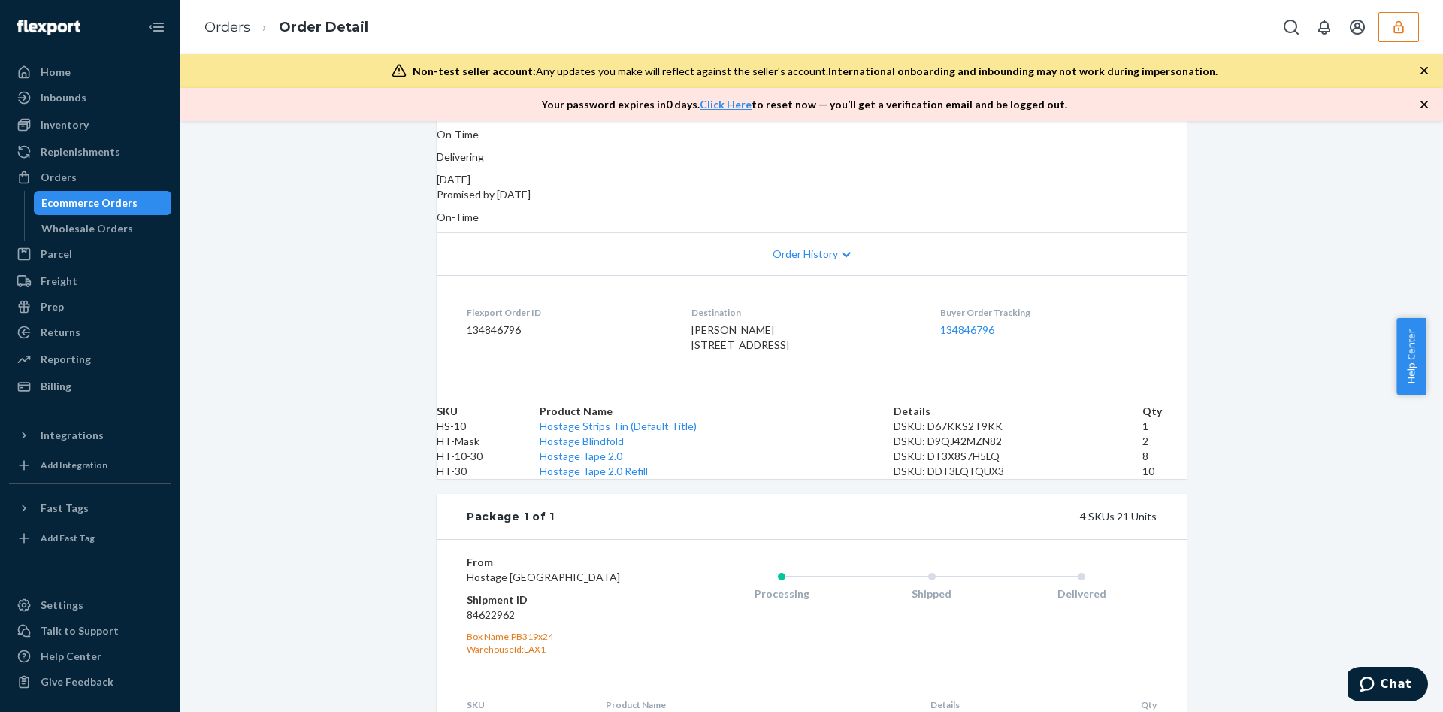
drag, startPoint x: 728, startPoint y: 333, endPoint x: 780, endPoint y: 364, distance: 60.3
click at [780, 364] on dl "Flexport Order ID 134846796 Destination Jason Hussa 588 Lexington Ave Astoria, …" at bounding box center [812, 331] width 750 height 113
copy span "Jason Hussa 588 Lexington Ave Astoria, OR 97103-5020 US"
click at [1405, 22] on icon "button" at bounding box center [1398, 27] width 15 height 15
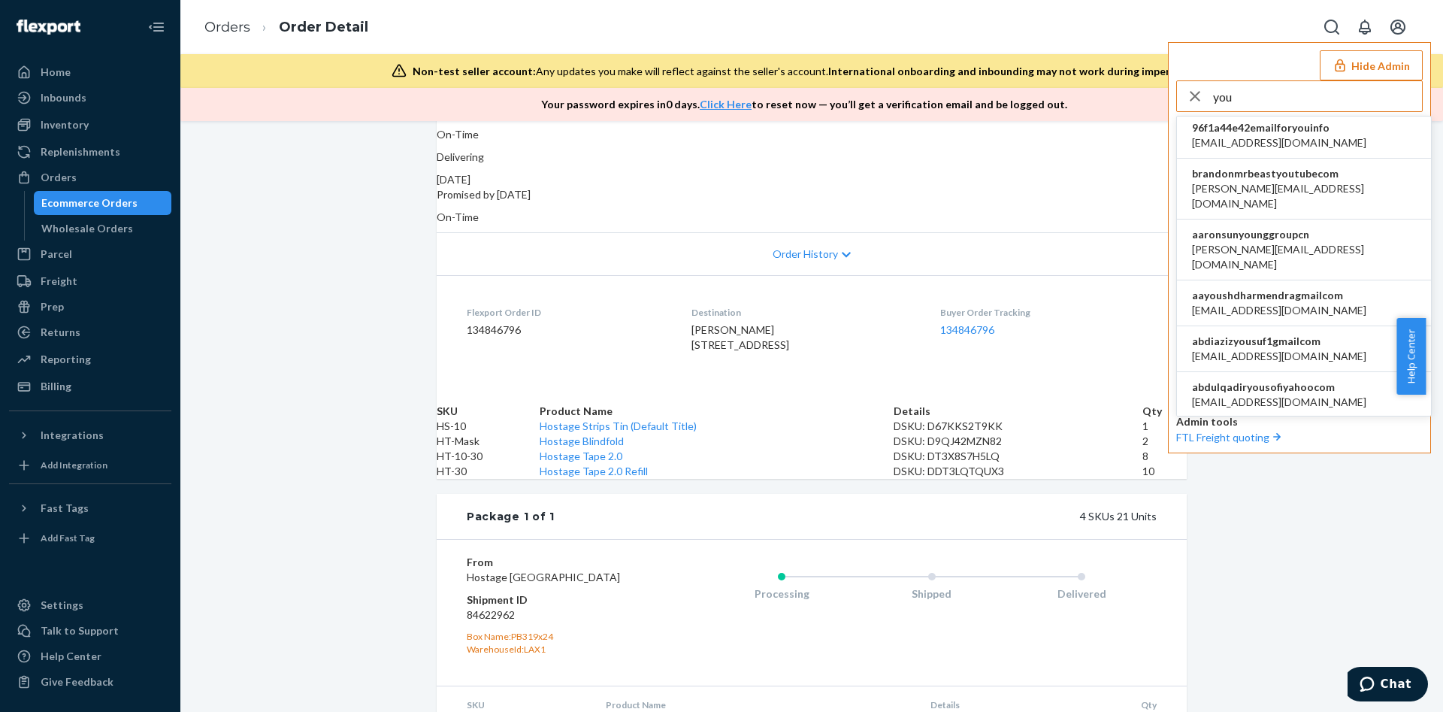
scroll to position [1369, 0]
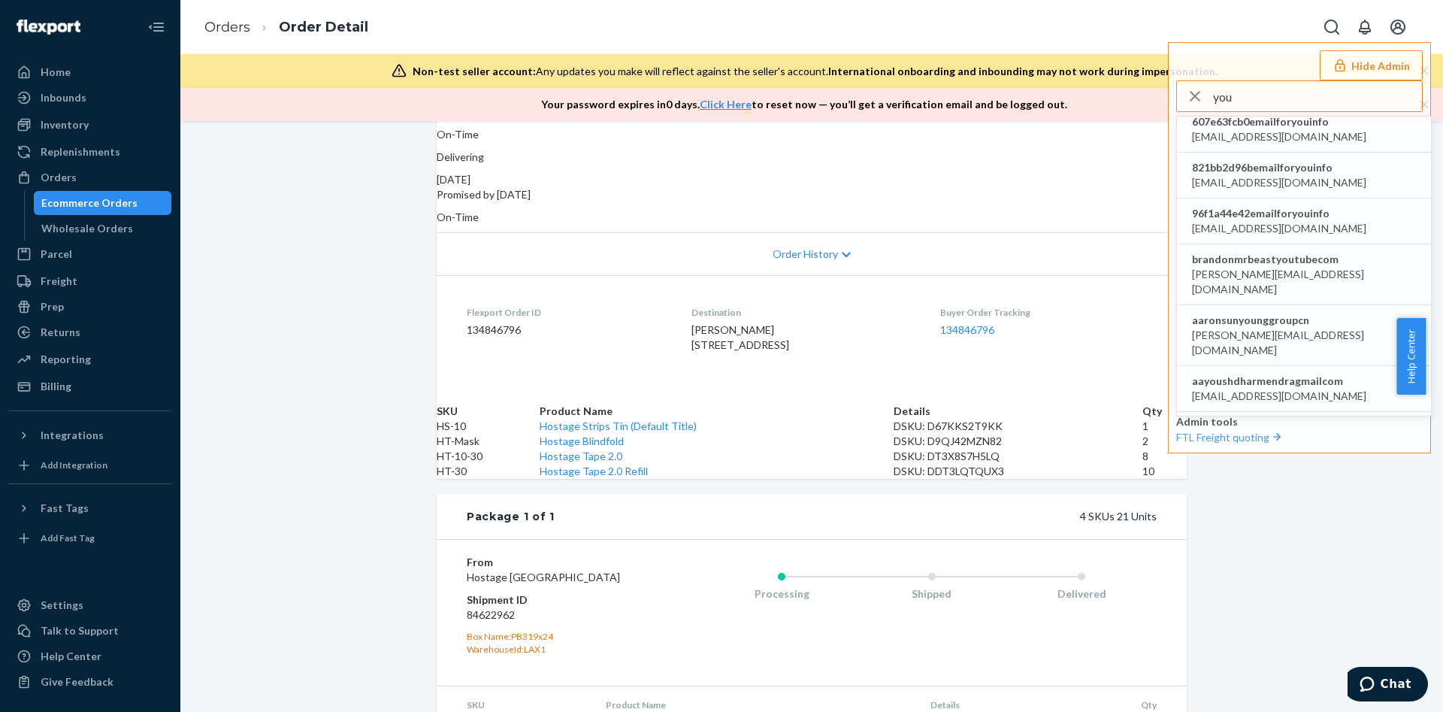
drag, startPoint x: 1247, startPoint y: 103, endPoint x: 1066, endPoint y: 119, distance: 181.8
click at [1048, 123] on div "Orders Order Detail Hide Admin you yoursznenquiries.myshopify.com 01GR2G64T2Z6S…" at bounding box center [811, 356] width 1262 height 712
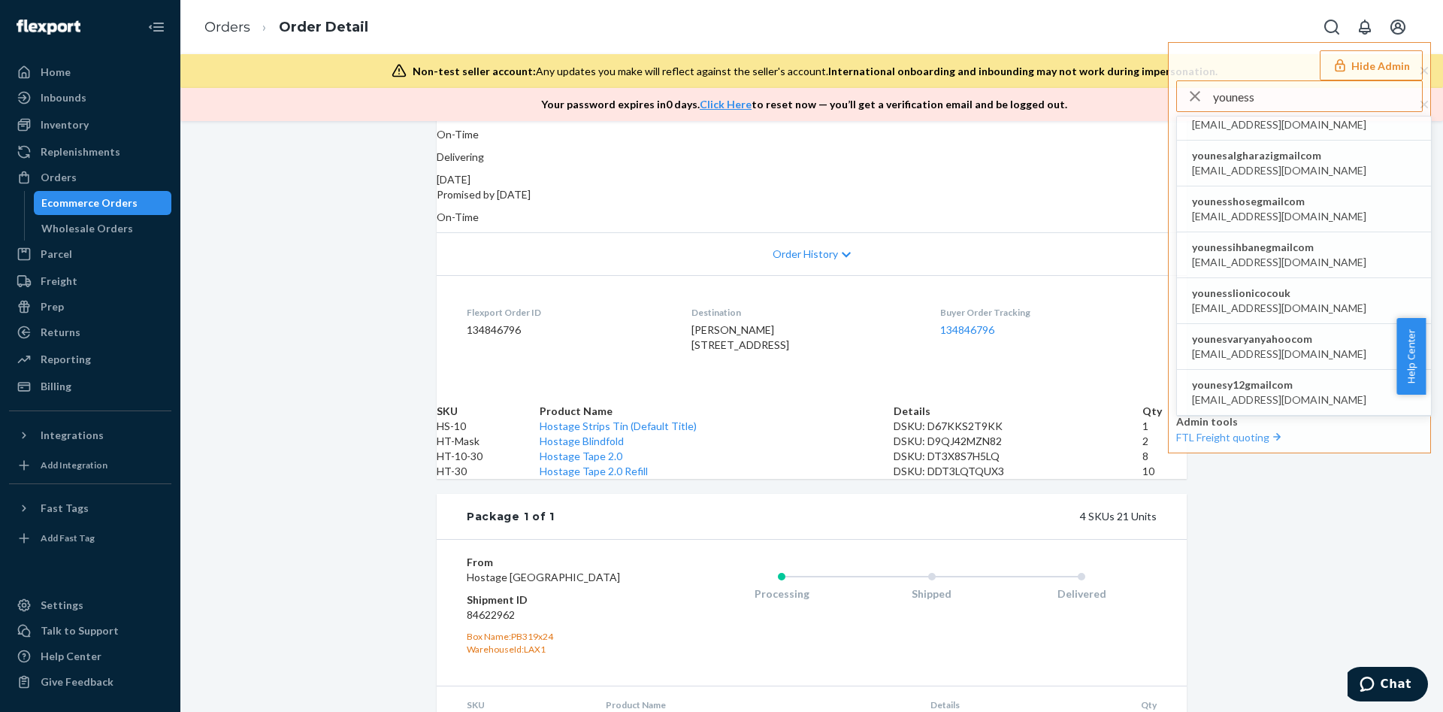
scroll to position [0, 0]
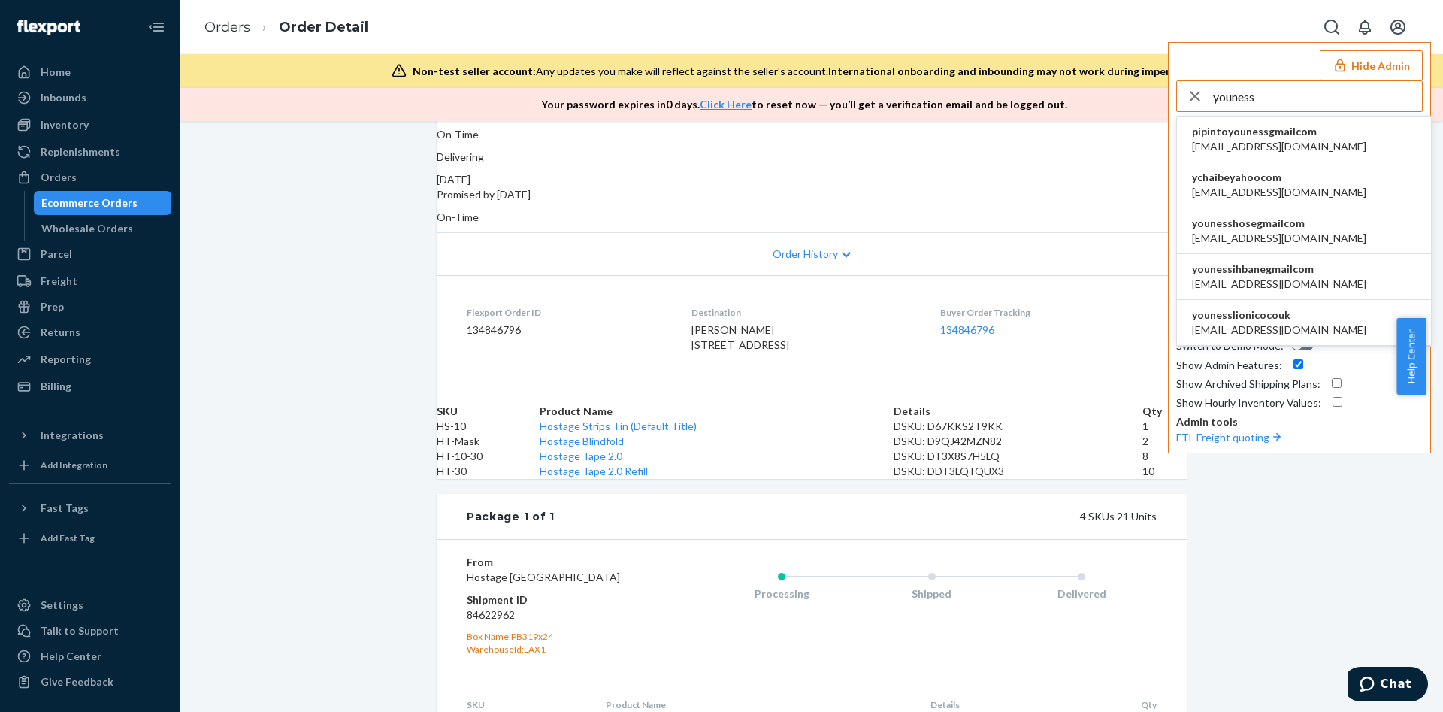
type input "youness"
click at [1292, 332] on span "youness@lionico.co.uk" at bounding box center [1279, 329] width 174 height 15
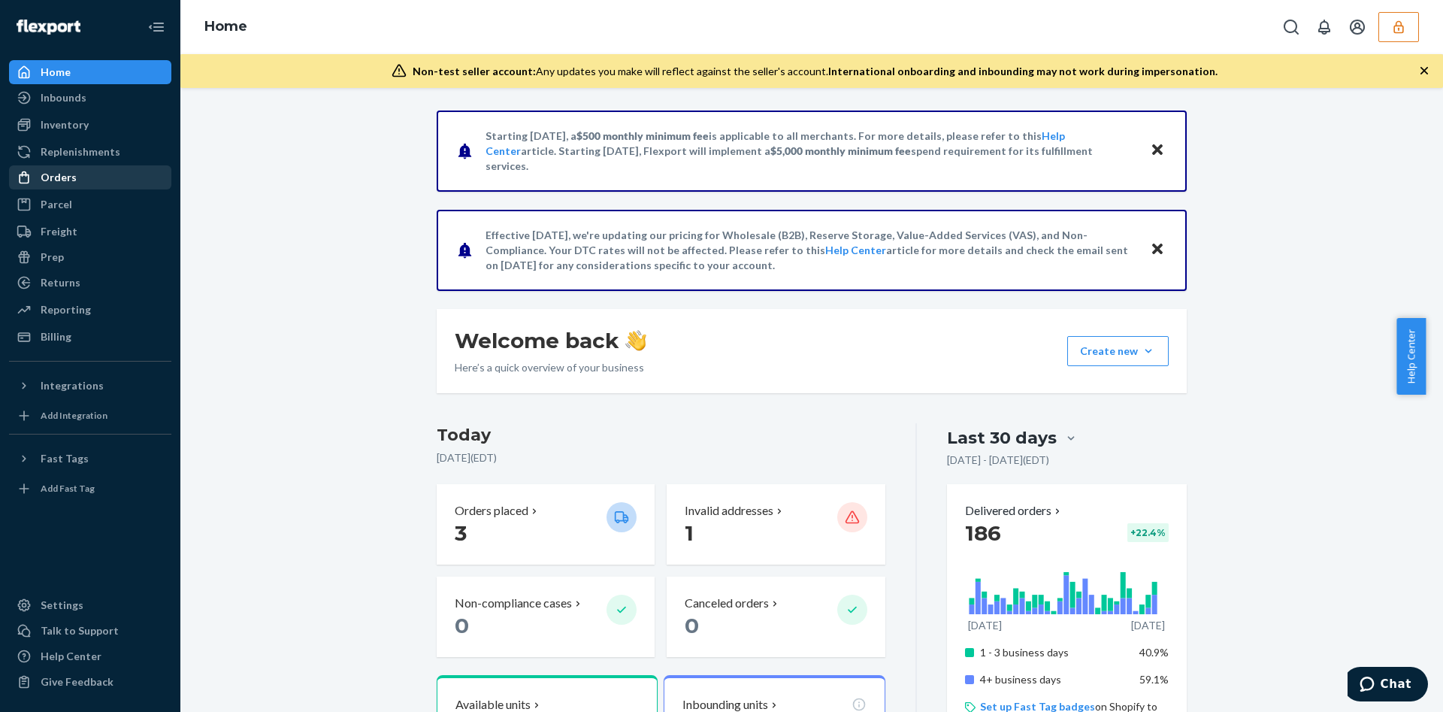
click at [95, 179] on div "Orders" at bounding box center [90, 177] width 159 height 21
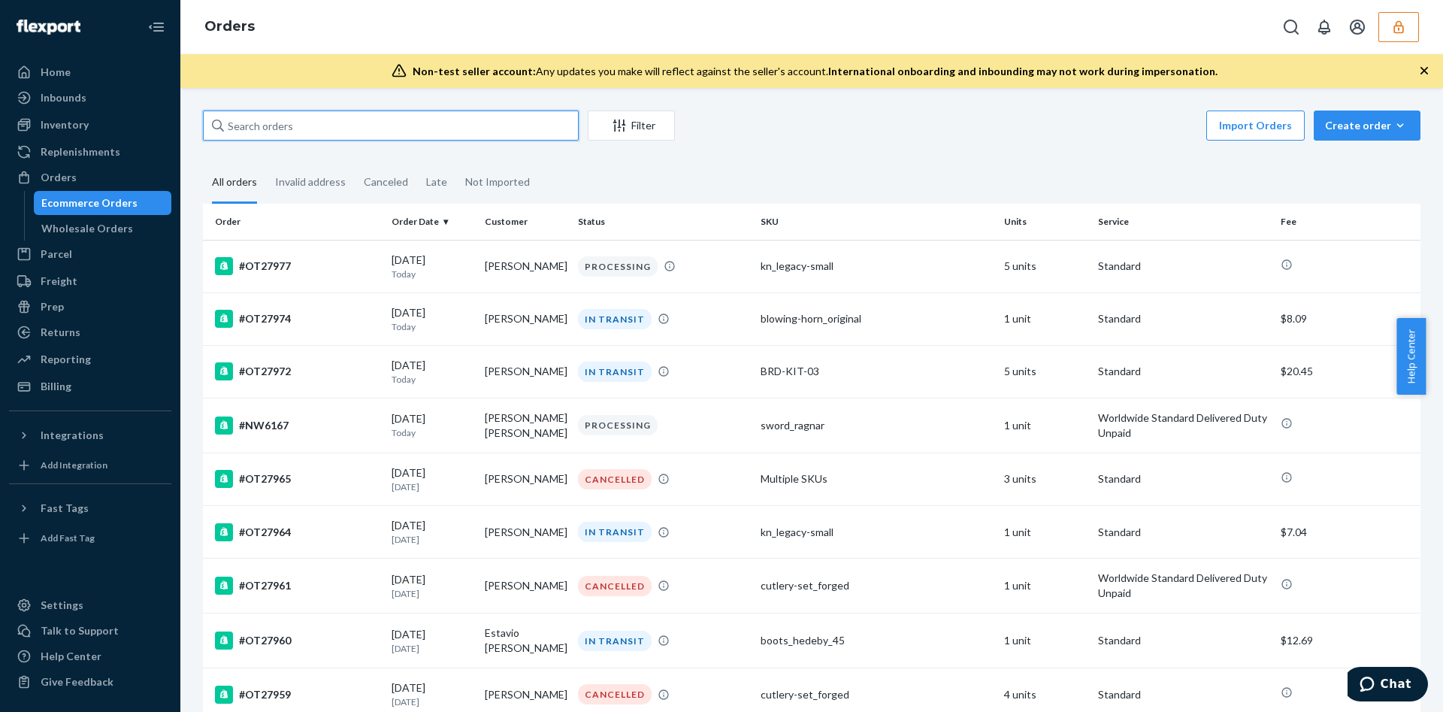
paste input "DTUZG5FUPV6"
click at [327, 132] on input "text" at bounding box center [391, 125] width 376 height 30
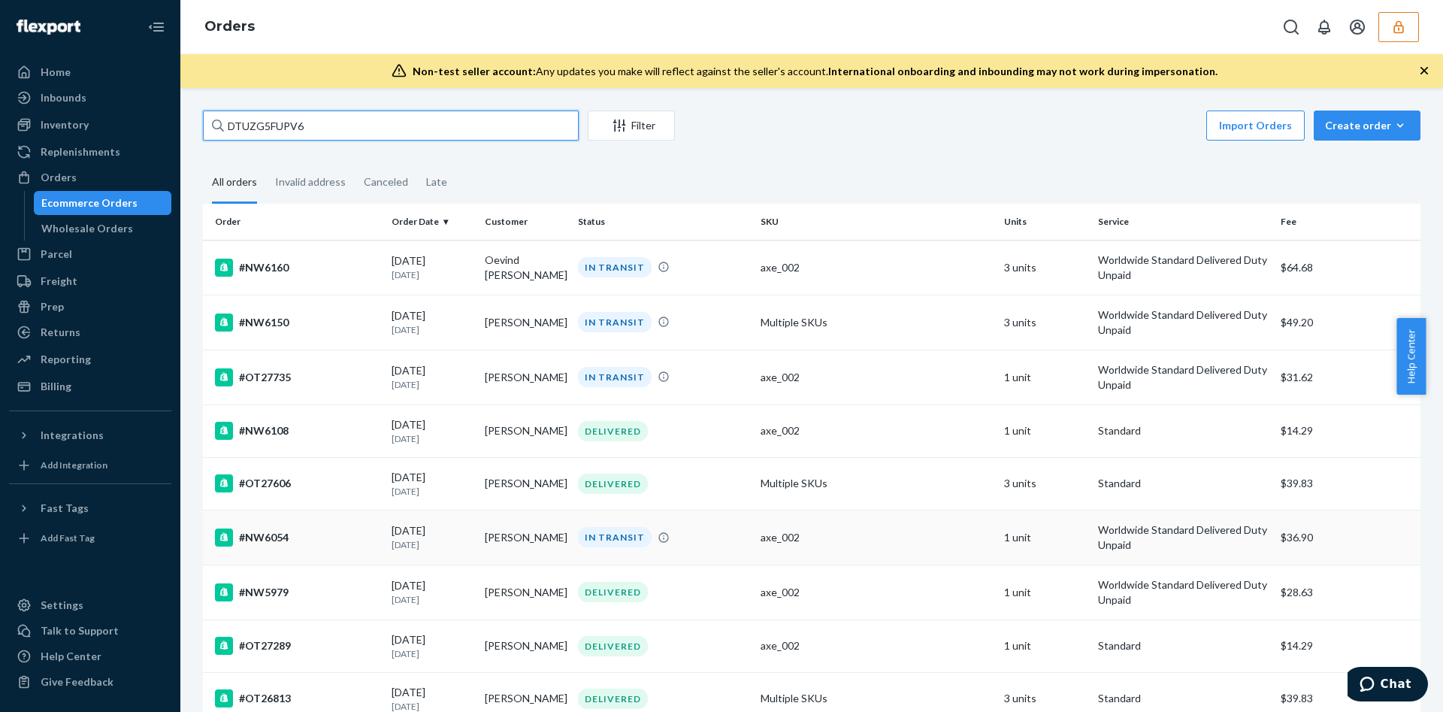
type input "DTUZG5FUPV6"
click at [773, 548] on td "axe_002" at bounding box center [875, 536] width 243 height 55
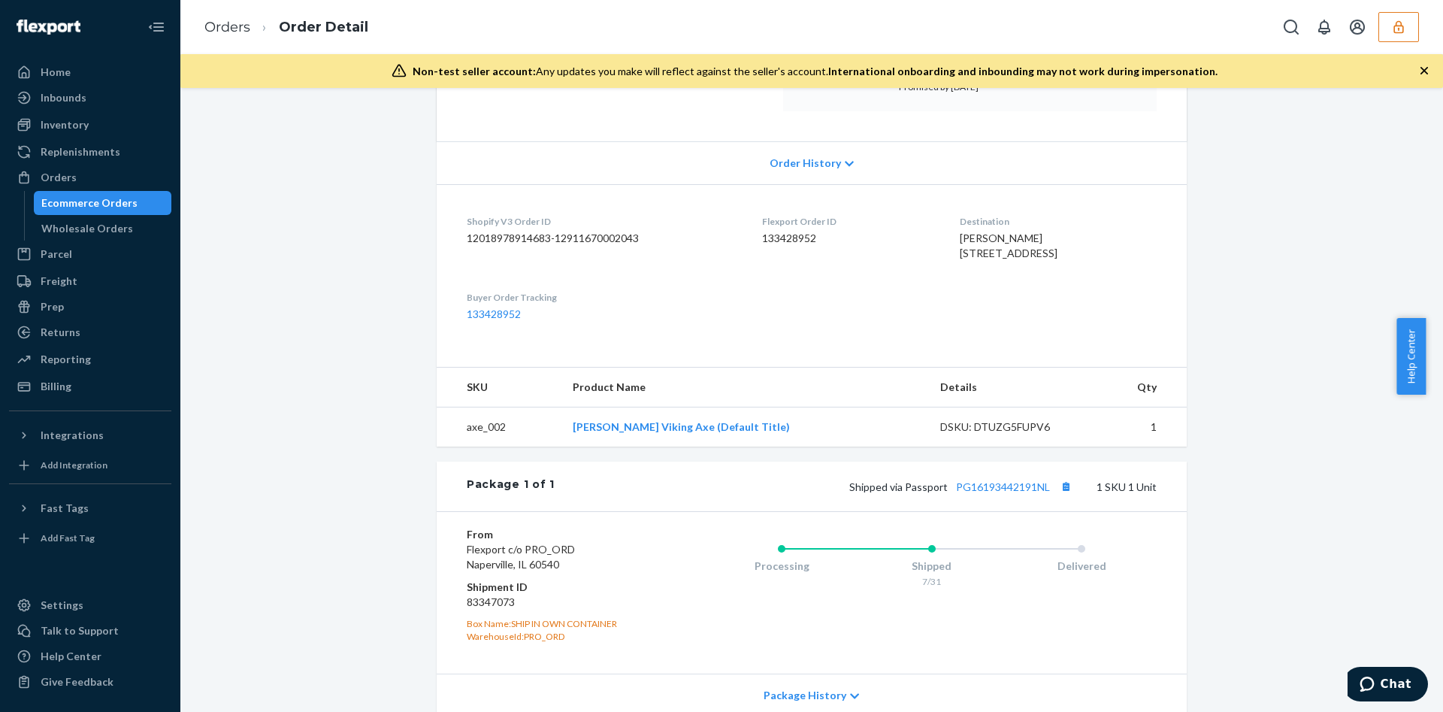
scroll to position [400, 0]
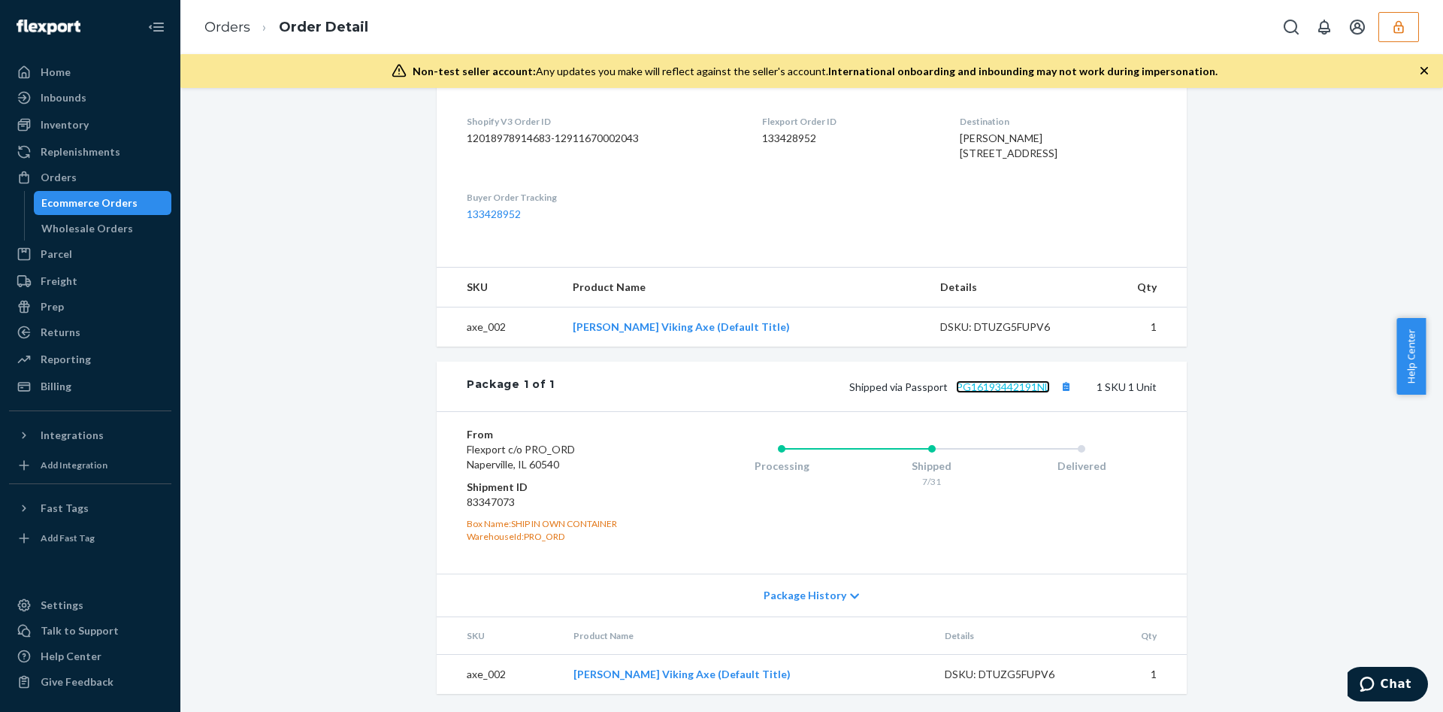
click at [985, 385] on link "PG16193442191NL" at bounding box center [1003, 386] width 94 height 13
